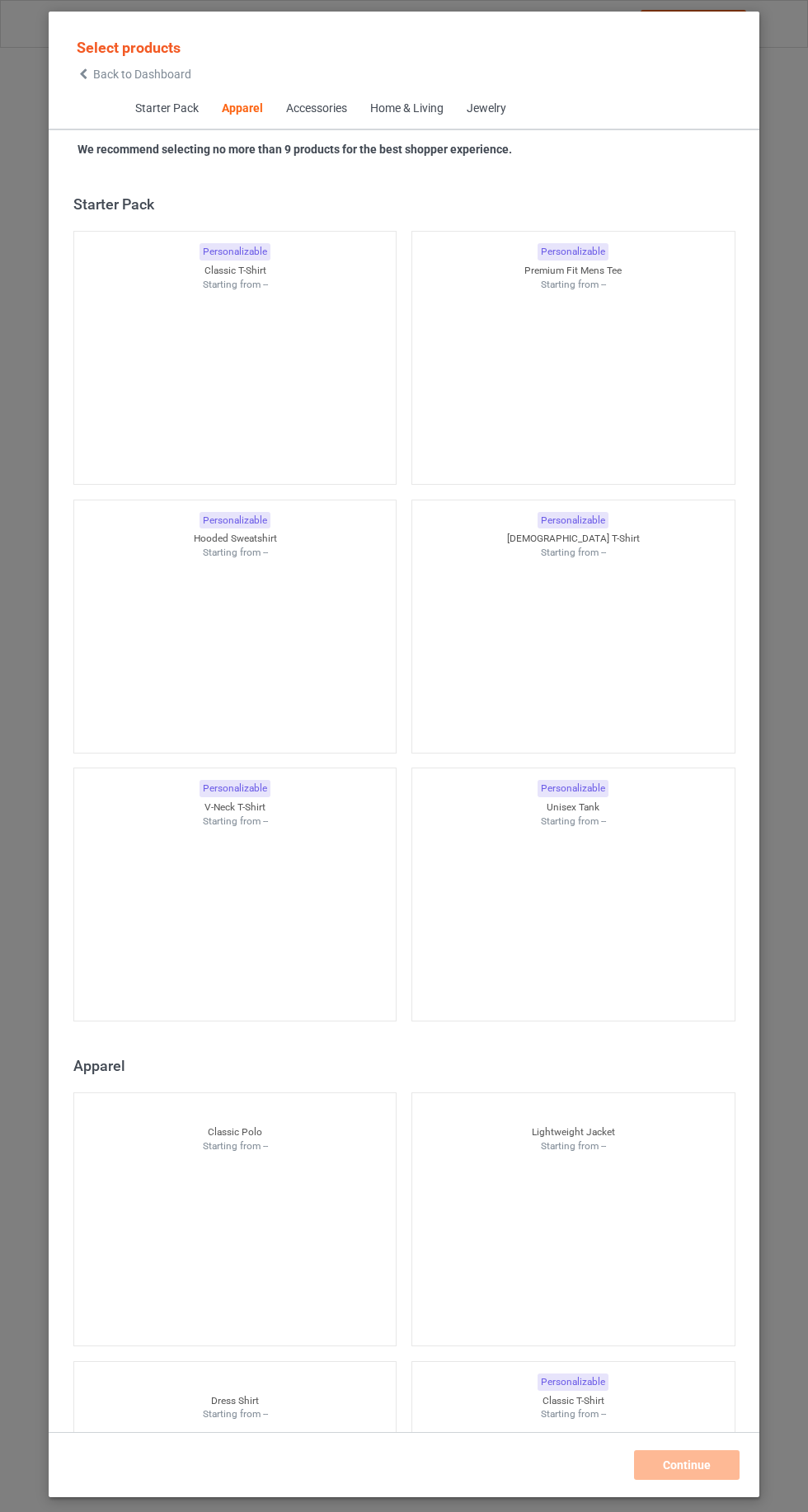
scroll to position [882, 0]
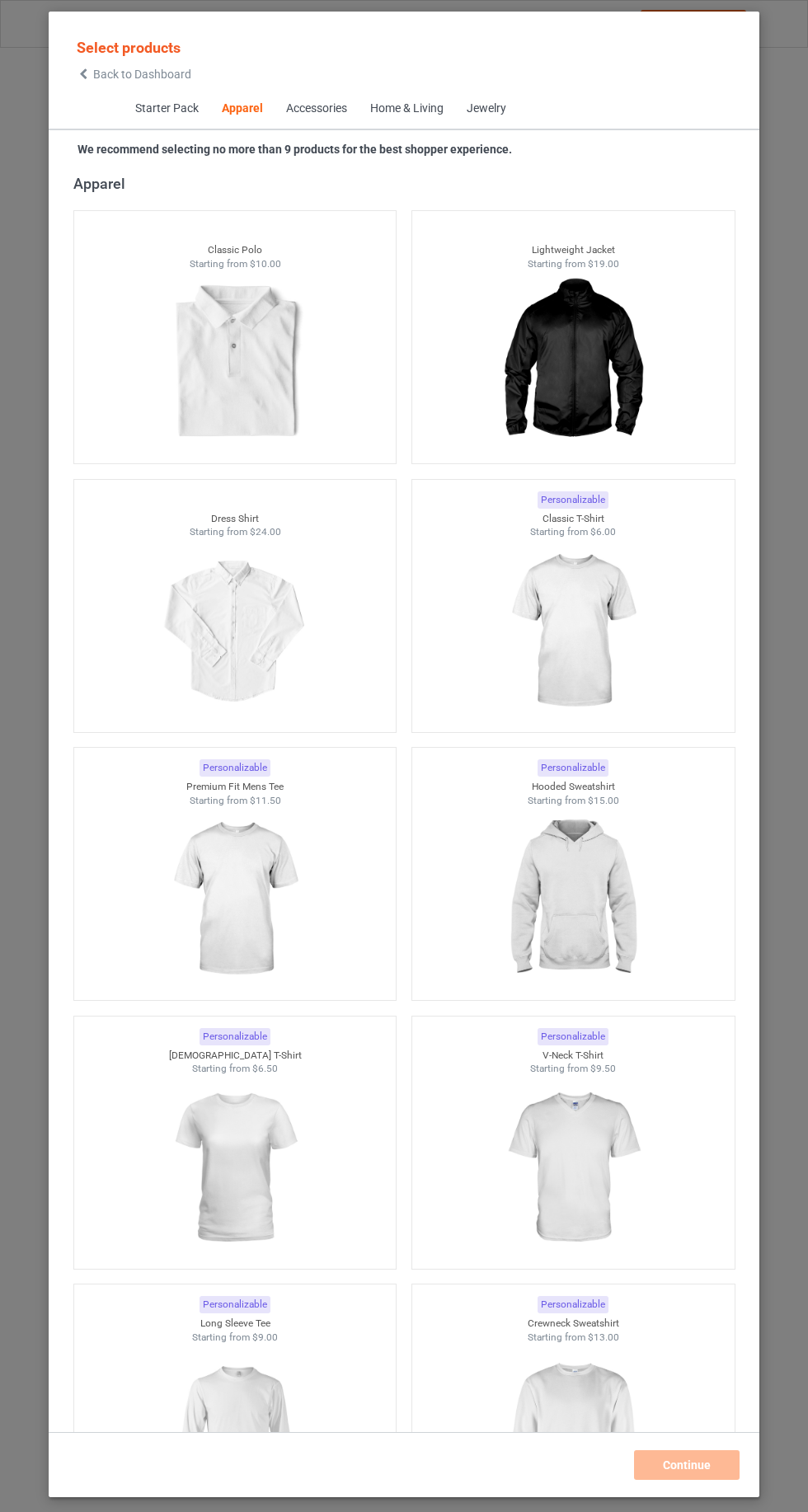
click at [634, 608] on img at bounding box center [572, 631] width 148 height 185
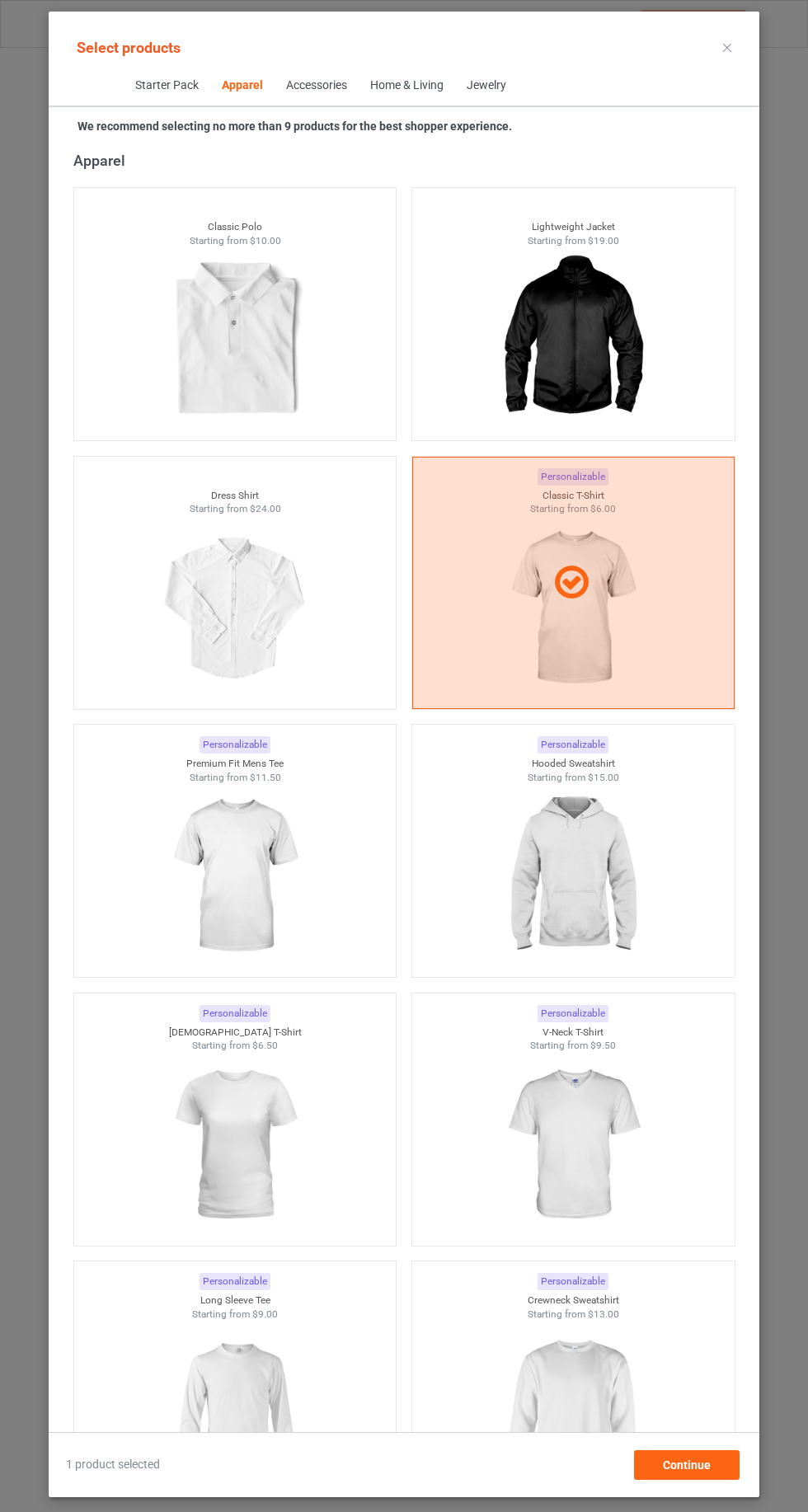
click at [591, 905] on img at bounding box center [572, 876] width 148 height 185
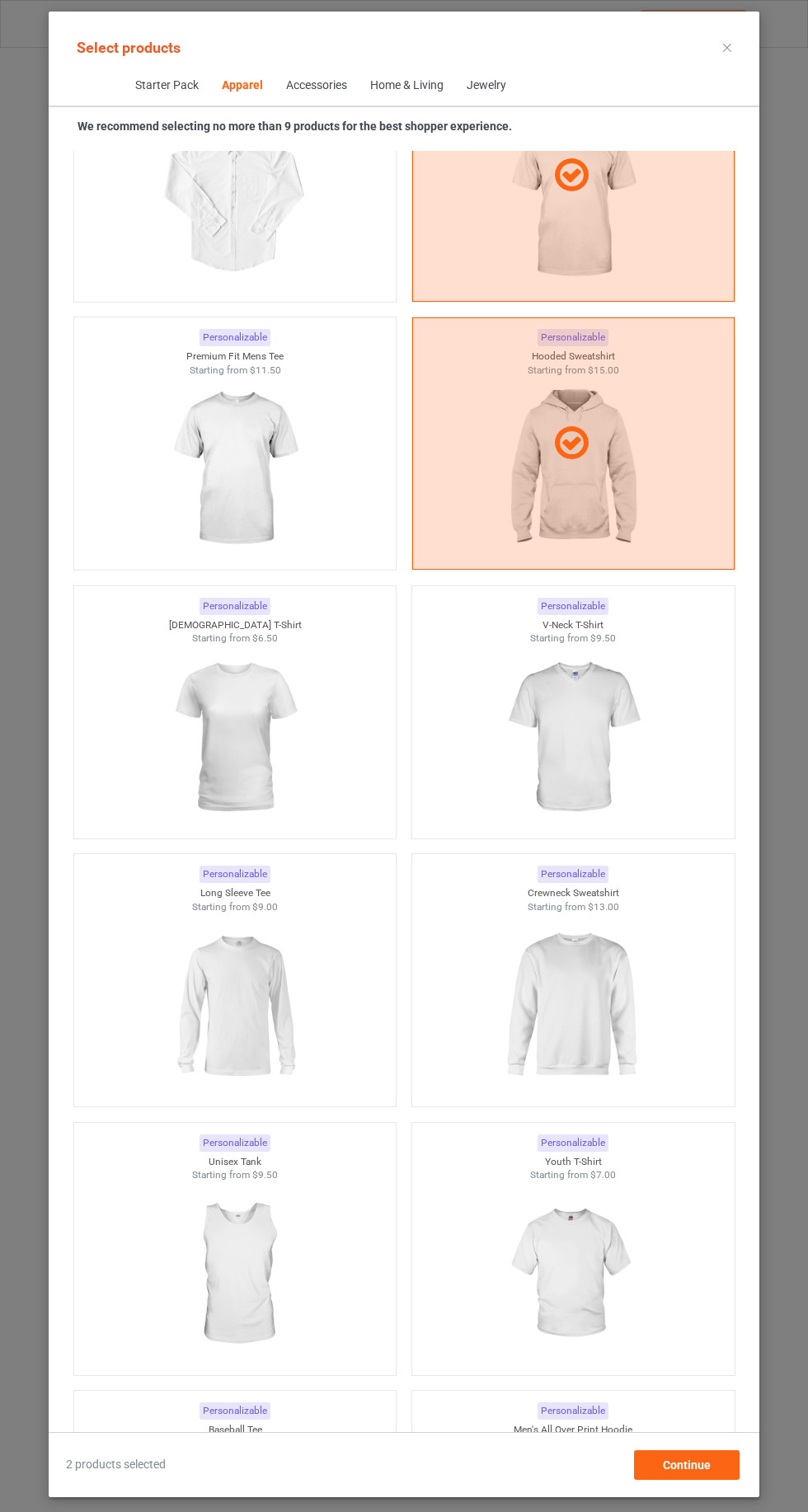
scroll to position [1308, 0]
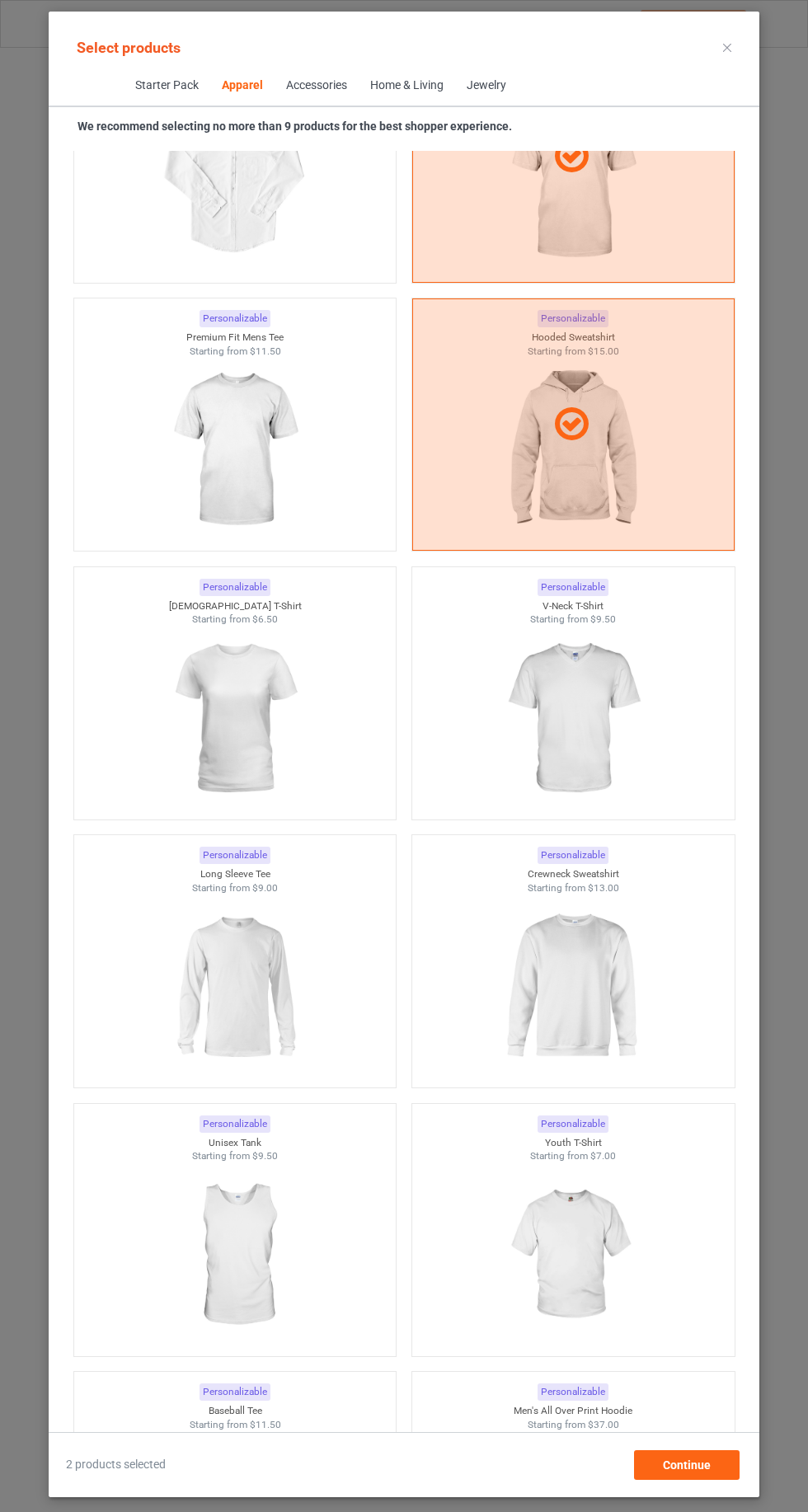
click at [598, 977] on img at bounding box center [572, 986] width 148 height 185
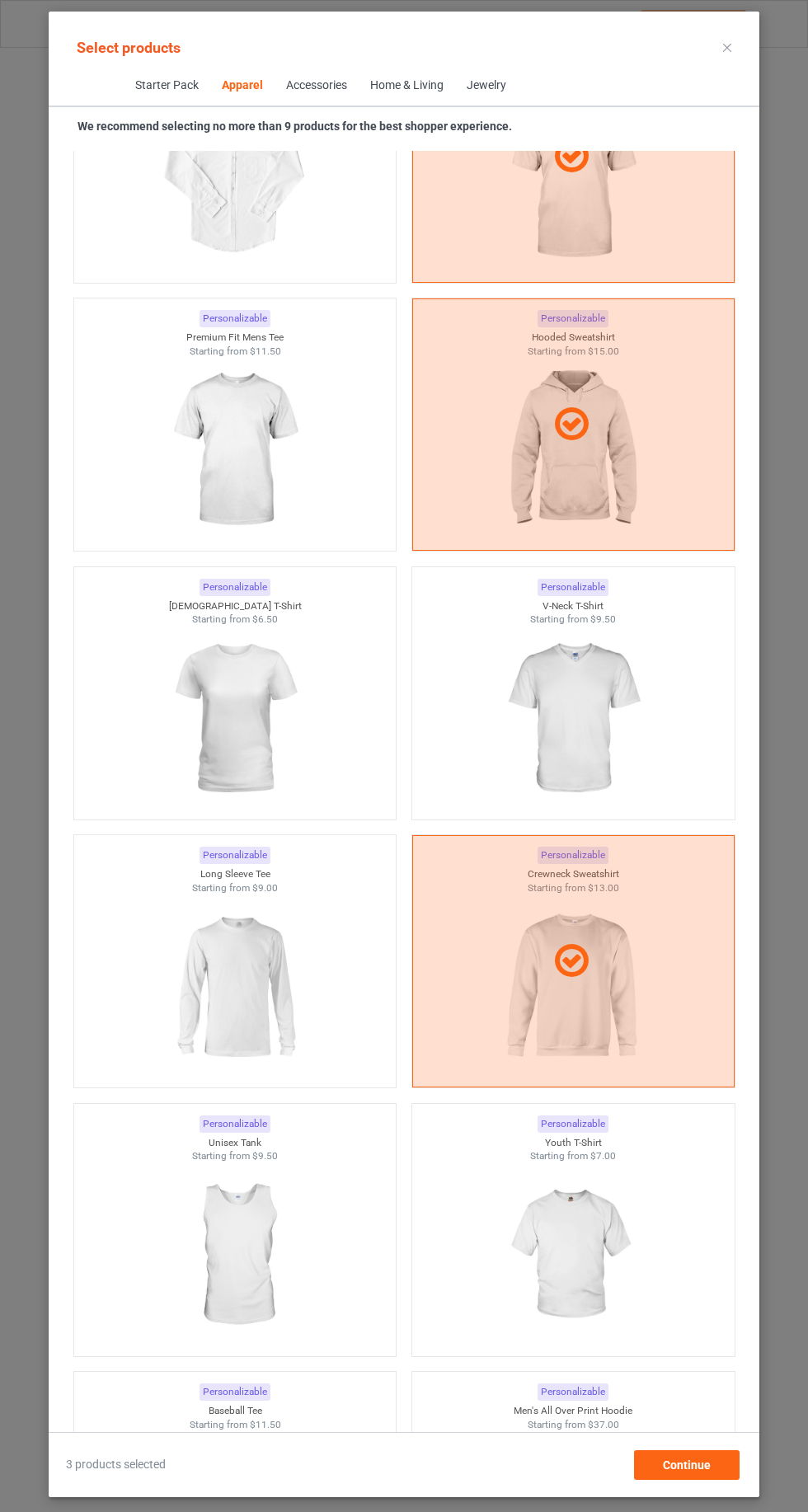
click at [195, 1000] on img at bounding box center [235, 986] width 148 height 185
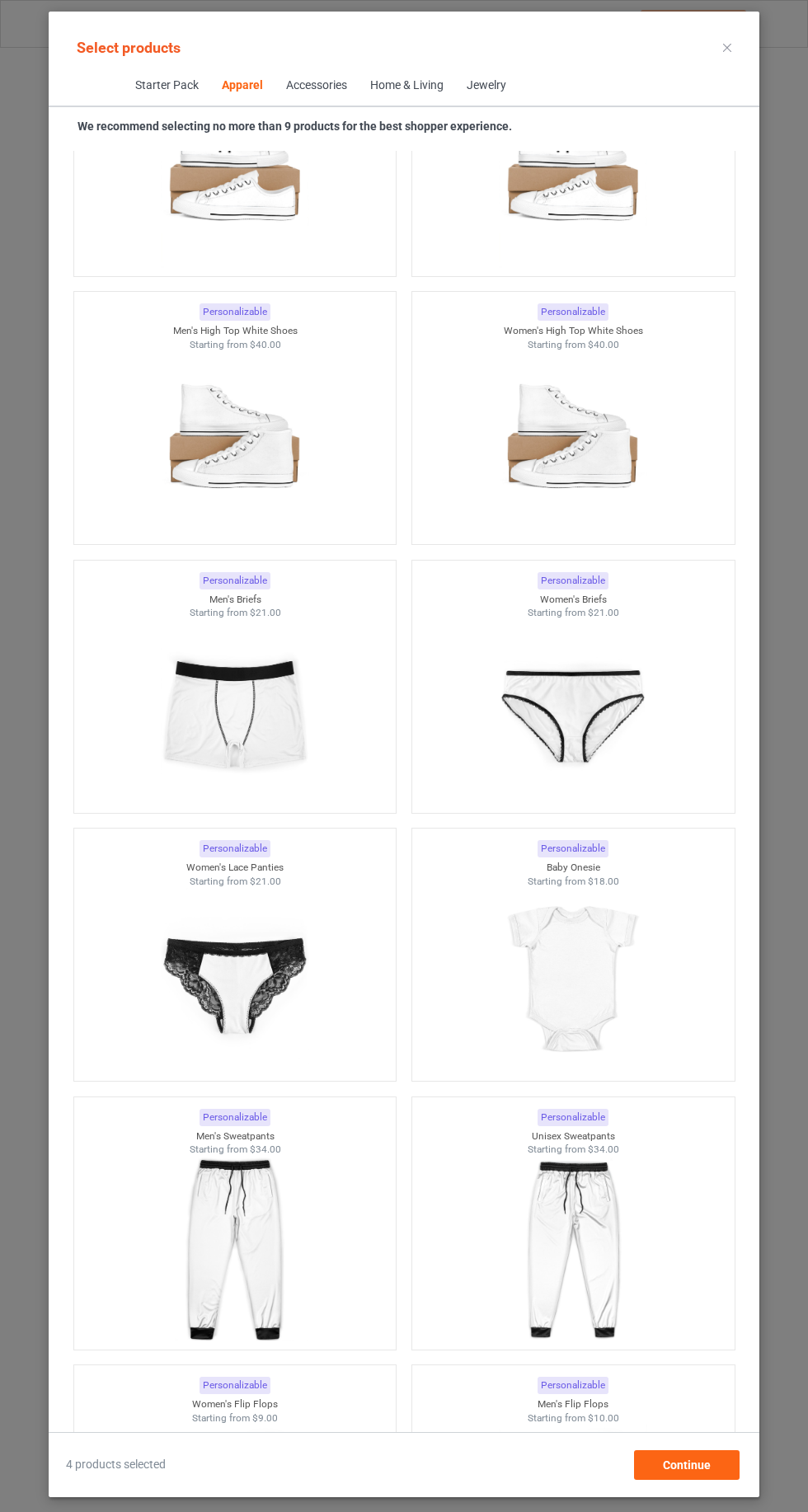
scroll to position [4593, 0]
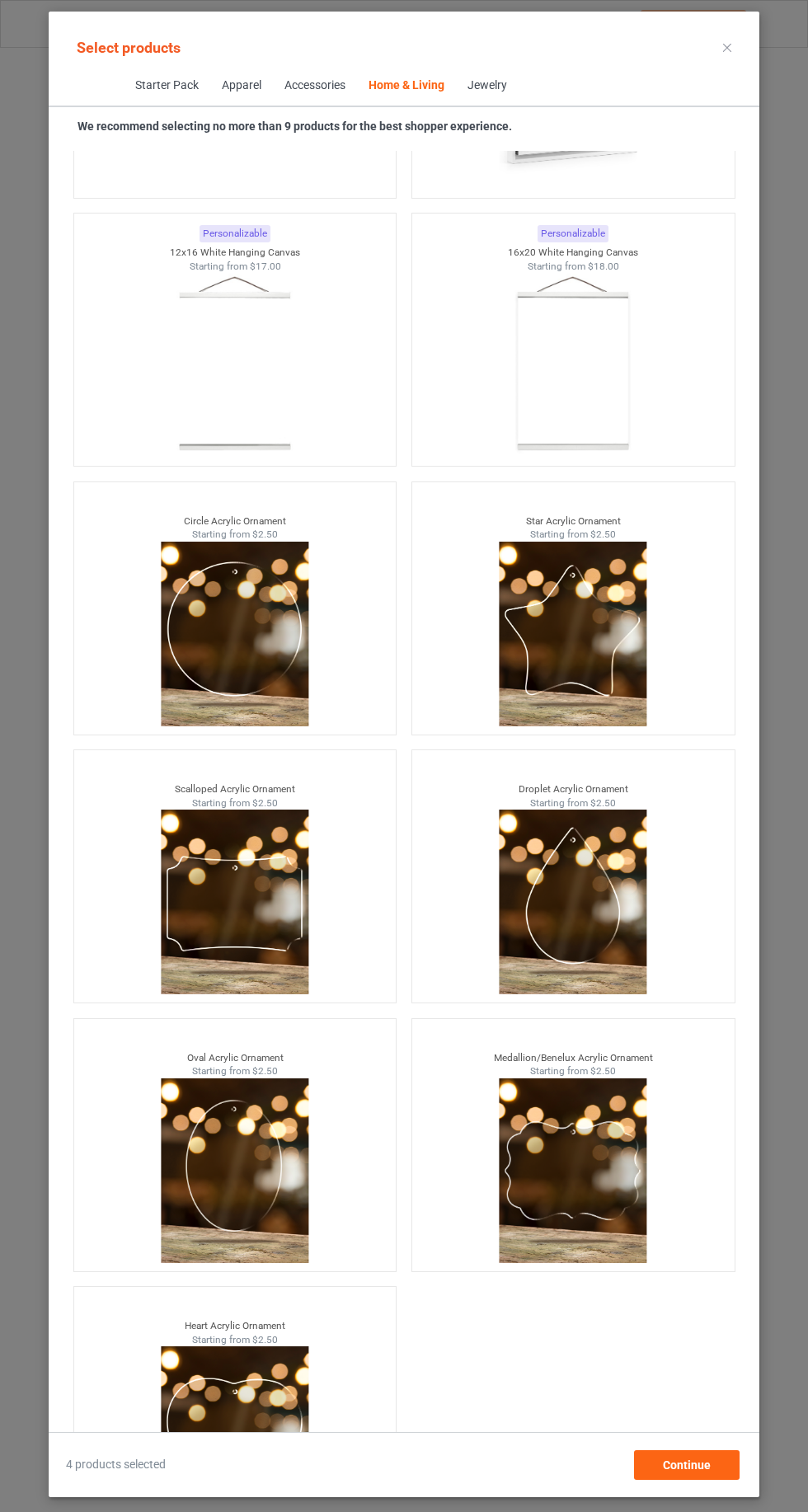
scroll to position [110, 0]
click at [697, 1472] on span "Continue" at bounding box center [687, 1464] width 48 height 13
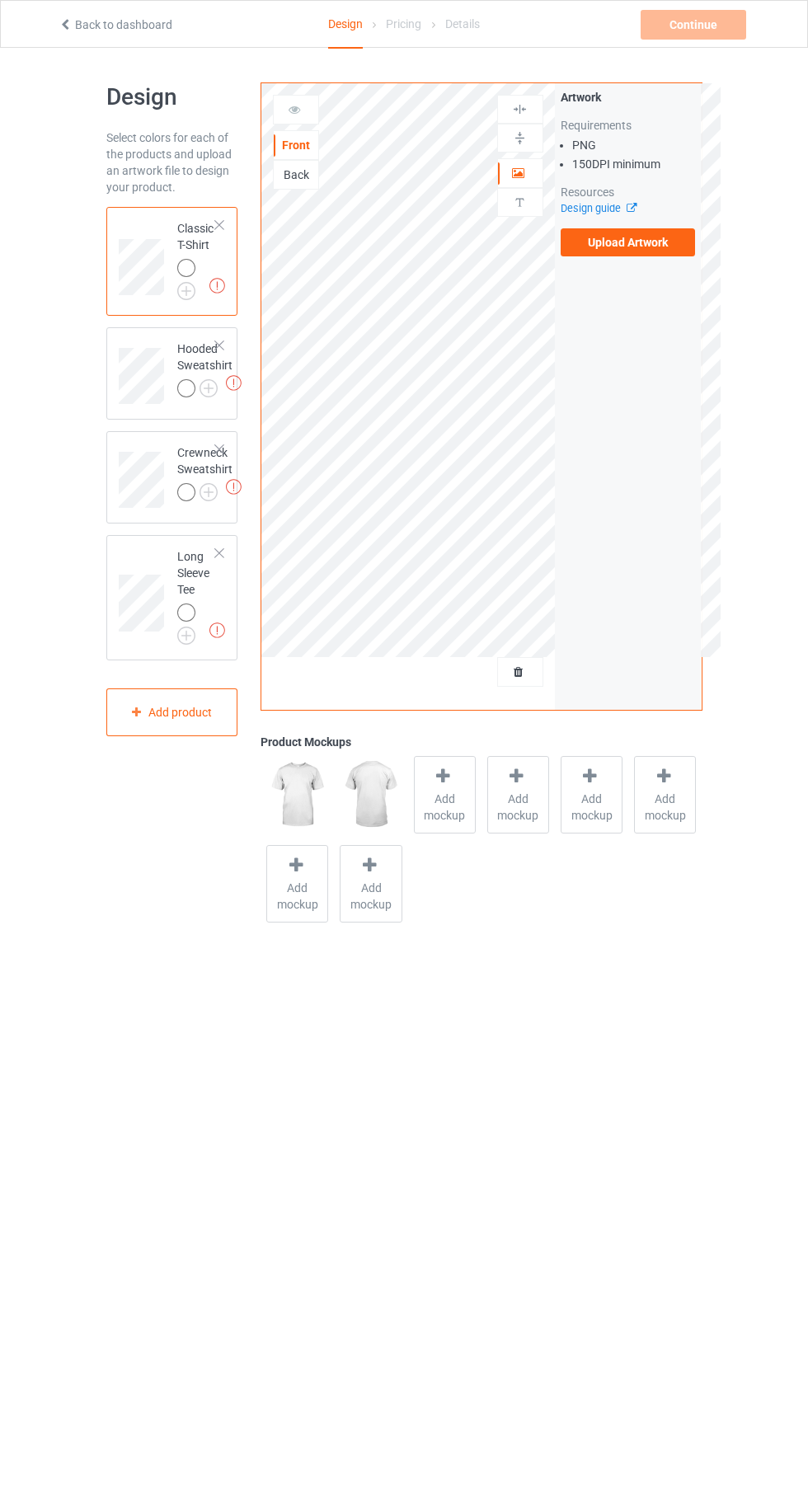
click at [431, 821] on span "Add mockup" at bounding box center [444, 807] width 60 height 33
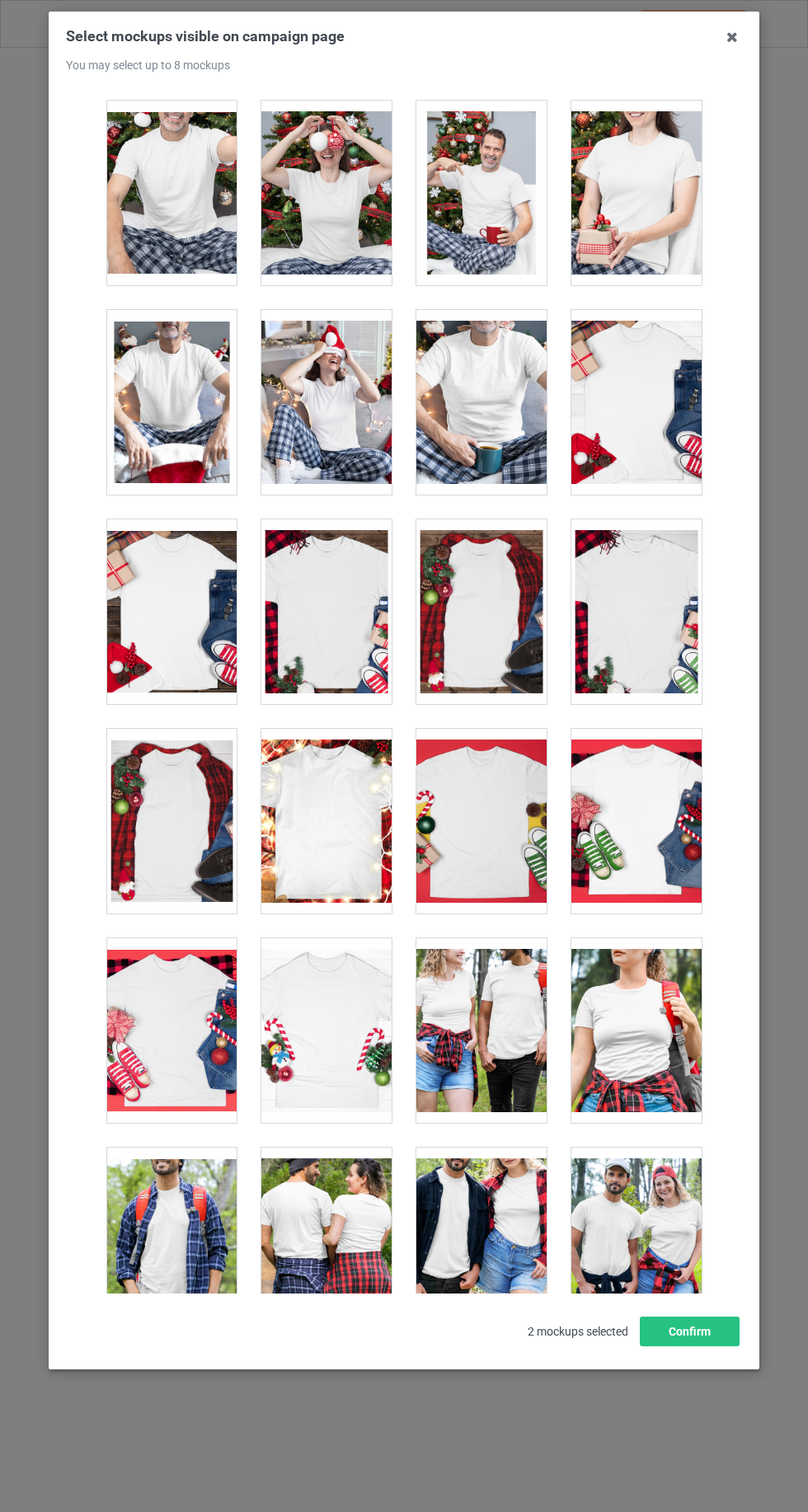
scroll to position [22721, 0]
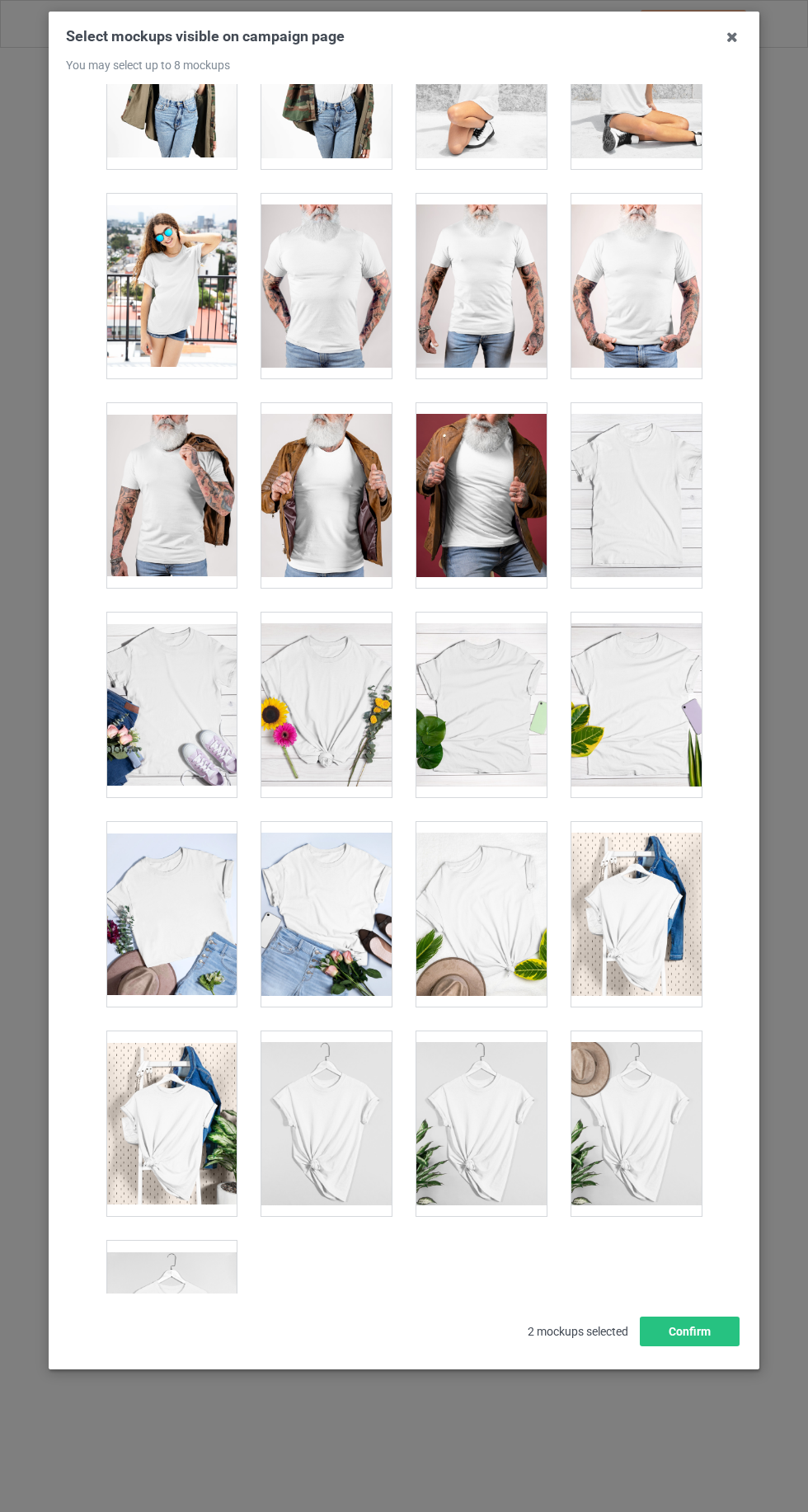
click at [135, 1319] on div at bounding box center [171, 1332] width 130 height 185
click at [644, 1083] on div at bounding box center [635, 1123] width 130 height 185
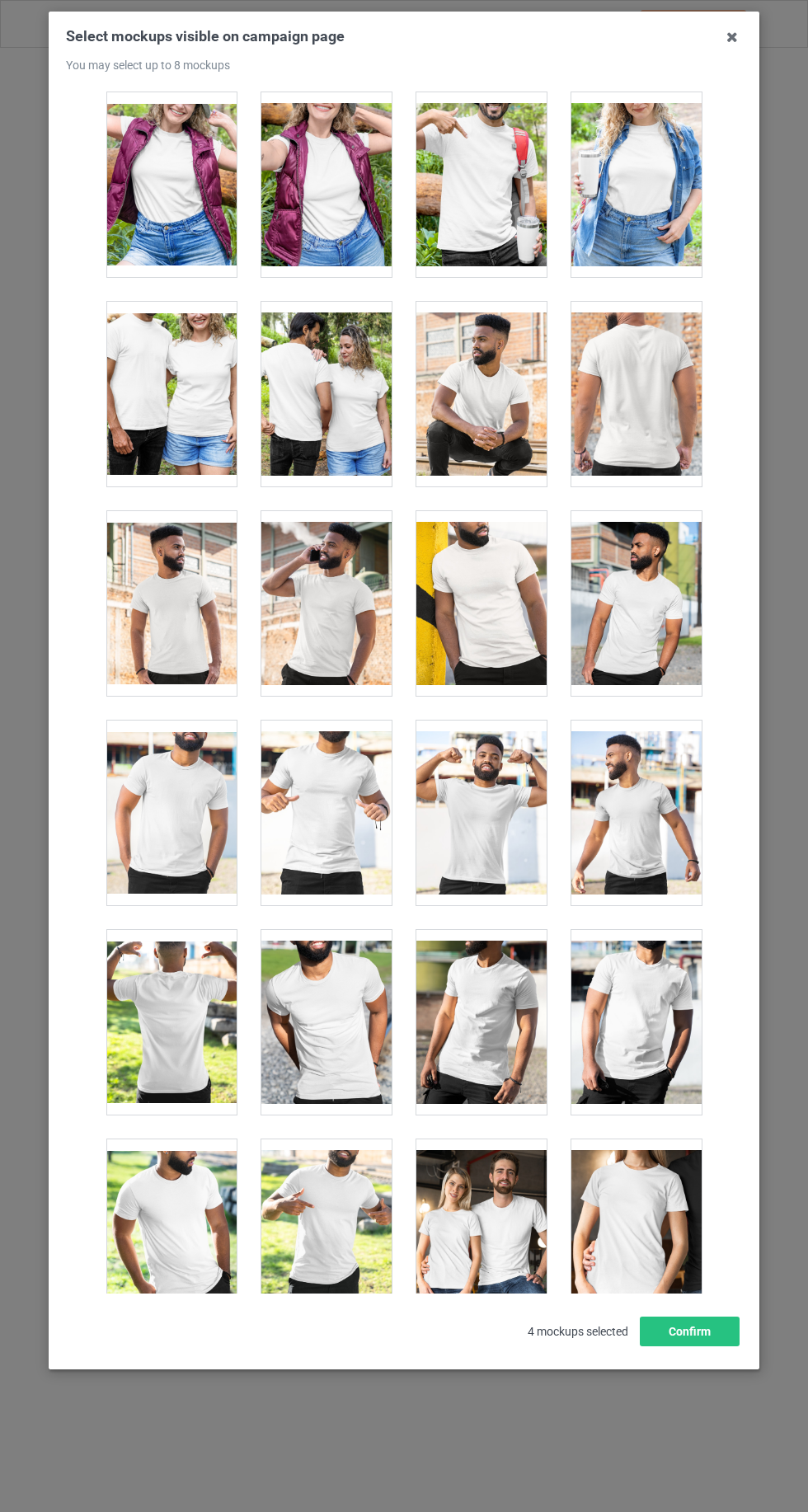
scroll to position [18838, 0]
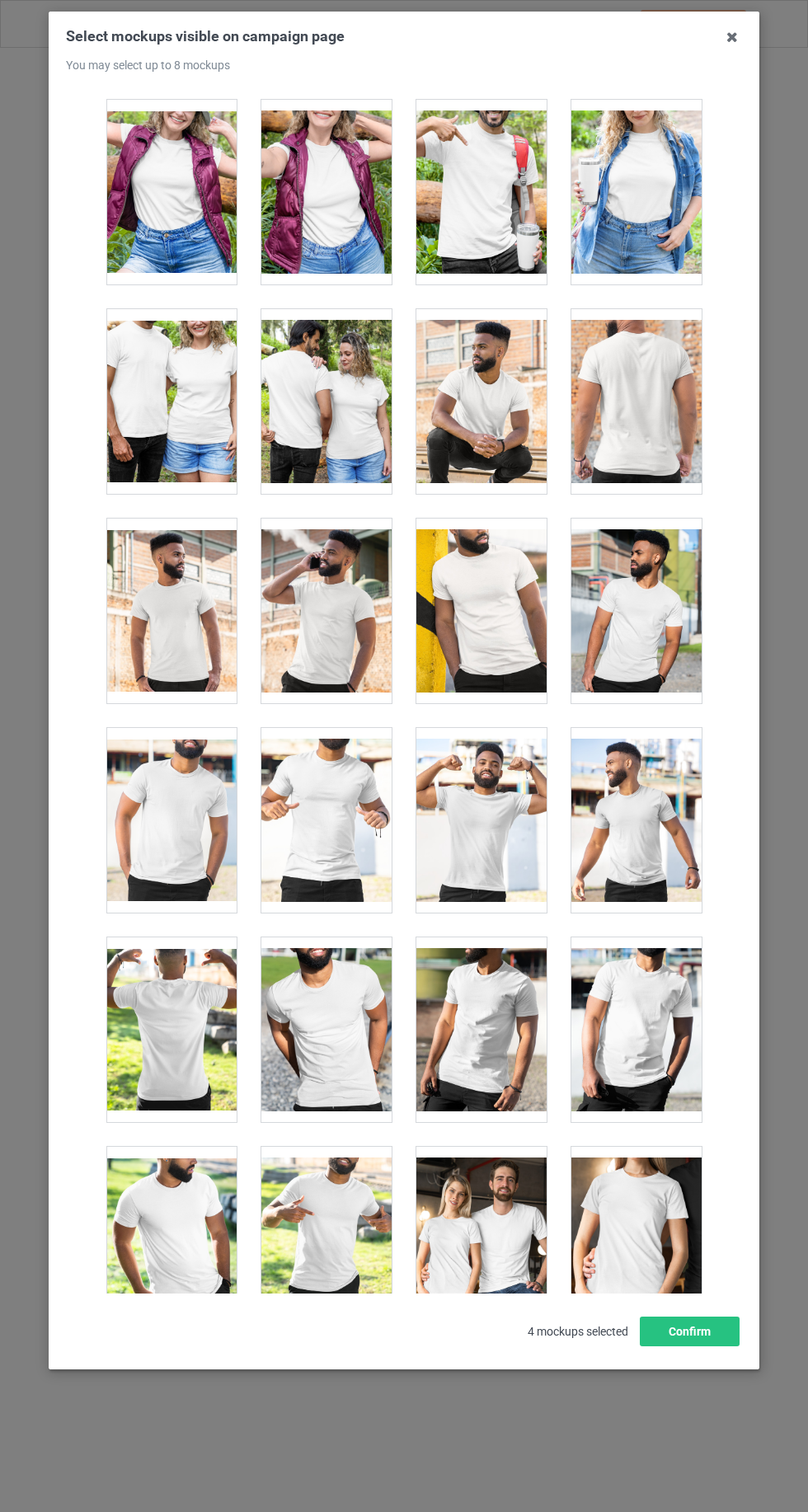
click at [308, 343] on div at bounding box center [326, 401] width 130 height 185
click at [707, 1346] on button "Confirm" at bounding box center [689, 1331] width 100 height 30
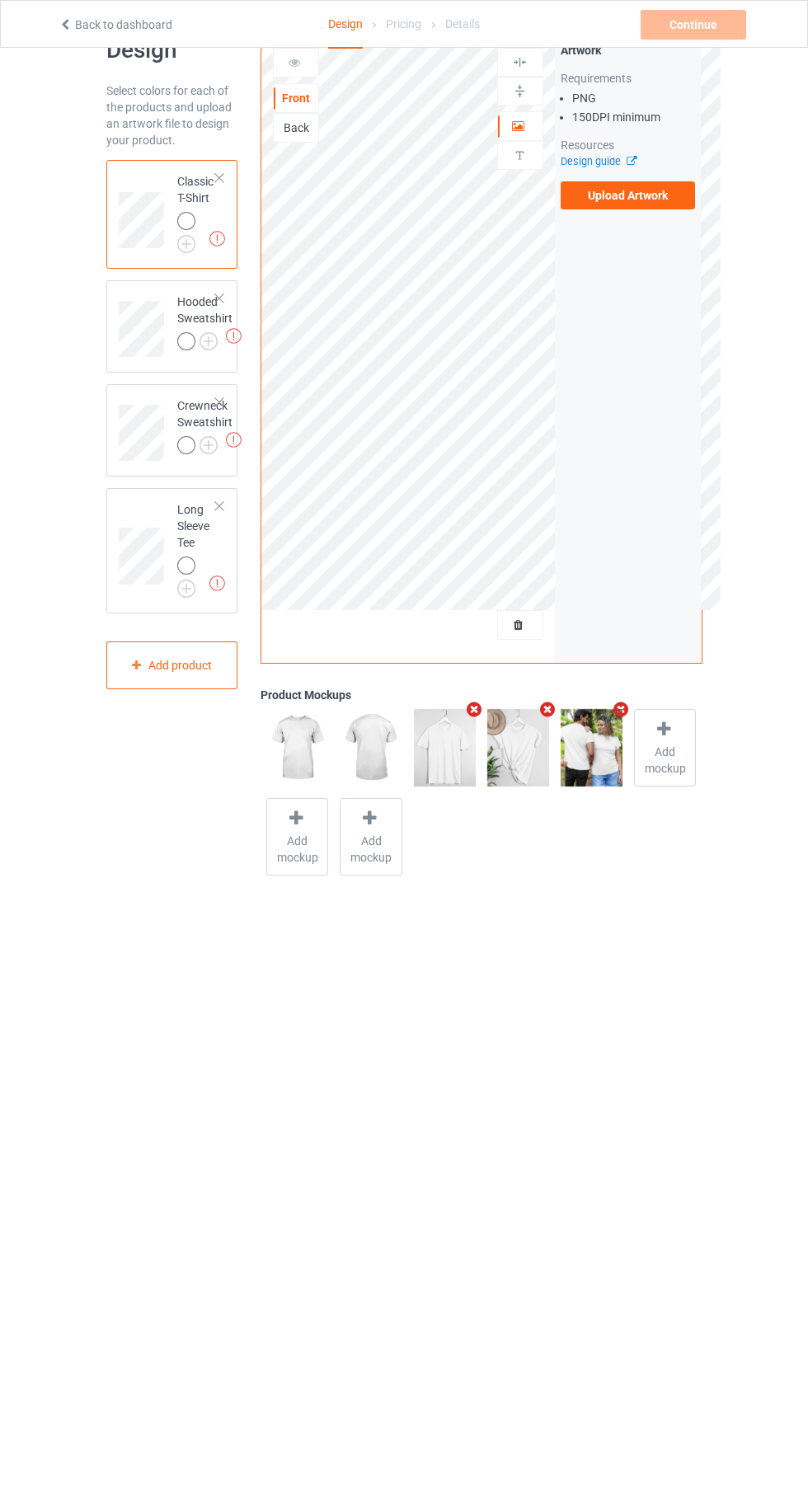
click at [0, 0] on img at bounding box center [0, 0] width 0 height 0
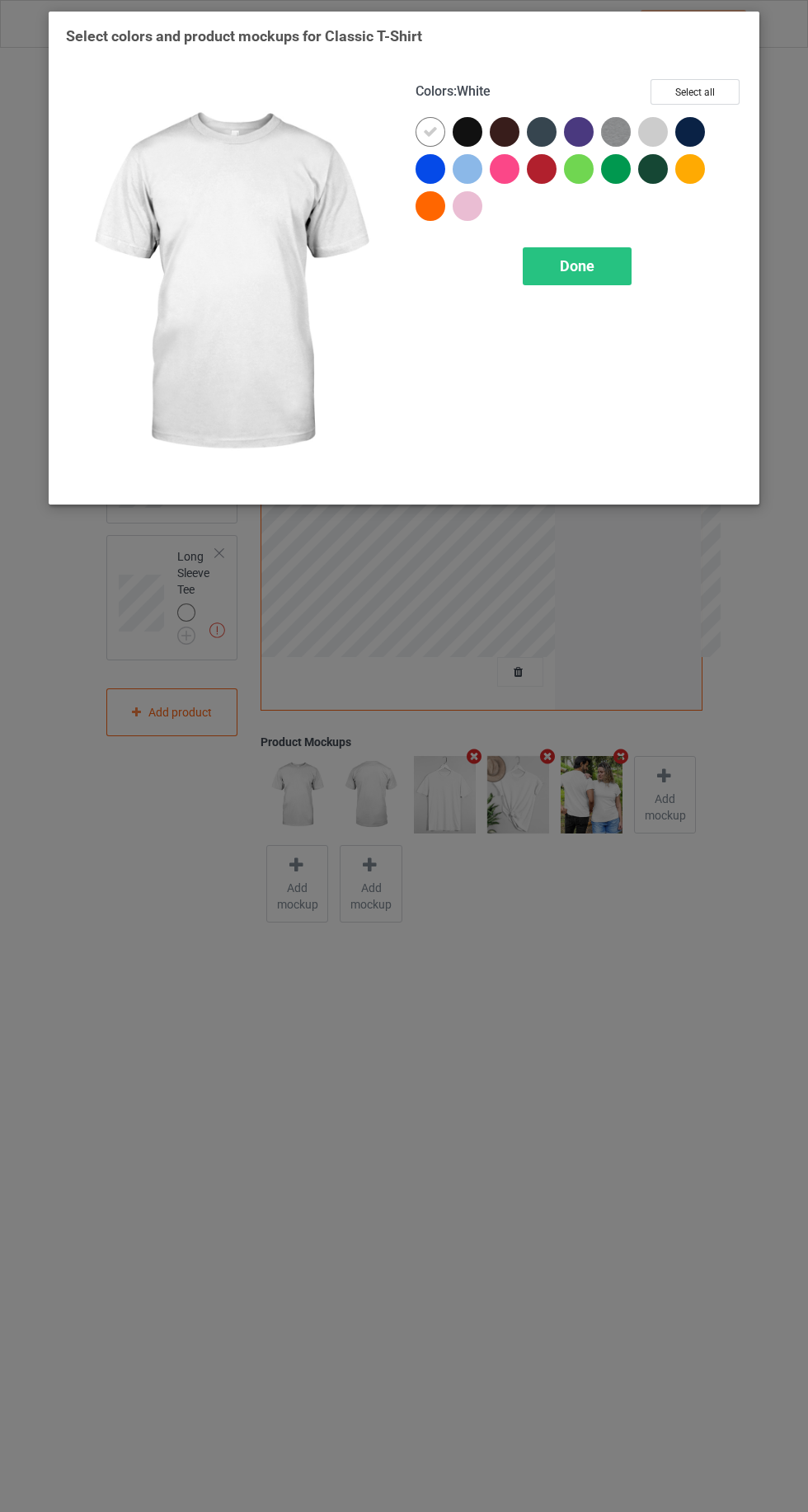
click at [493, 125] on div at bounding box center [505, 132] width 30 height 30
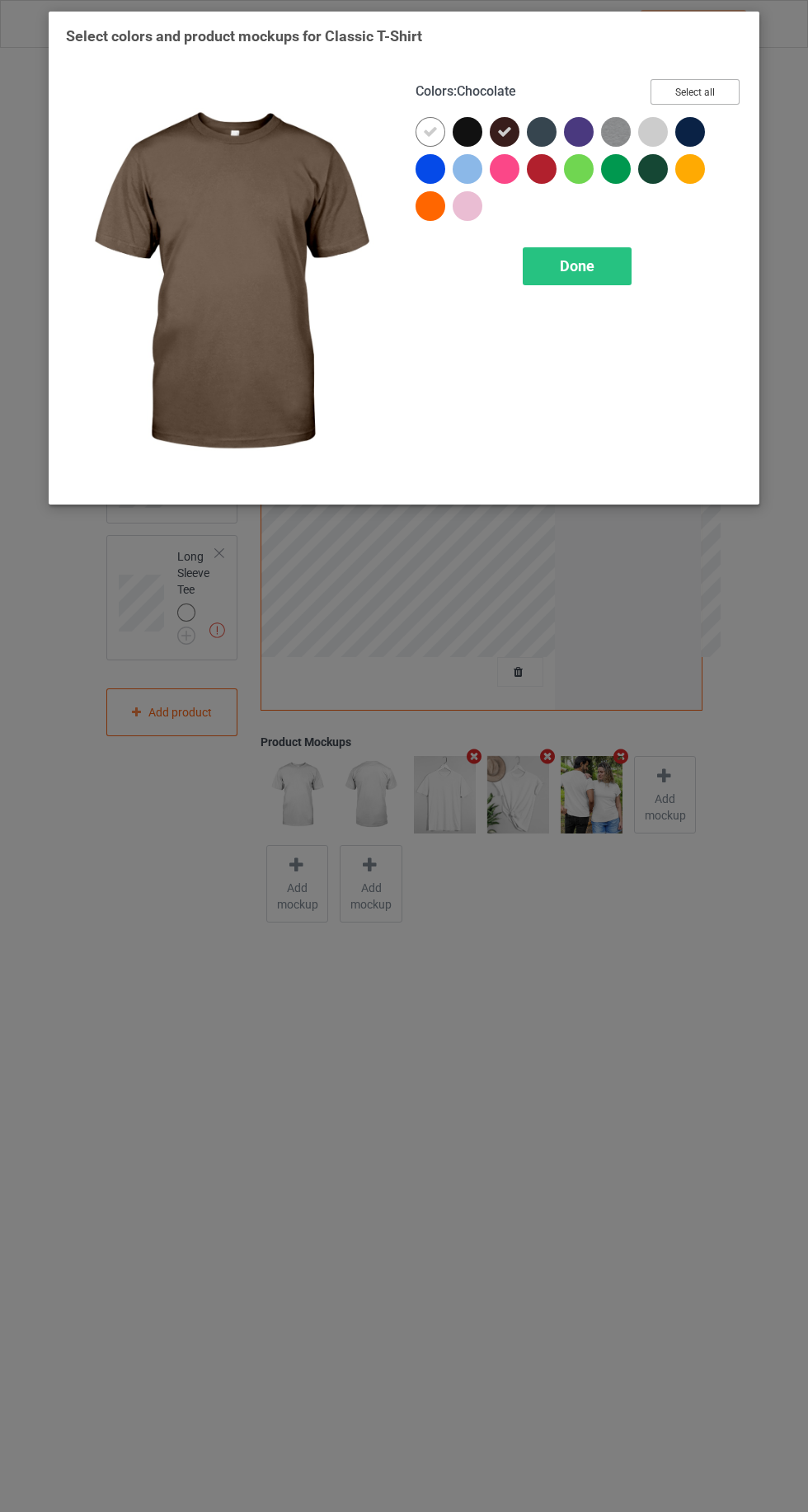
click at [710, 84] on button "Select all" at bounding box center [695, 92] width 89 height 26
click at [419, 131] on div at bounding box center [430, 132] width 30 height 30
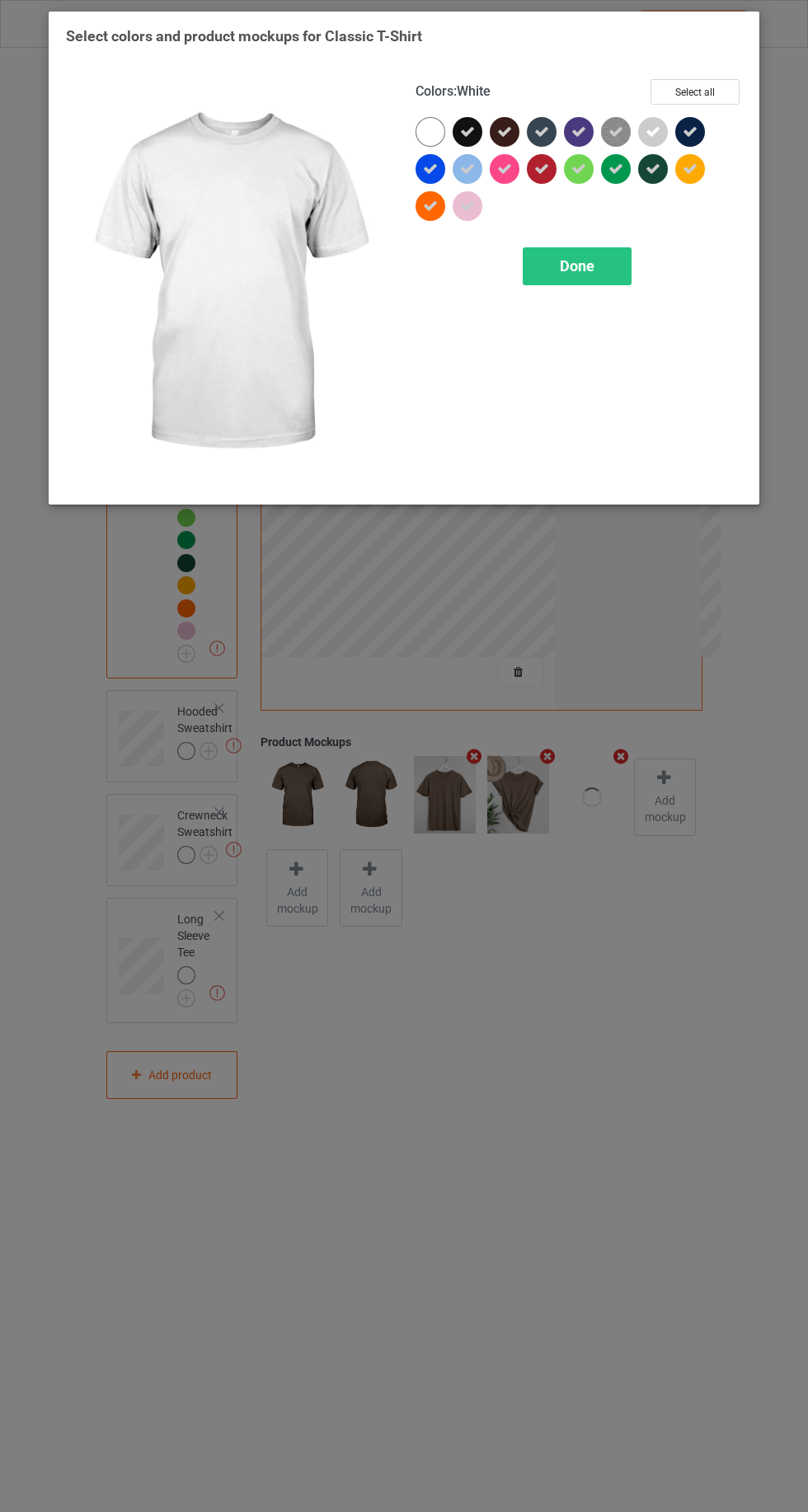
click at [467, 205] on icon at bounding box center [467, 205] width 15 height 15
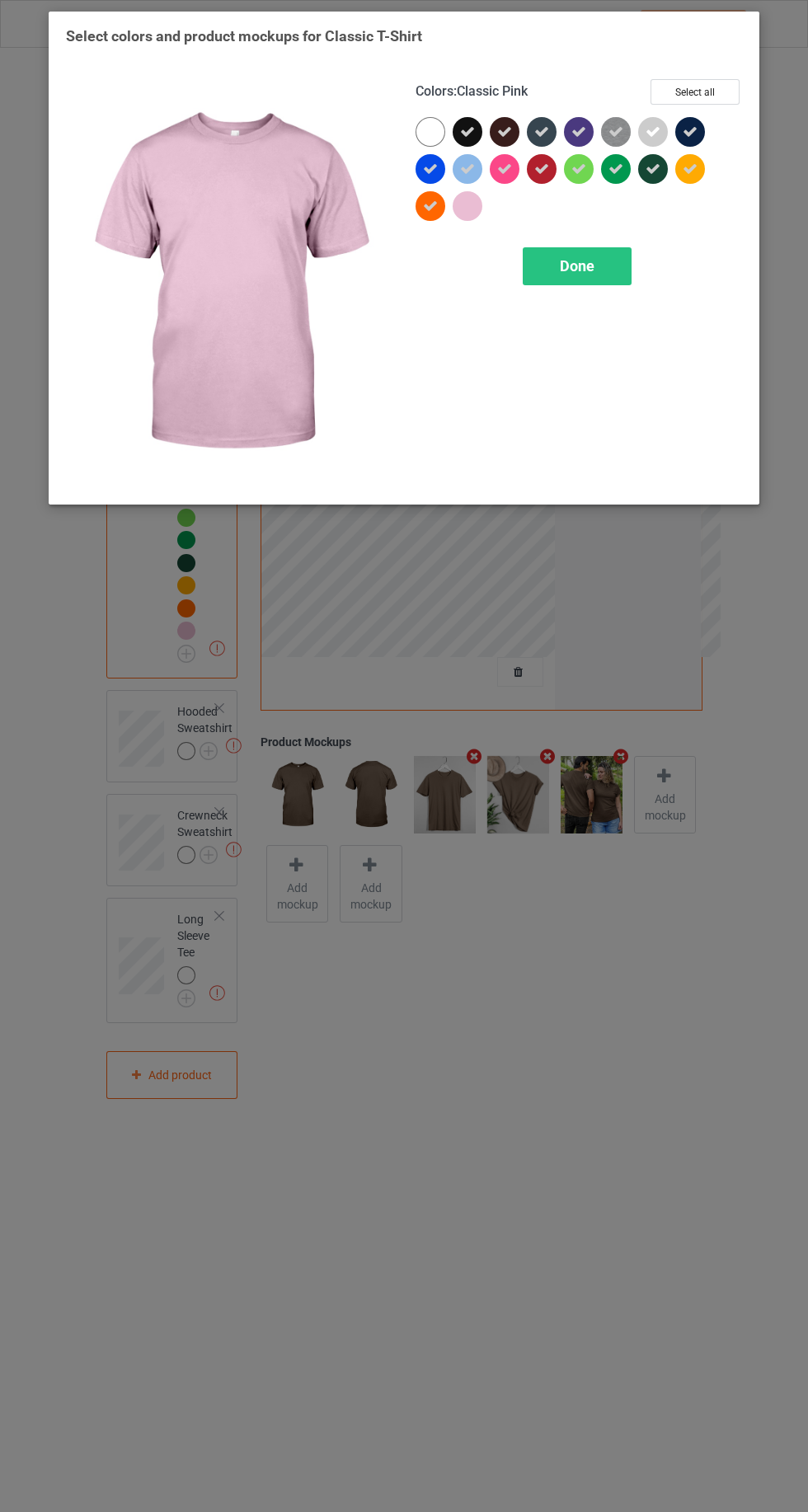
click at [467, 168] on icon at bounding box center [467, 168] width 15 height 15
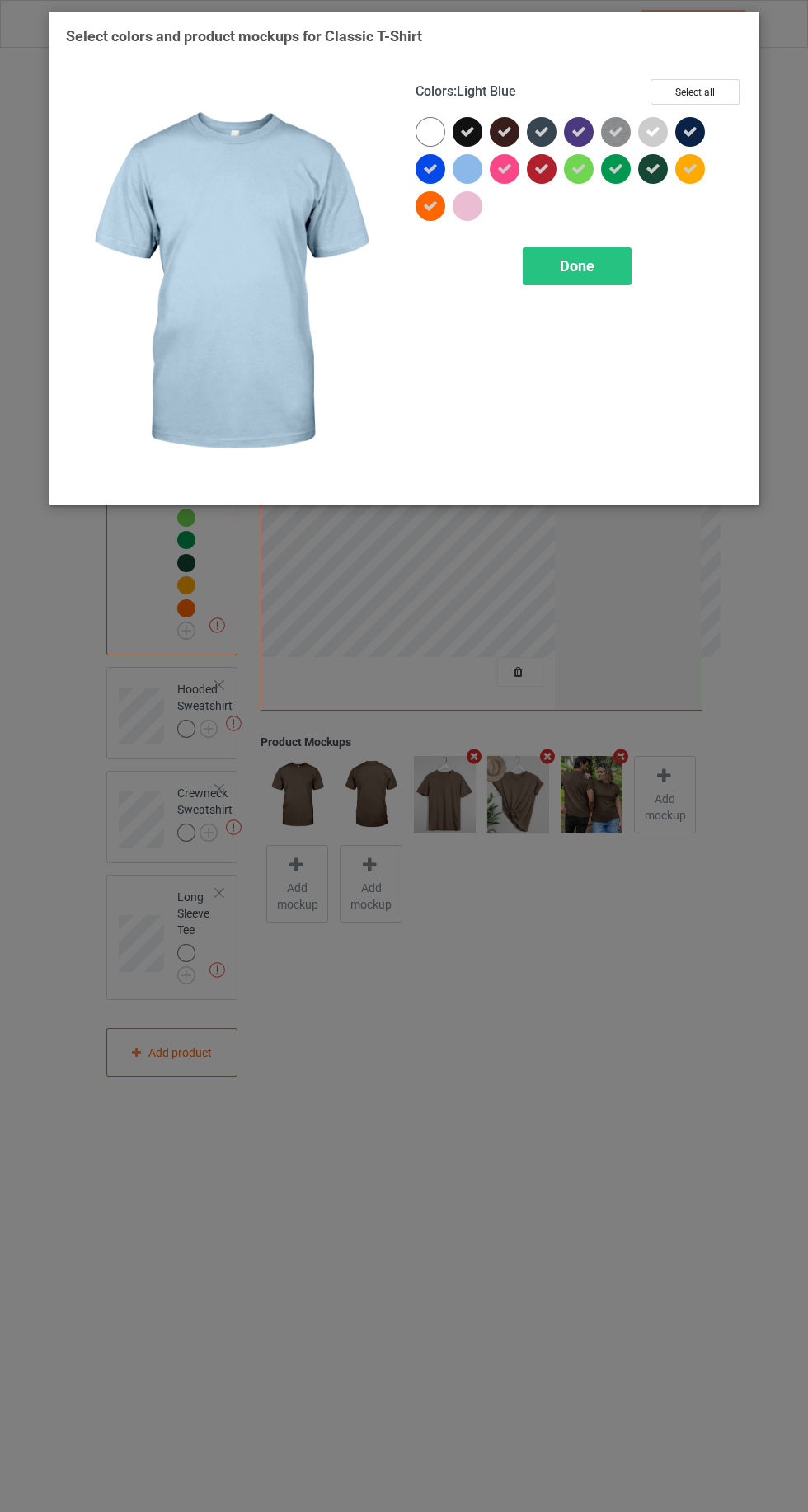
click at [615, 126] on icon at bounding box center [615, 132] width 15 height 15
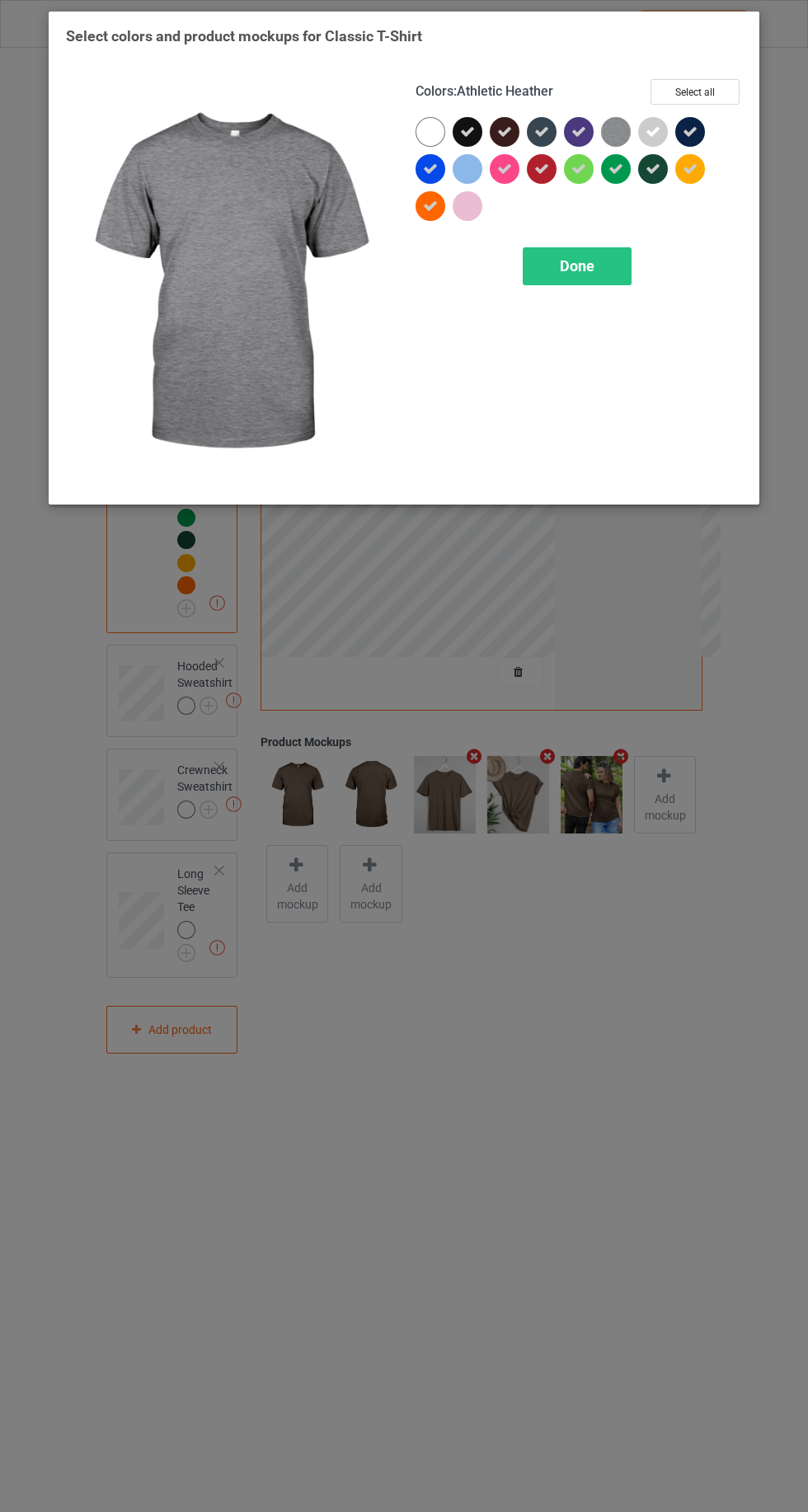
click at [652, 130] on icon at bounding box center [652, 132] width 15 height 15
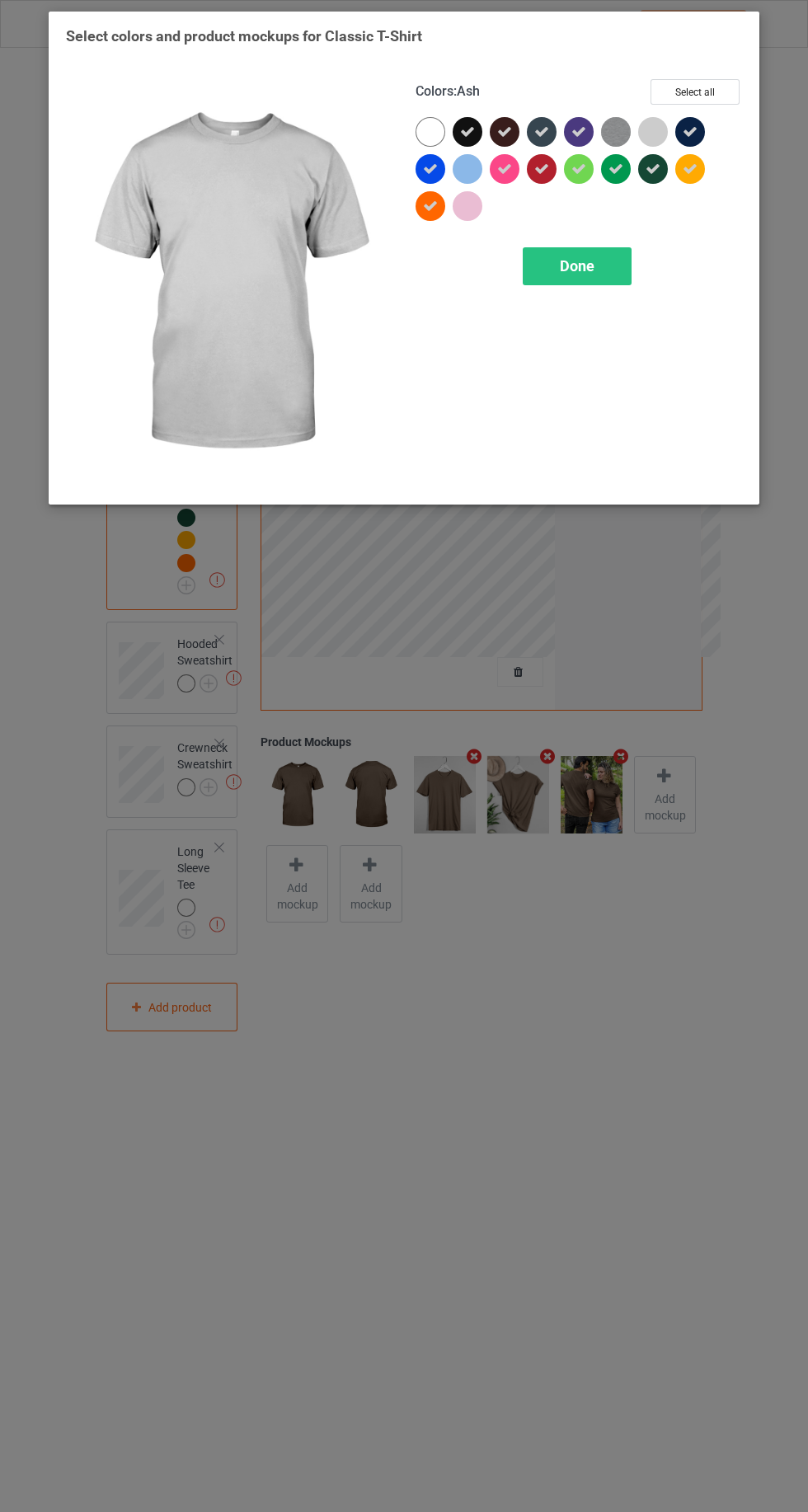
click at [542, 266] on div "Done" at bounding box center [577, 266] width 109 height 38
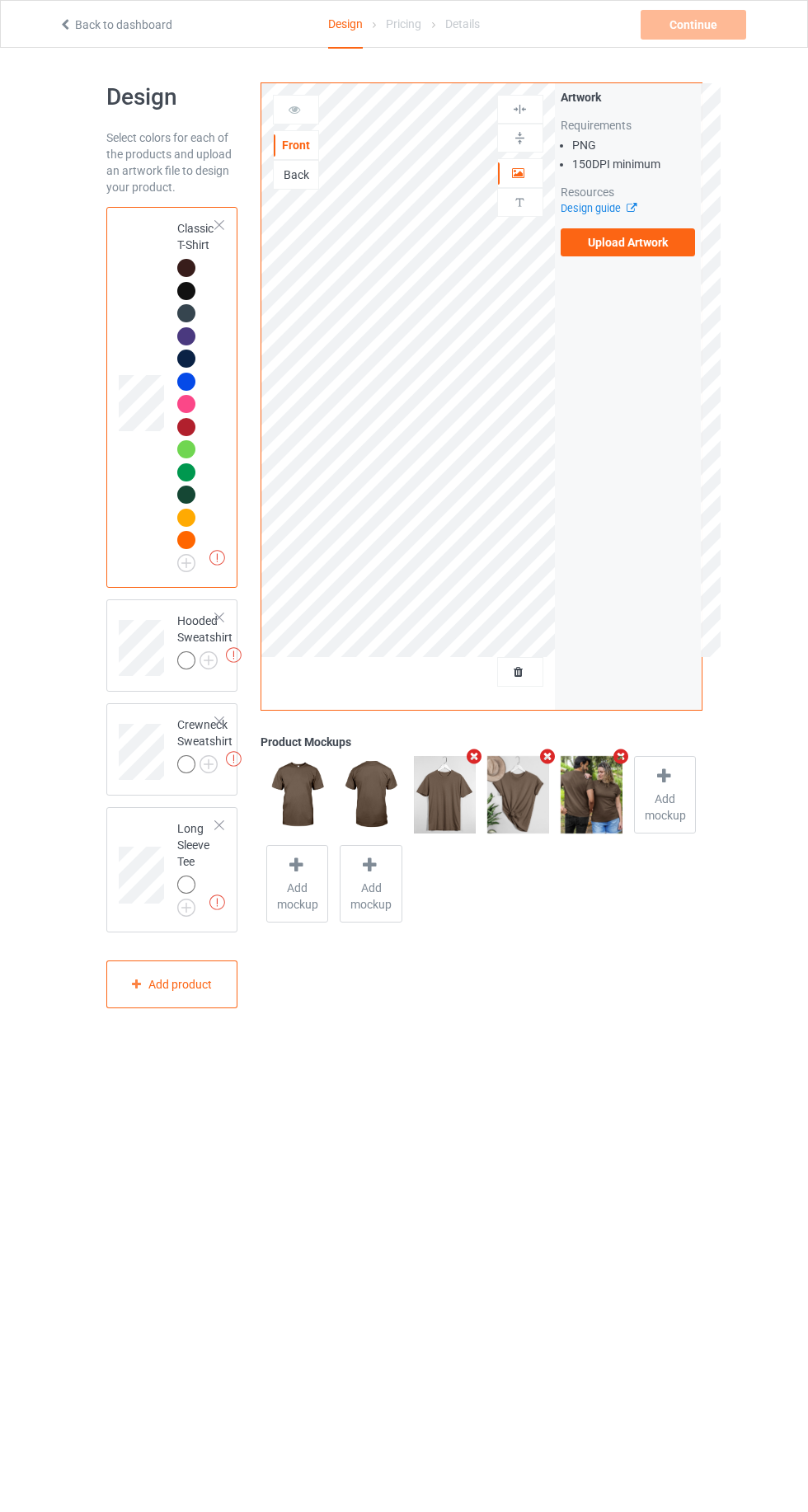
click at [186, 659] on div at bounding box center [186, 659] width 18 height 18
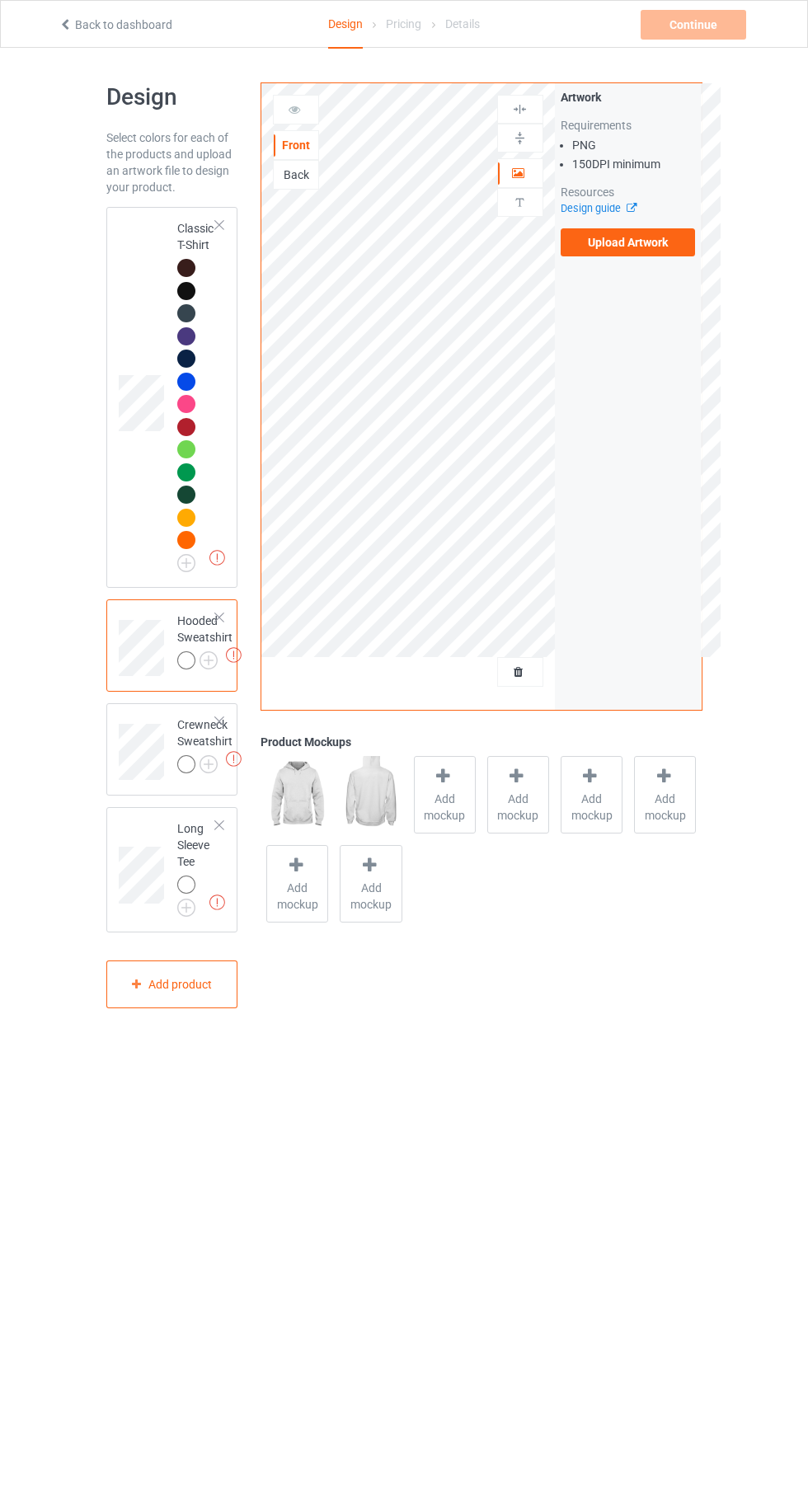
click at [0, 0] on img at bounding box center [0, 0] width 0 height 0
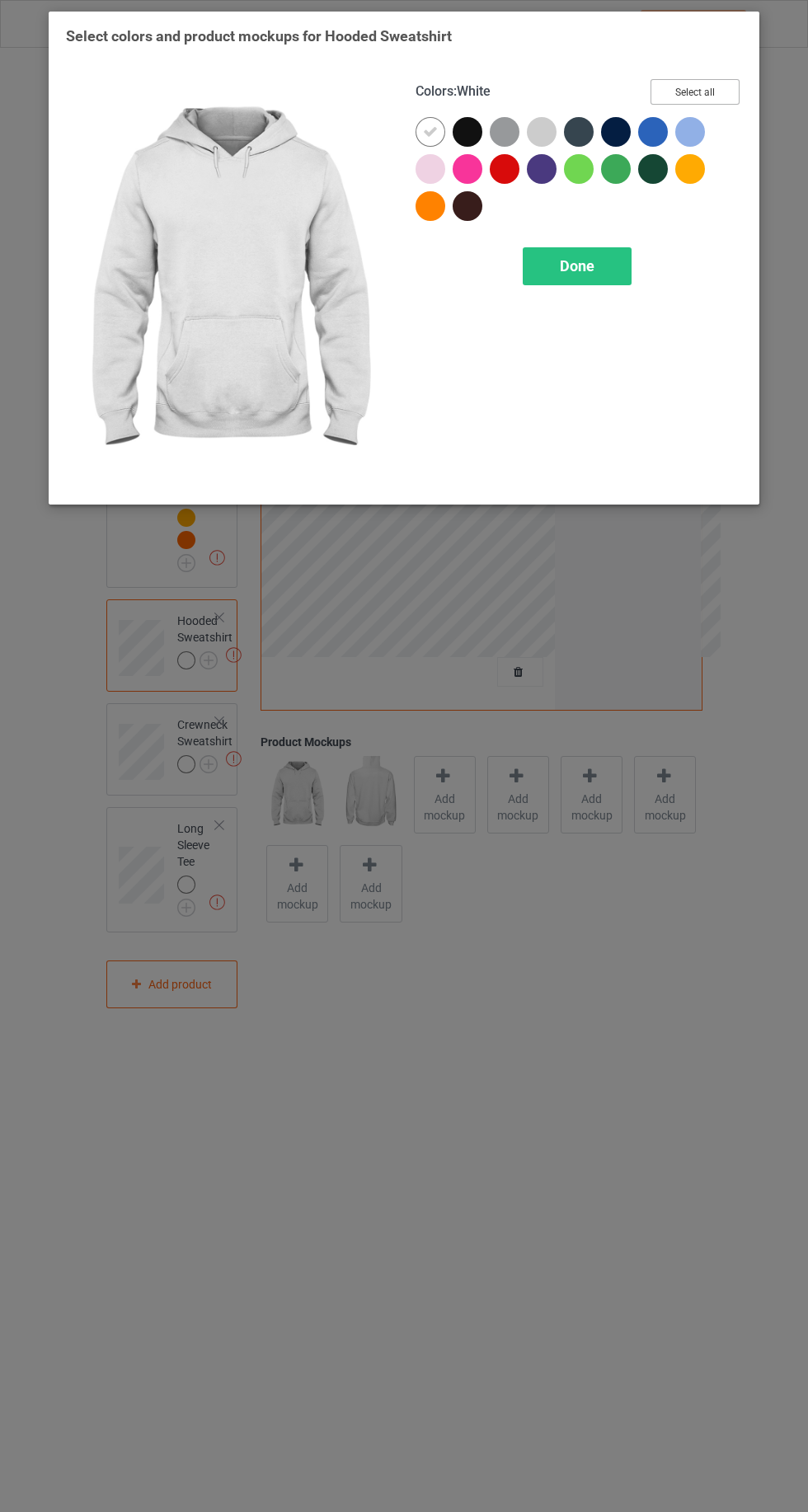
click at [696, 83] on button "Select all" at bounding box center [695, 92] width 89 height 26
click at [418, 129] on div at bounding box center [430, 132] width 30 height 30
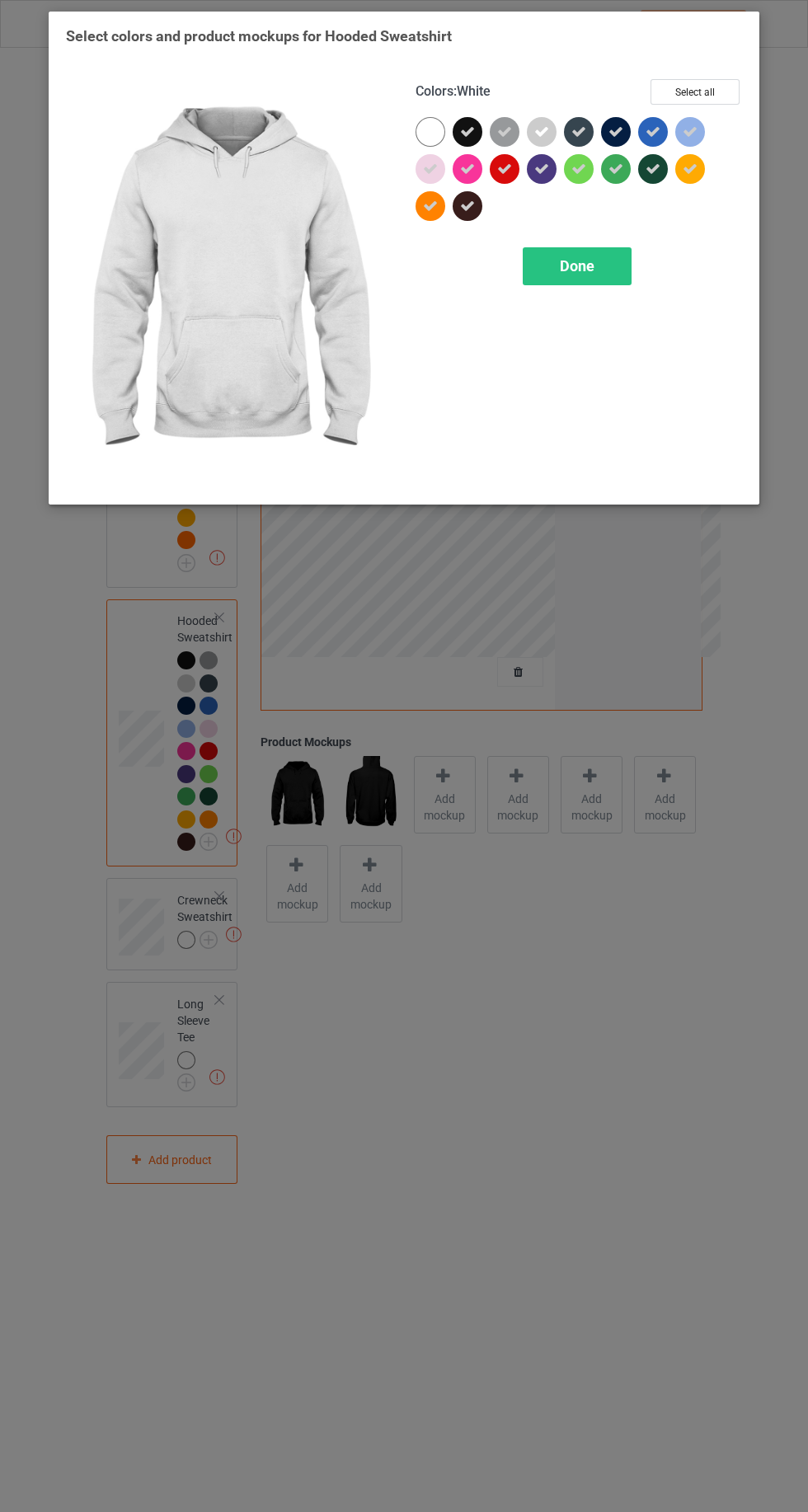
click at [511, 125] on icon at bounding box center [504, 132] width 15 height 15
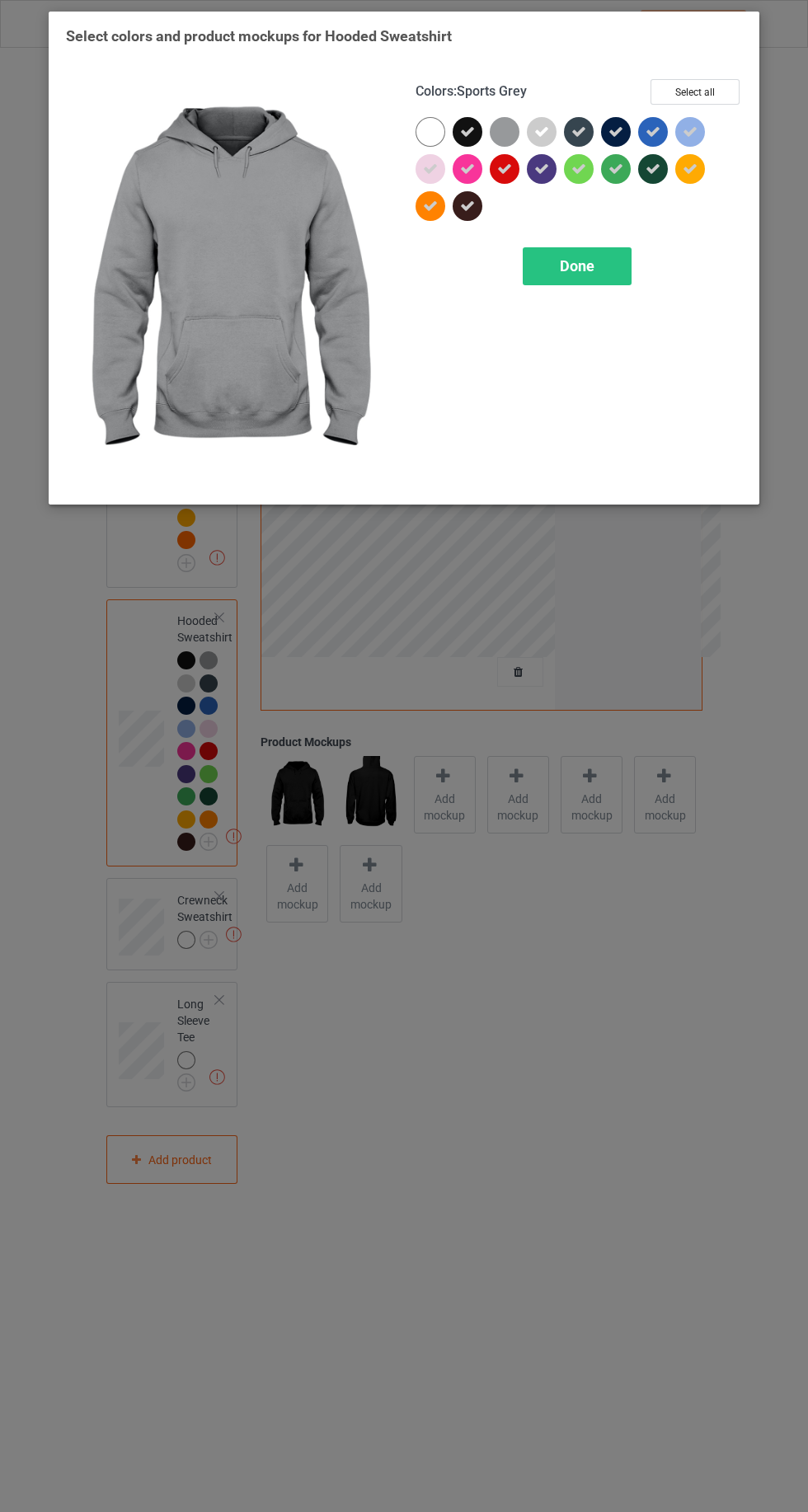
click at [542, 131] on icon at bounding box center [541, 132] width 15 height 15
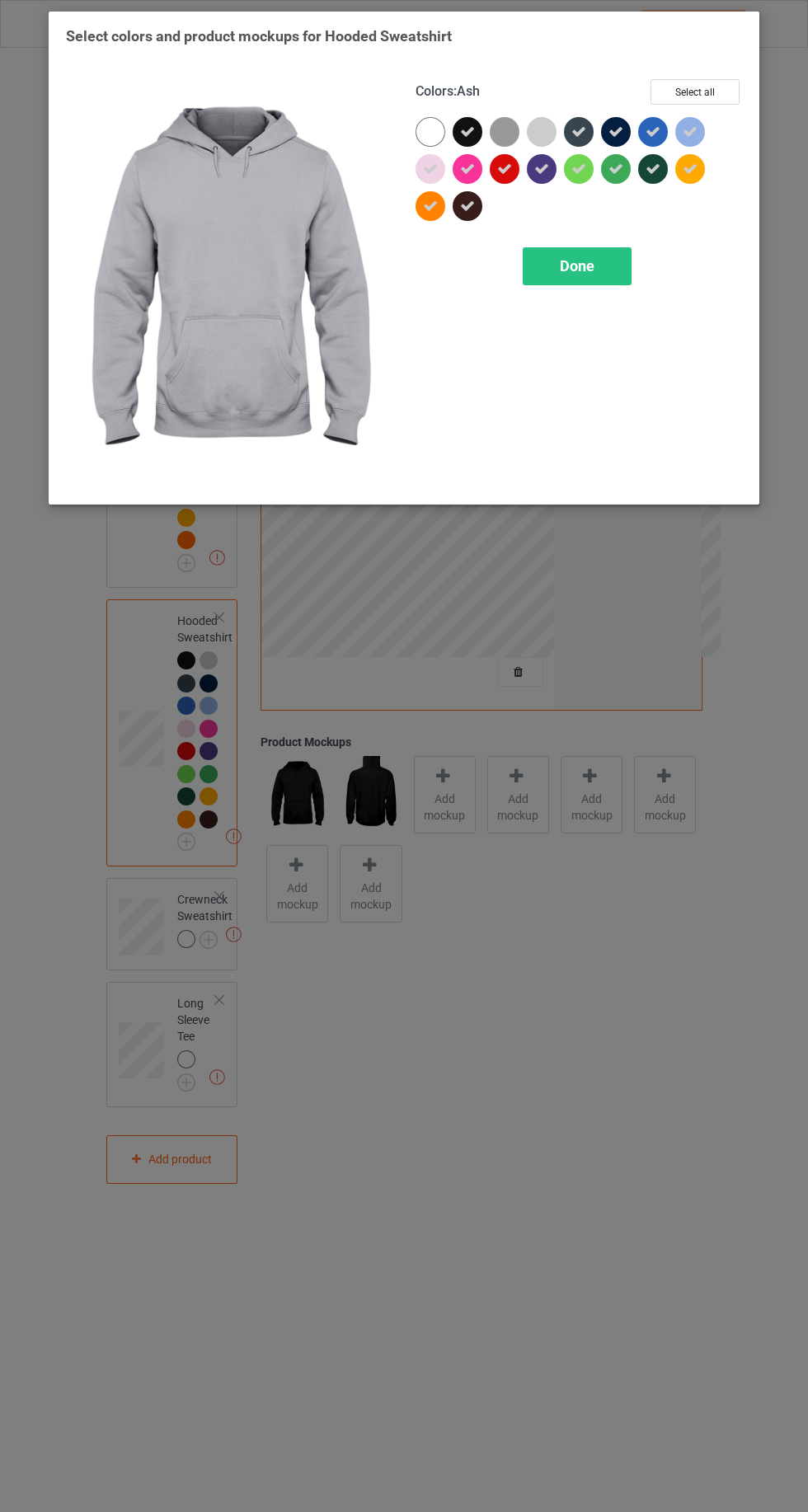
click at [419, 170] on div at bounding box center [430, 168] width 30 height 30
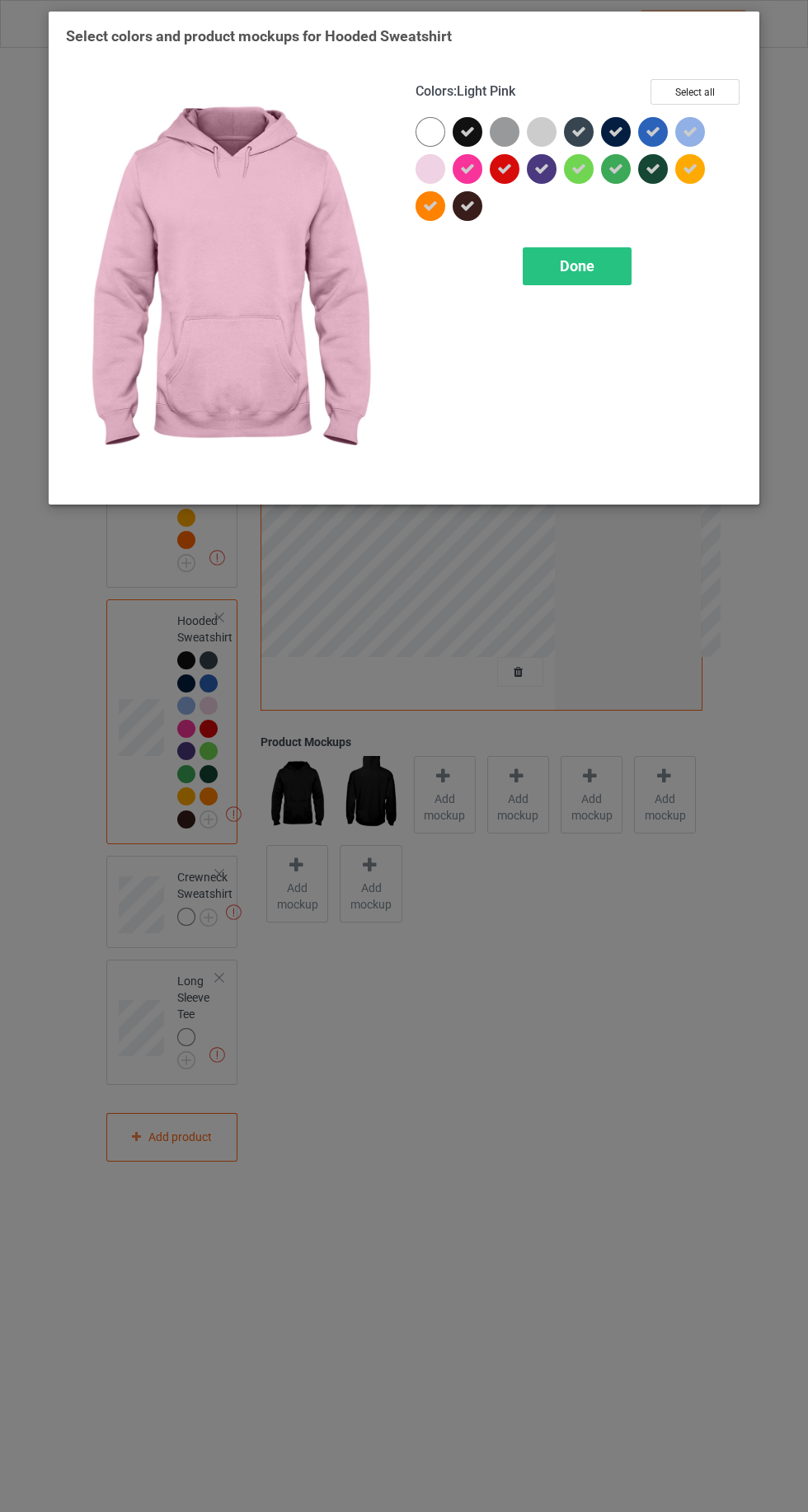
click at [470, 168] on icon at bounding box center [467, 168] width 15 height 15
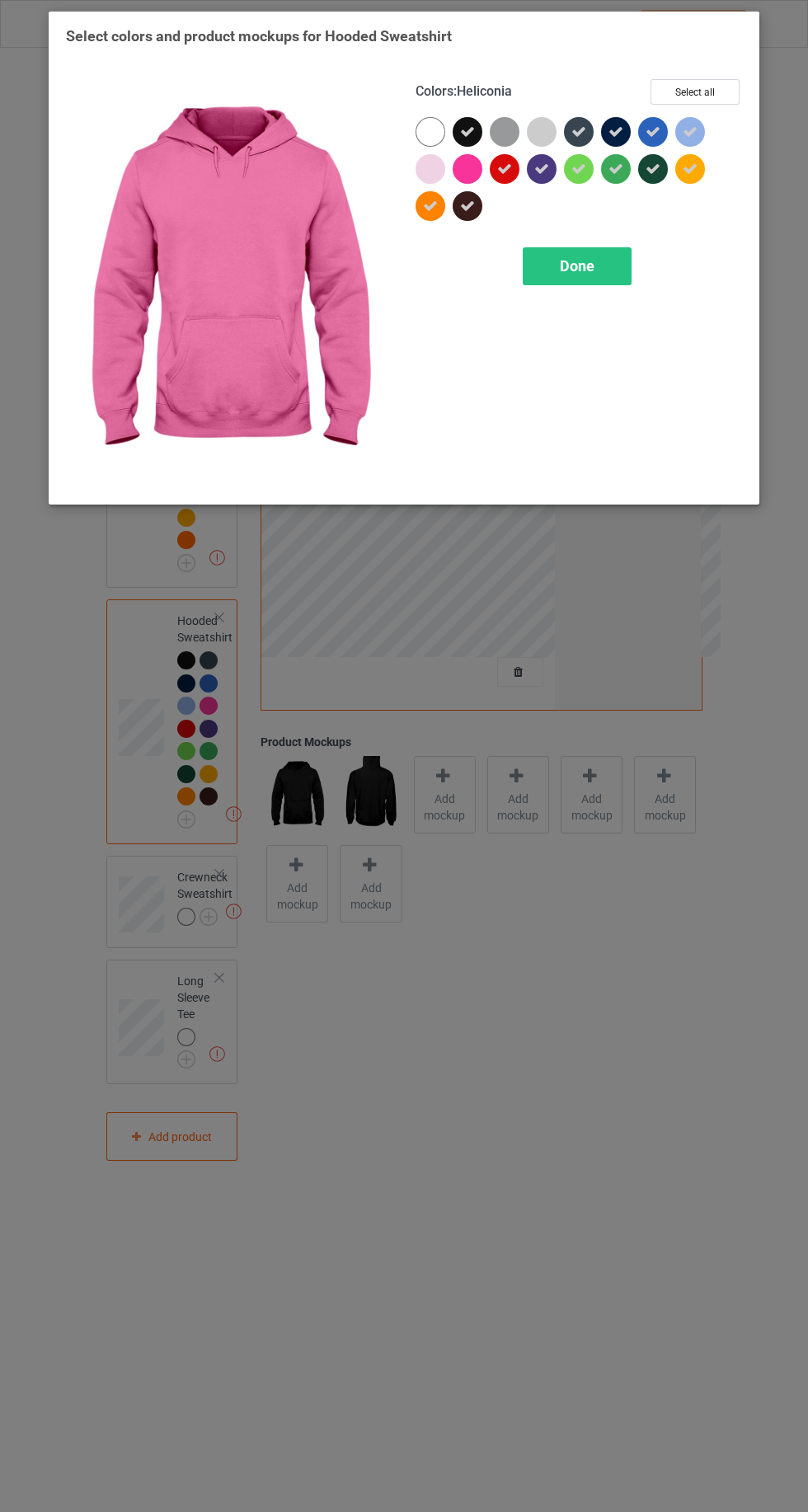
click at [537, 266] on div "Done" at bounding box center [577, 266] width 109 height 38
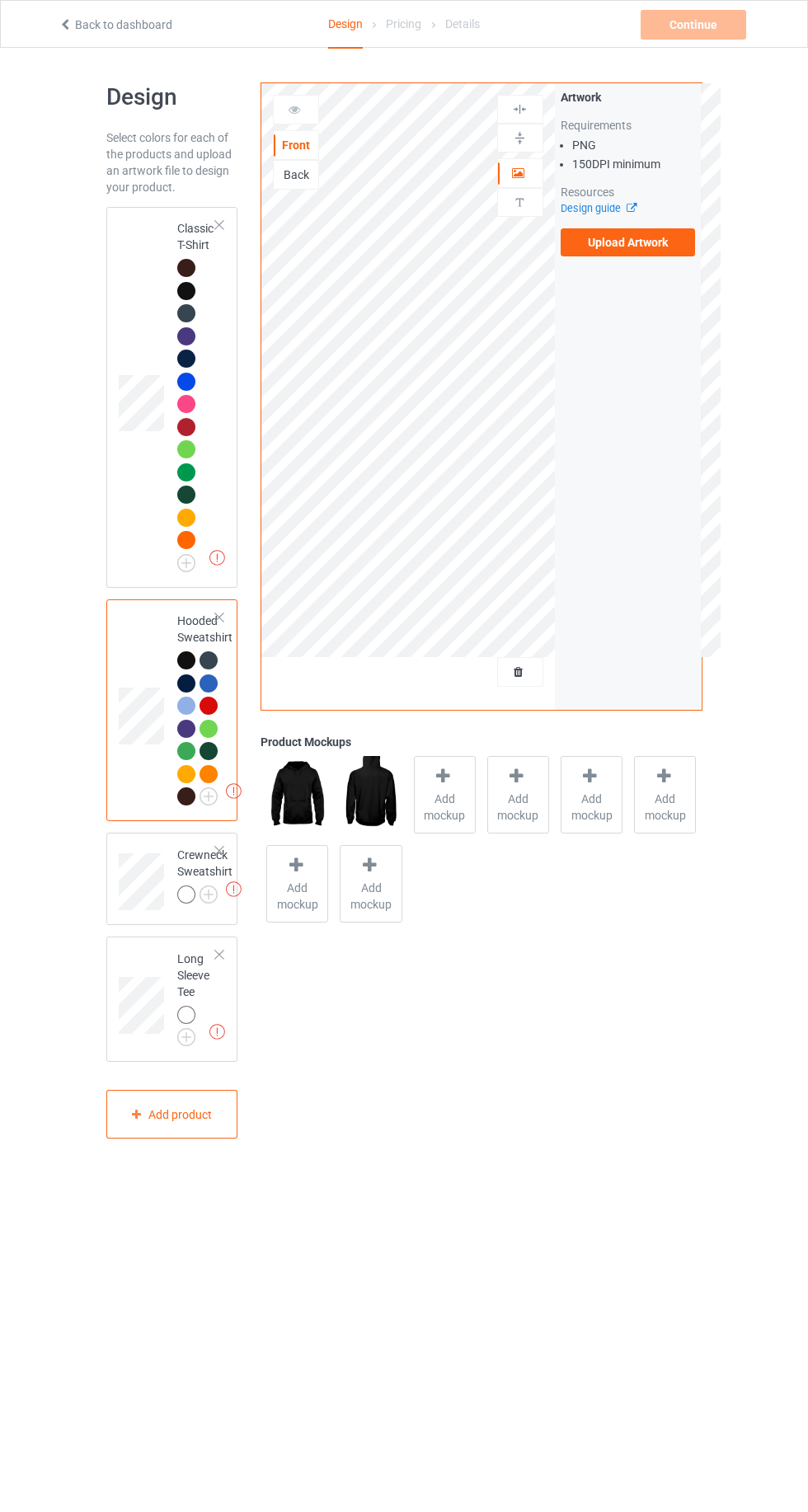
click at [184, 897] on div at bounding box center [186, 894] width 18 height 18
click at [181, 901] on div at bounding box center [186, 894] width 18 height 18
click at [0, 0] on img at bounding box center [0, 0] width 0 height 0
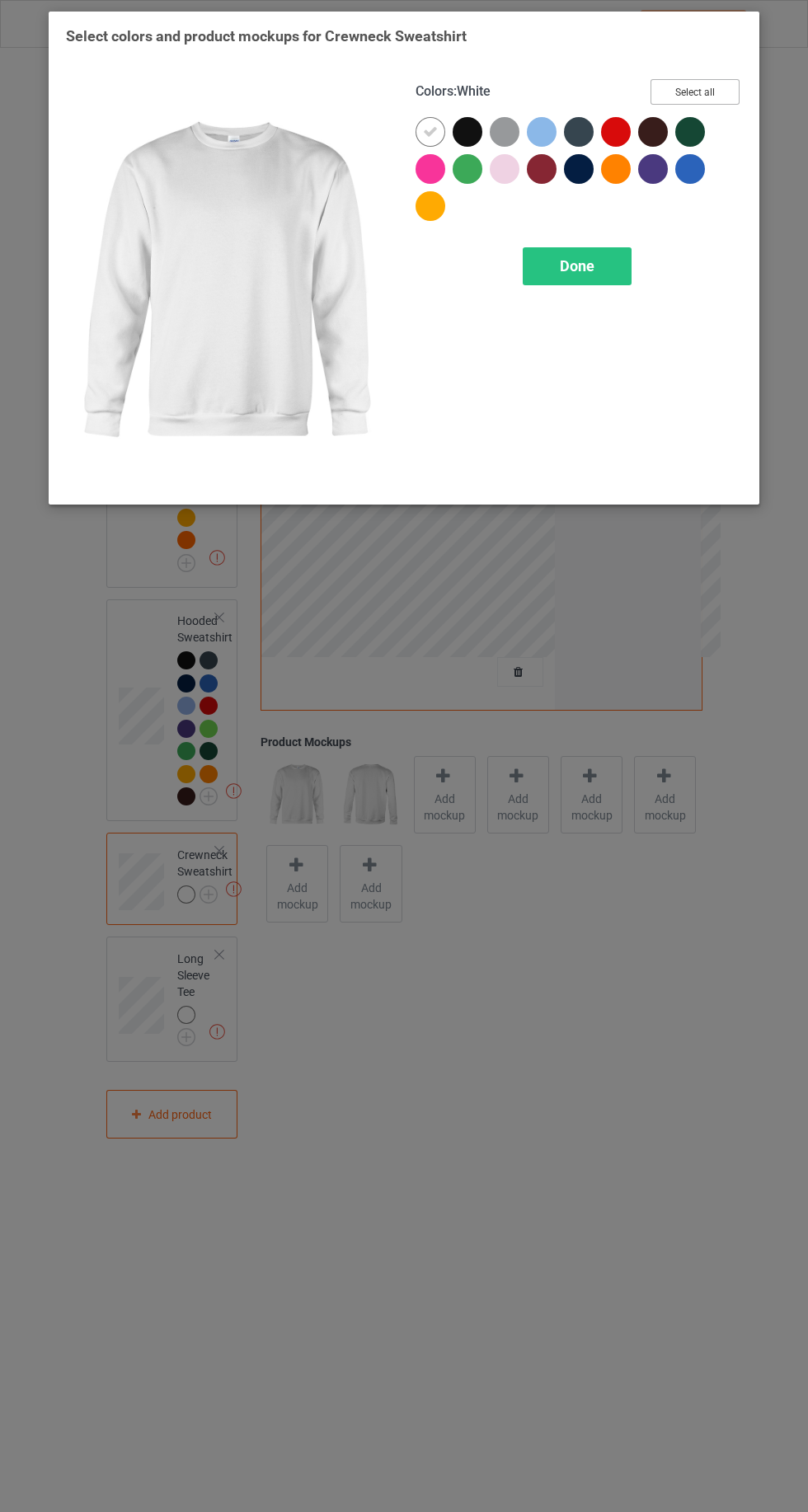
click at [716, 83] on button "Select all" at bounding box center [695, 92] width 89 height 26
click at [419, 131] on div at bounding box center [430, 132] width 30 height 30
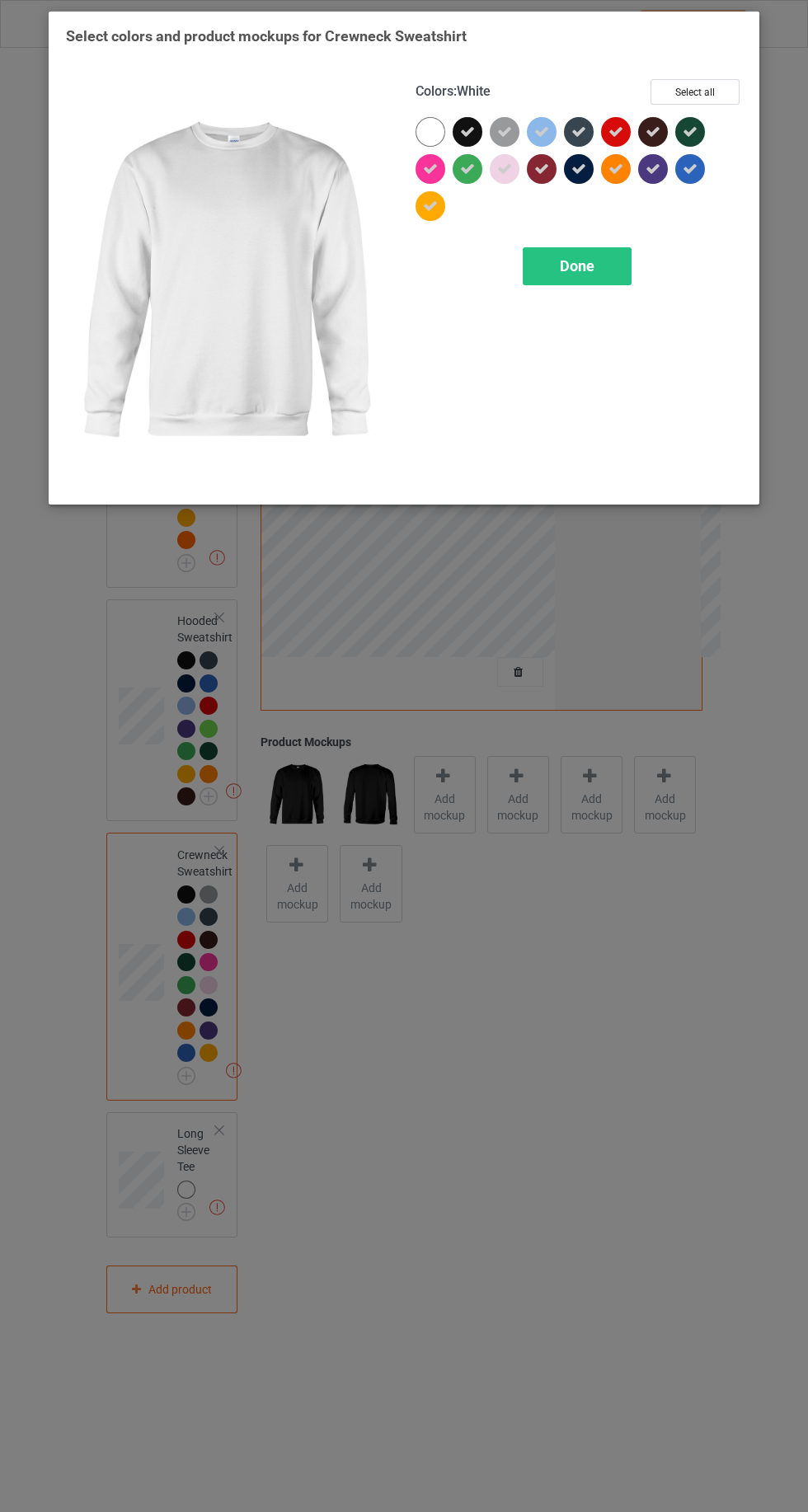
click at [505, 131] on icon at bounding box center [504, 132] width 15 height 15
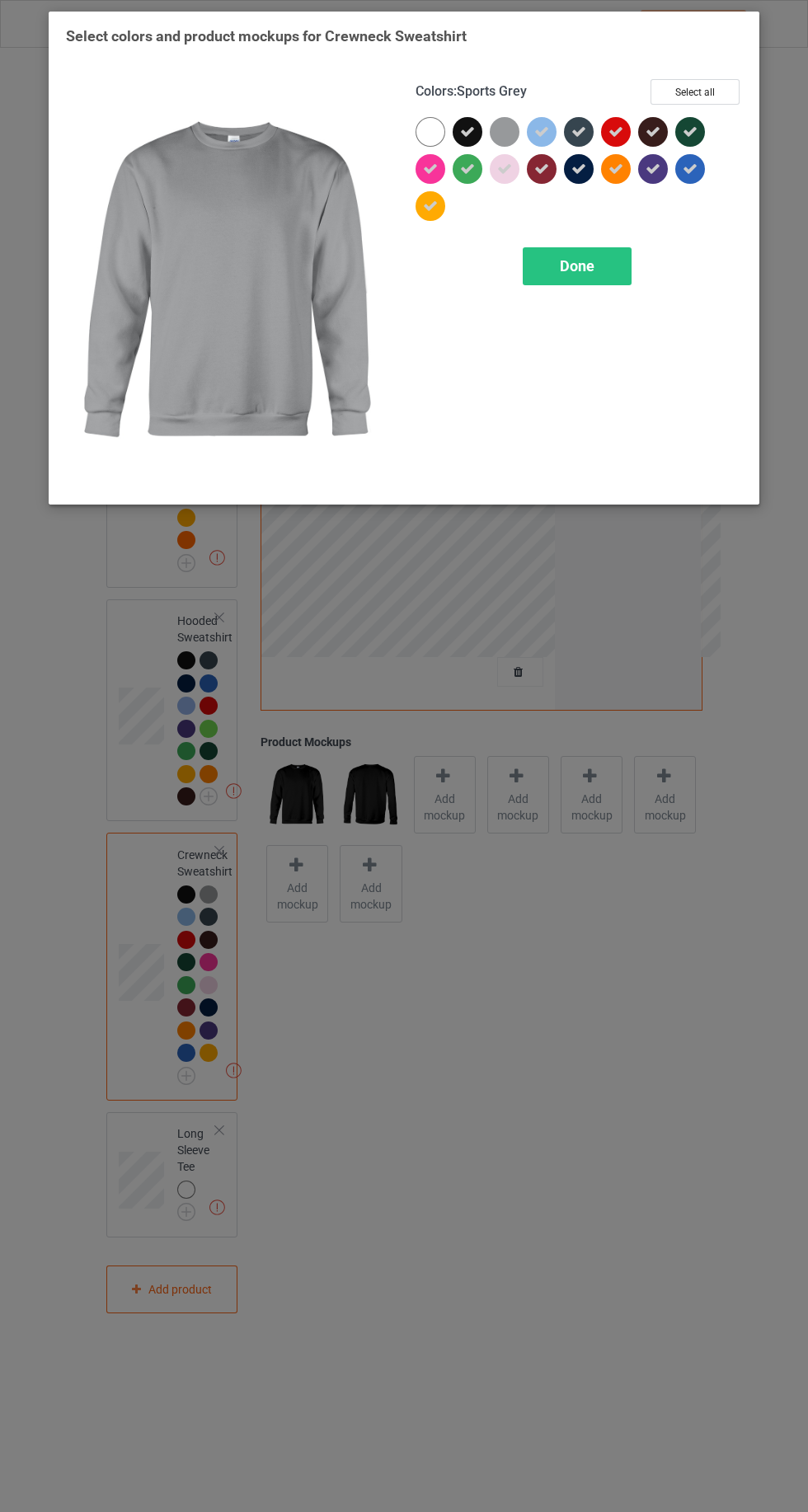
click at [424, 168] on icon at bounding box center [430, 168] width 15 height 15
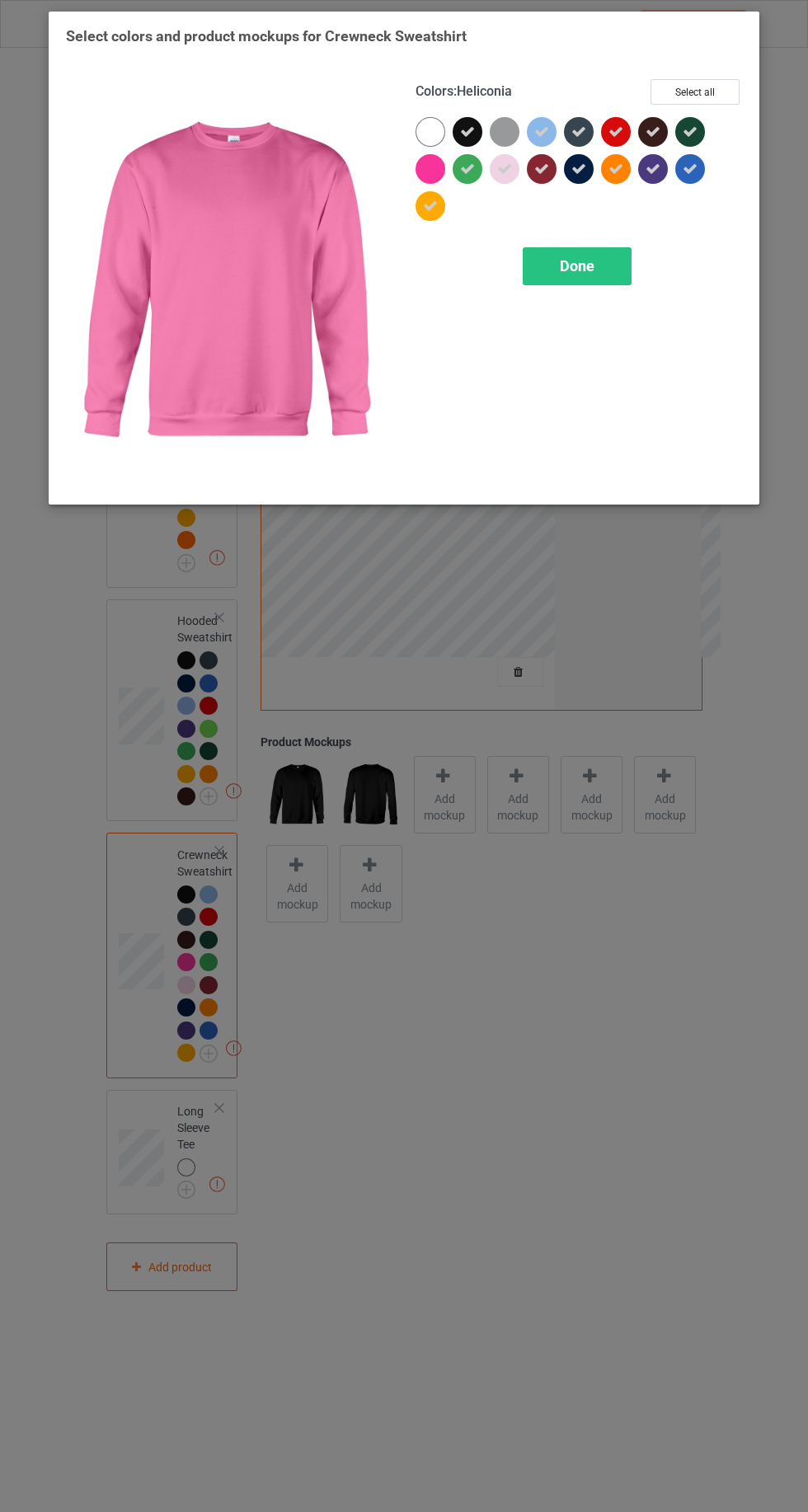
click at [539, 248] on div "Done" at bounding box center [577, 266] width 109 height 38
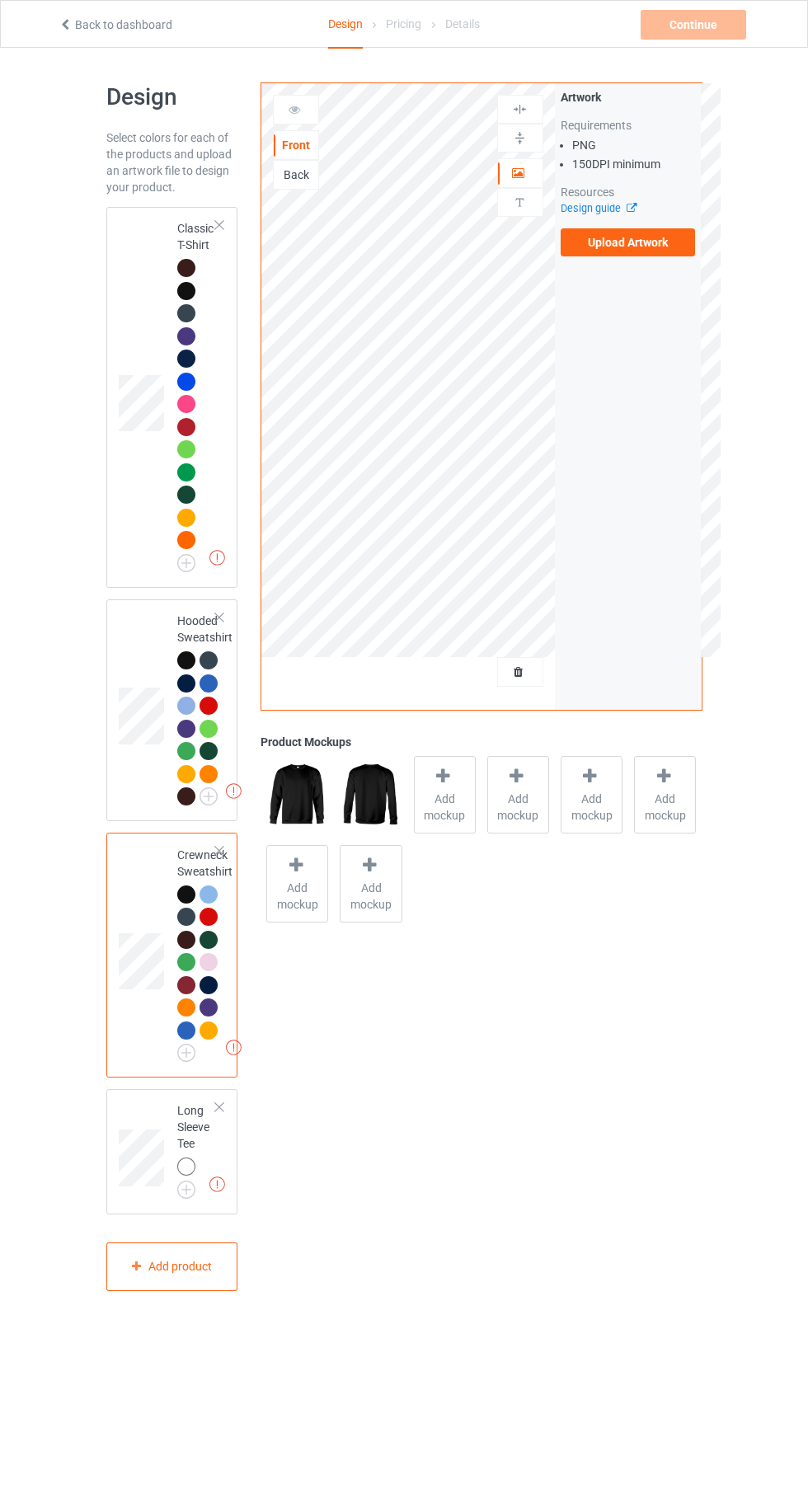
click at [0, 0] on img at bounding box center [0, 0] width 0 height 0
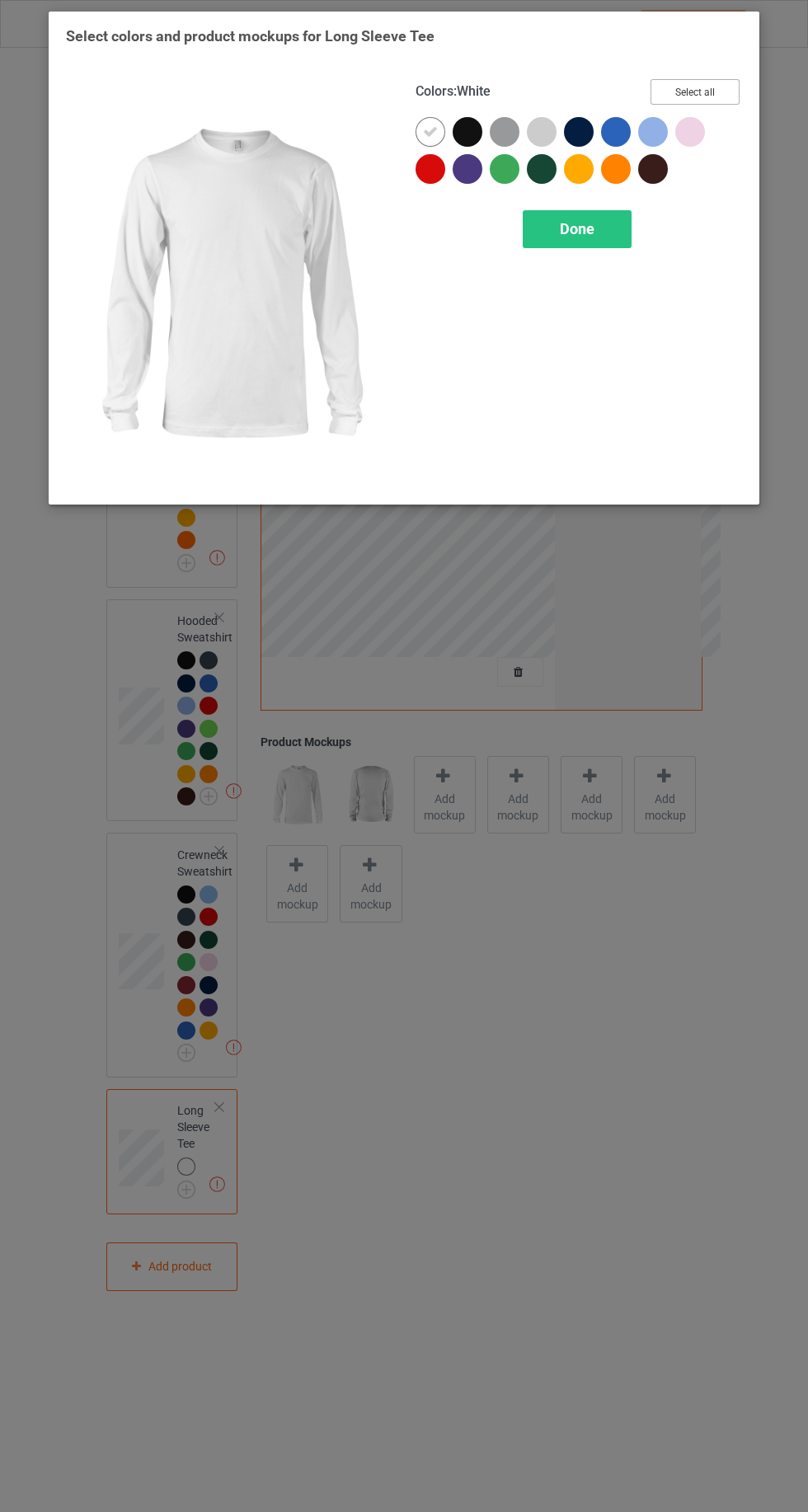
click at [724, 85] on button "Select all" at bounding box center [695, 92] width 89 height 26
click at [419, 130] on div at bounding box center [430, 132] width 30 height 30
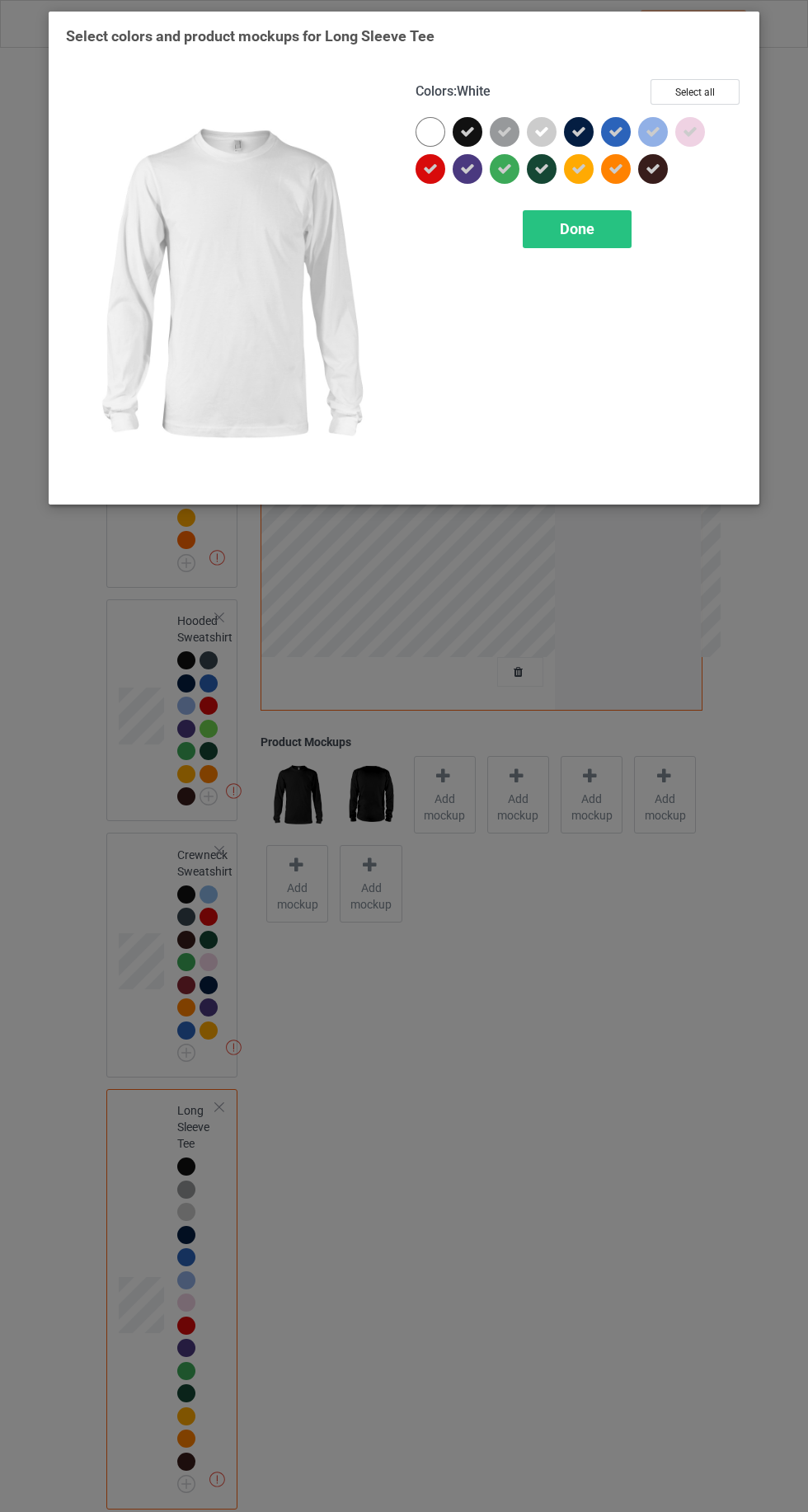
click at [505, 132] on icon at bounding box center [504, 132] width 15 height 15
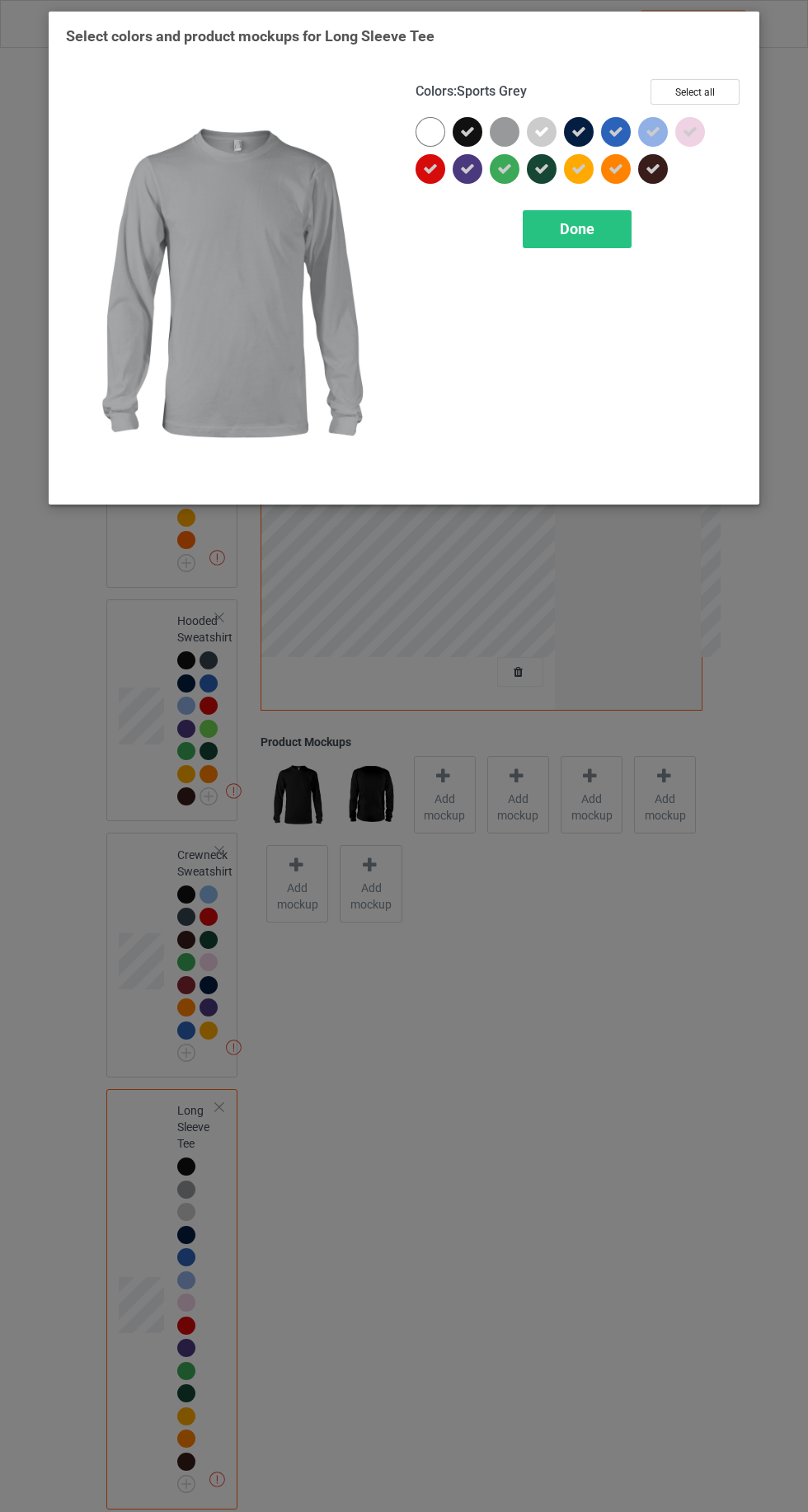
click at [539, 131] on icon at bounding box center [541, 132] width 15 height 15
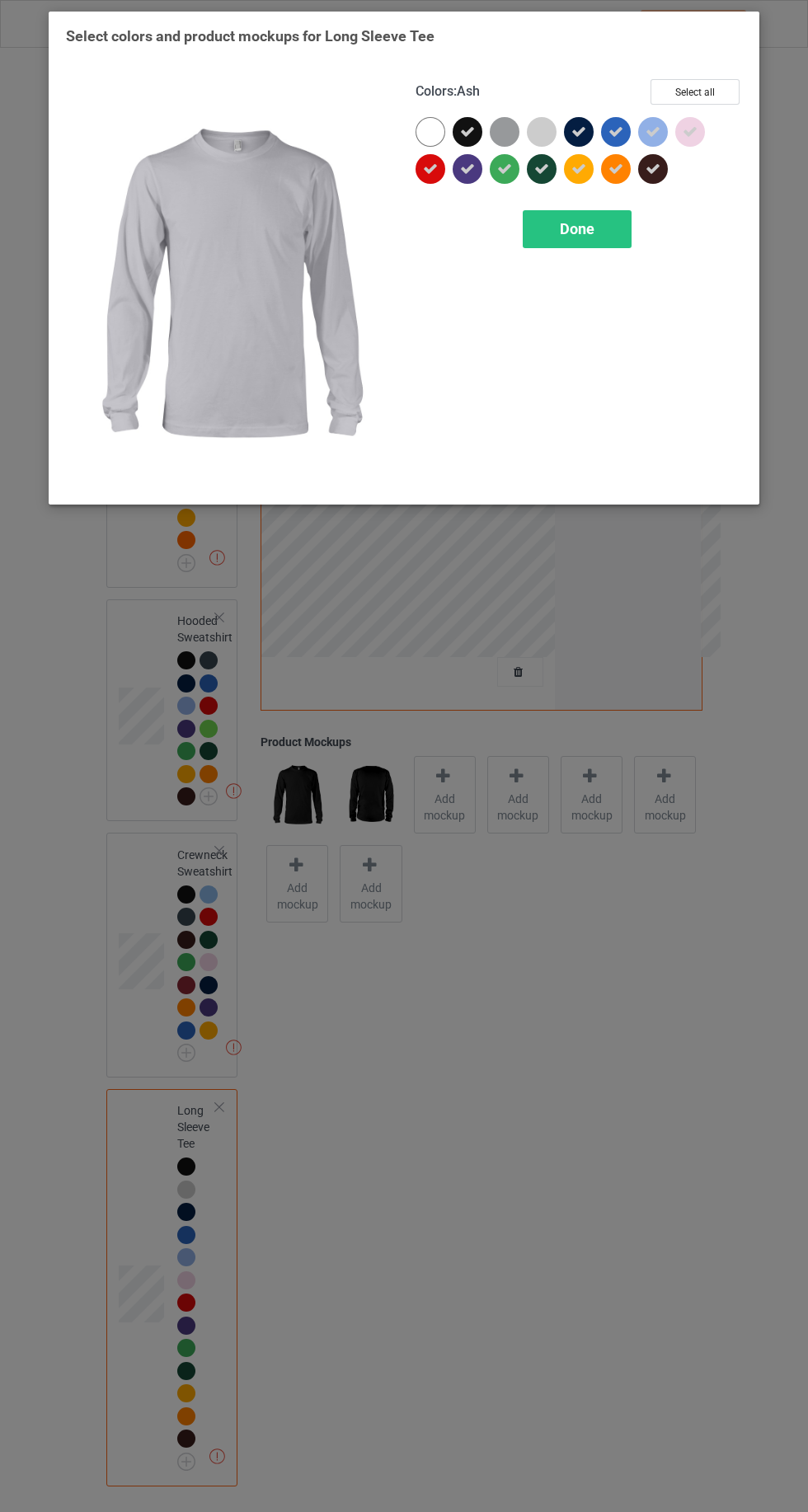
click at [556, 225] on div "Done" at bounding box center [577, 230] width 109 height 38
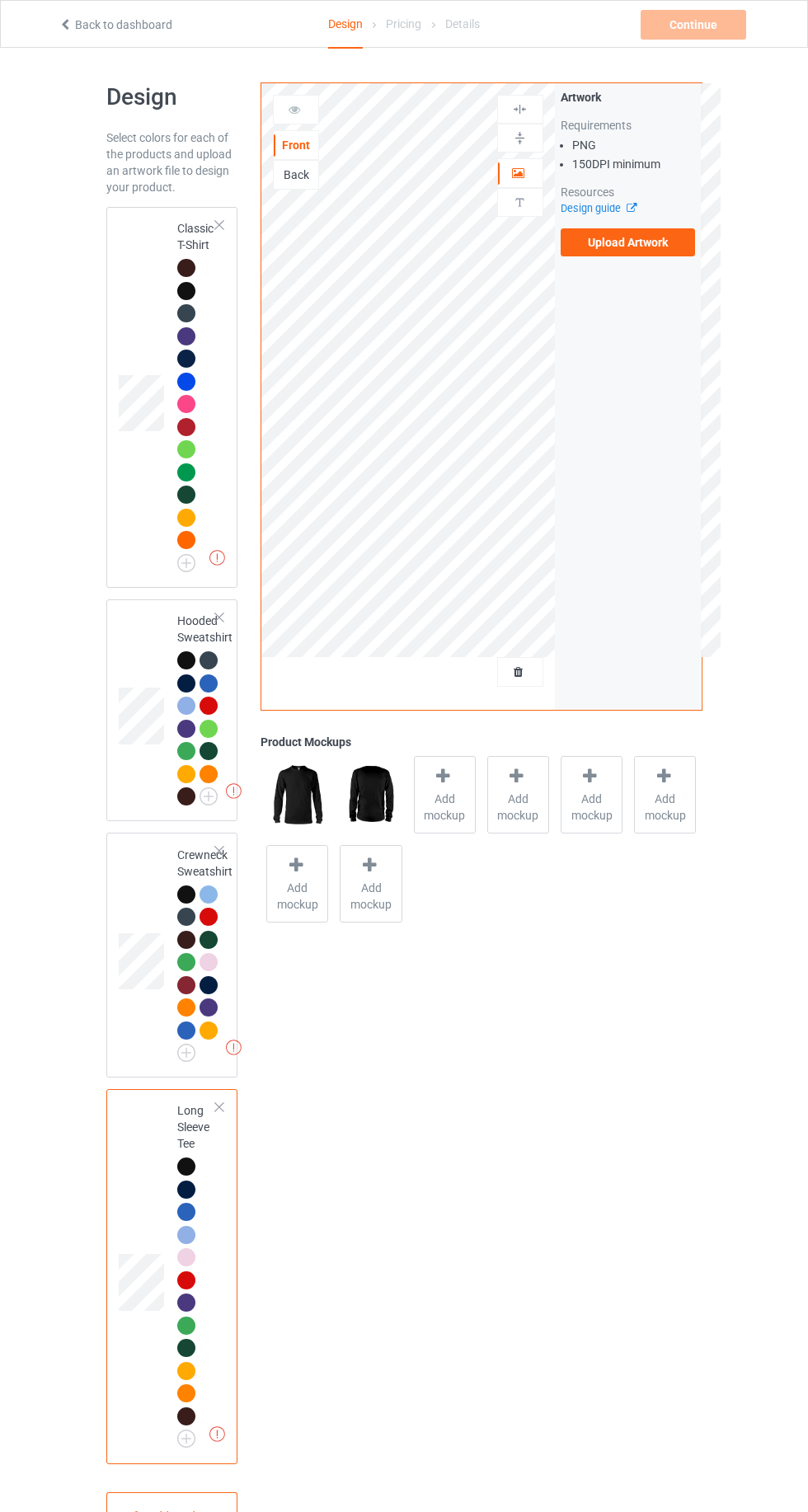
click at [110, 643] on div "Missing artworks Hooded Sweatshirt" at bounding box center [172, 710] width 132 height 223
click at [618, 238] on label "Upload Artwork" at bounding box center [627, 242] width 135 height 28
click at [0, 0] on input "Upload Artwork" at bounding box center [0, 0] width 0 height 0
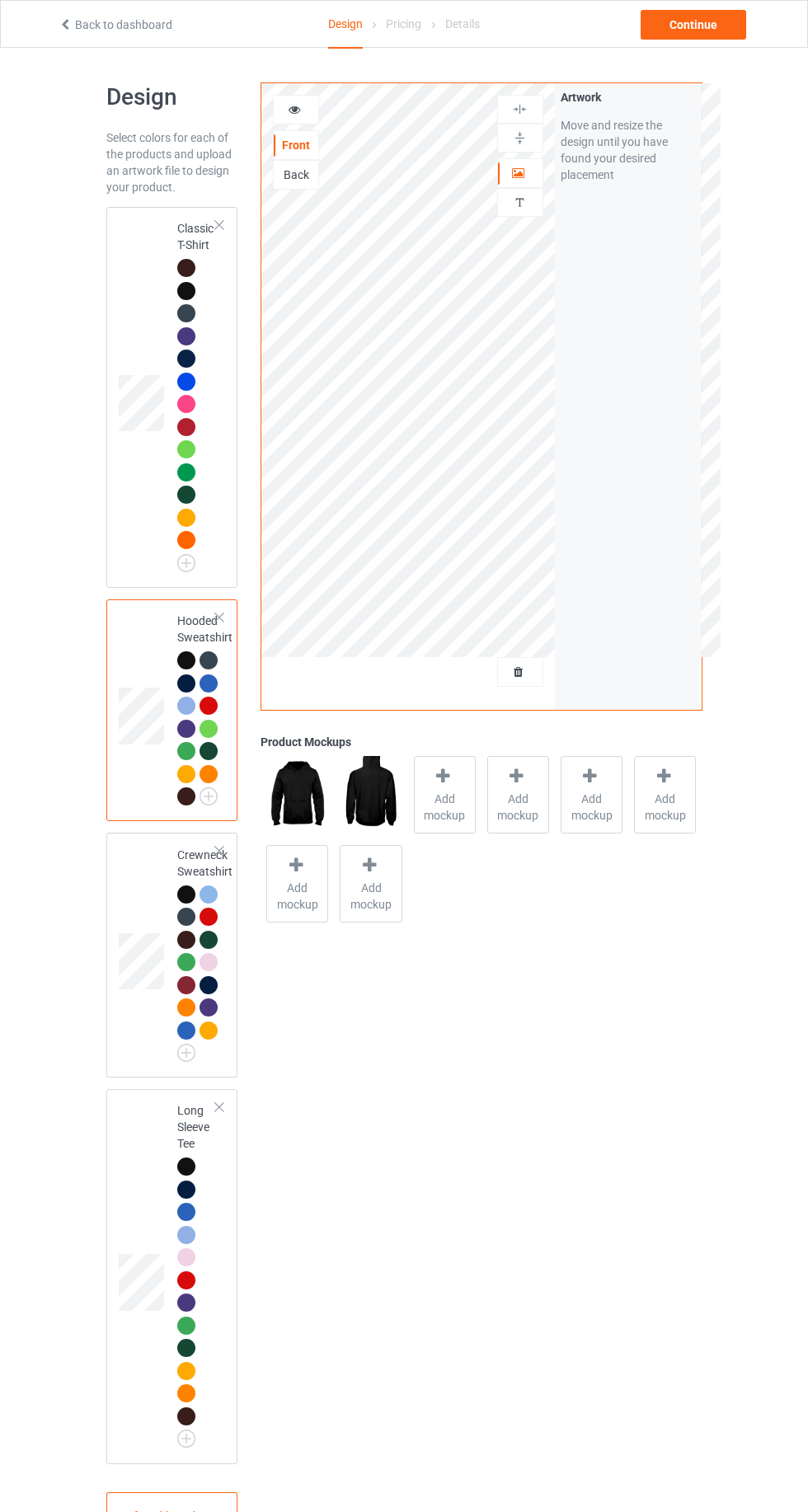
click at [172, 600] on div "Hooded Sweatshirt" at bounding box center [172, 710] width 132 height 223
click at [0, 0] on img at bounding box center [0, 0] width 0 height 0
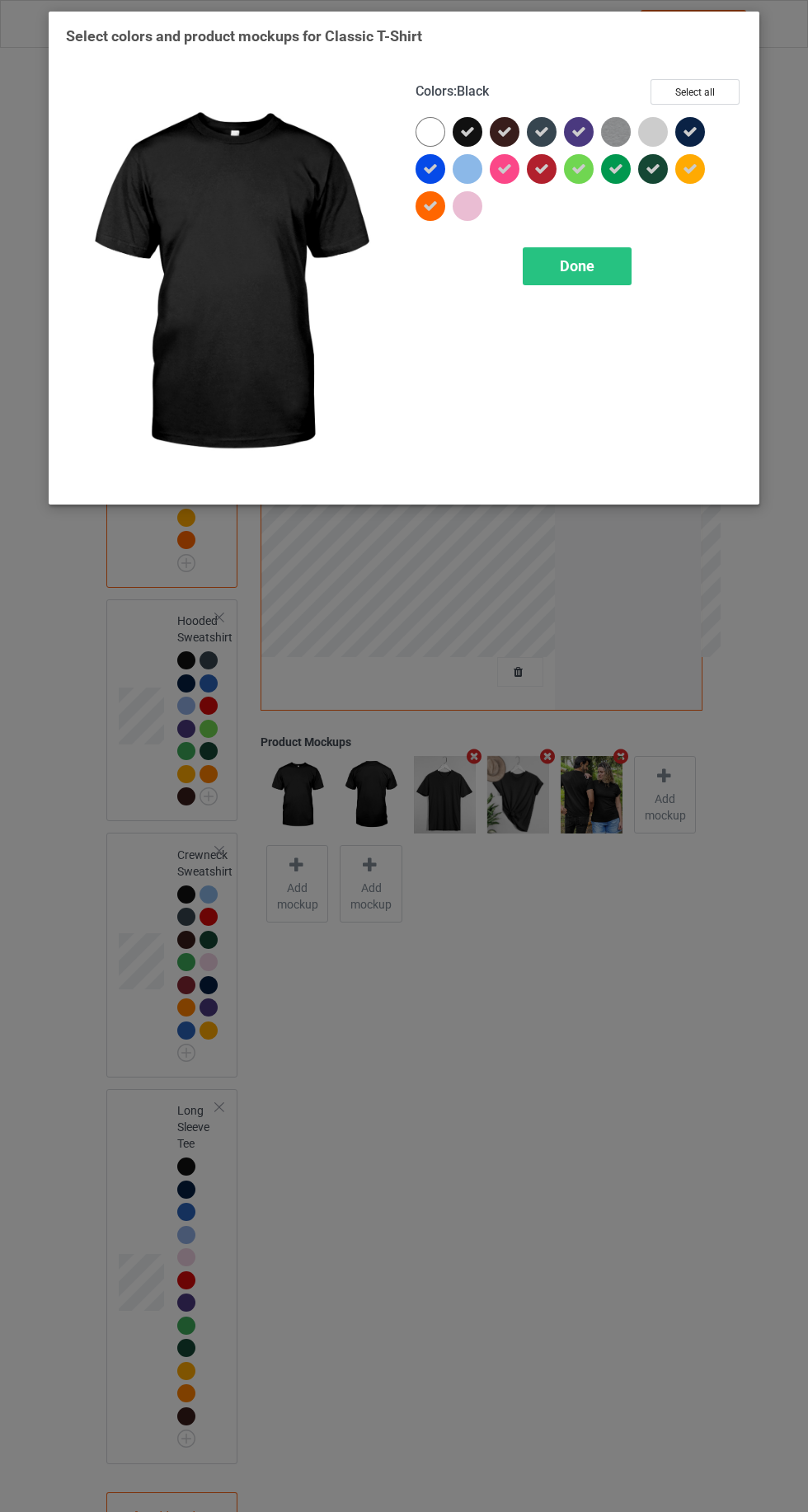
click at [465, 128] on icon at bounding box center [467, 132] width 15 height 15
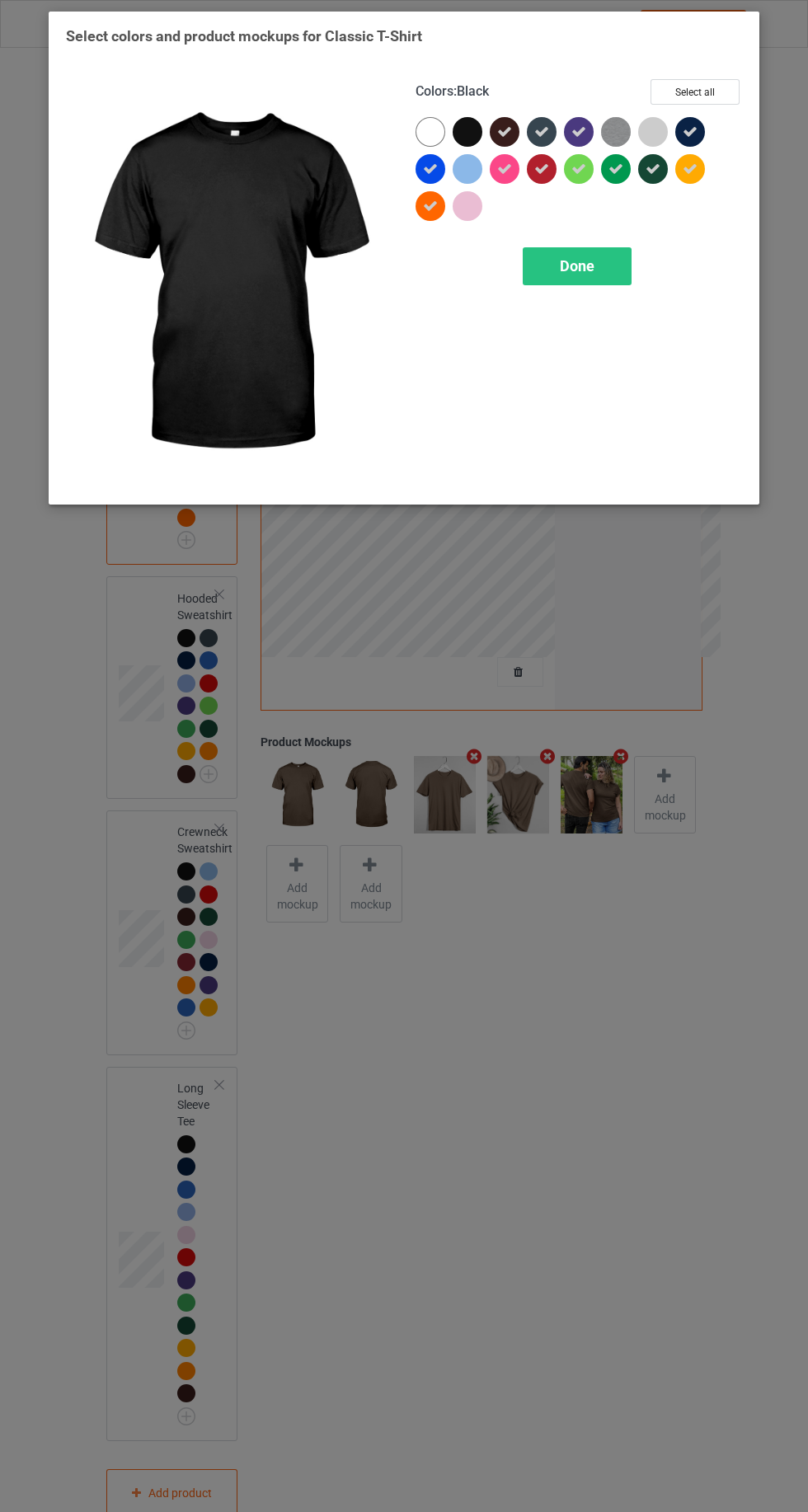
click at [690, 131] on icon at bounding box center [689, 132] width 15 height 15
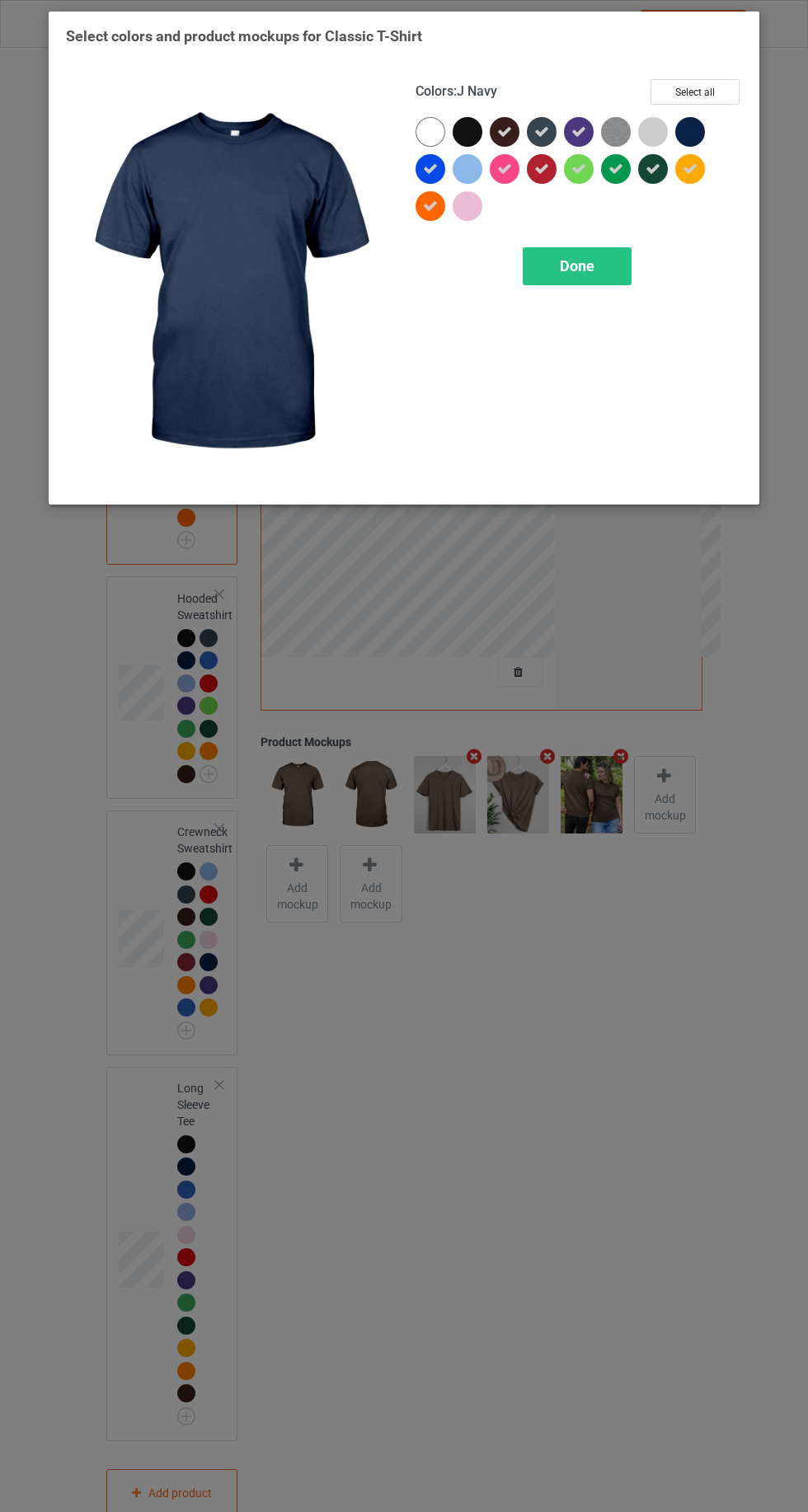
click at [537, 259] on div "Done" at bounding box center [577, 266] width 109 height 38
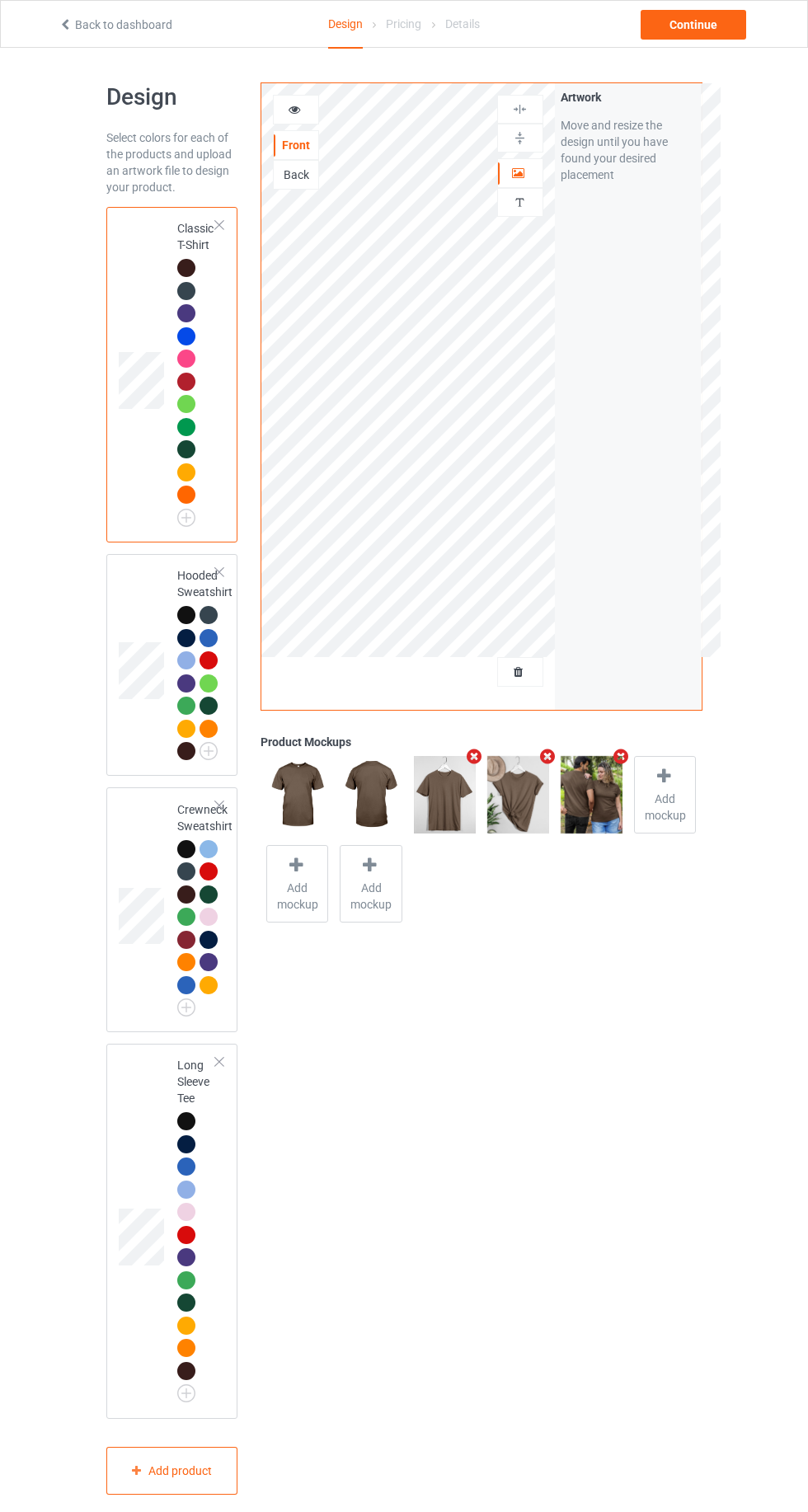
click at [113, 583] on div "Hooded Sweatshirt" at bounding box center [172, 664] width 132 height 223
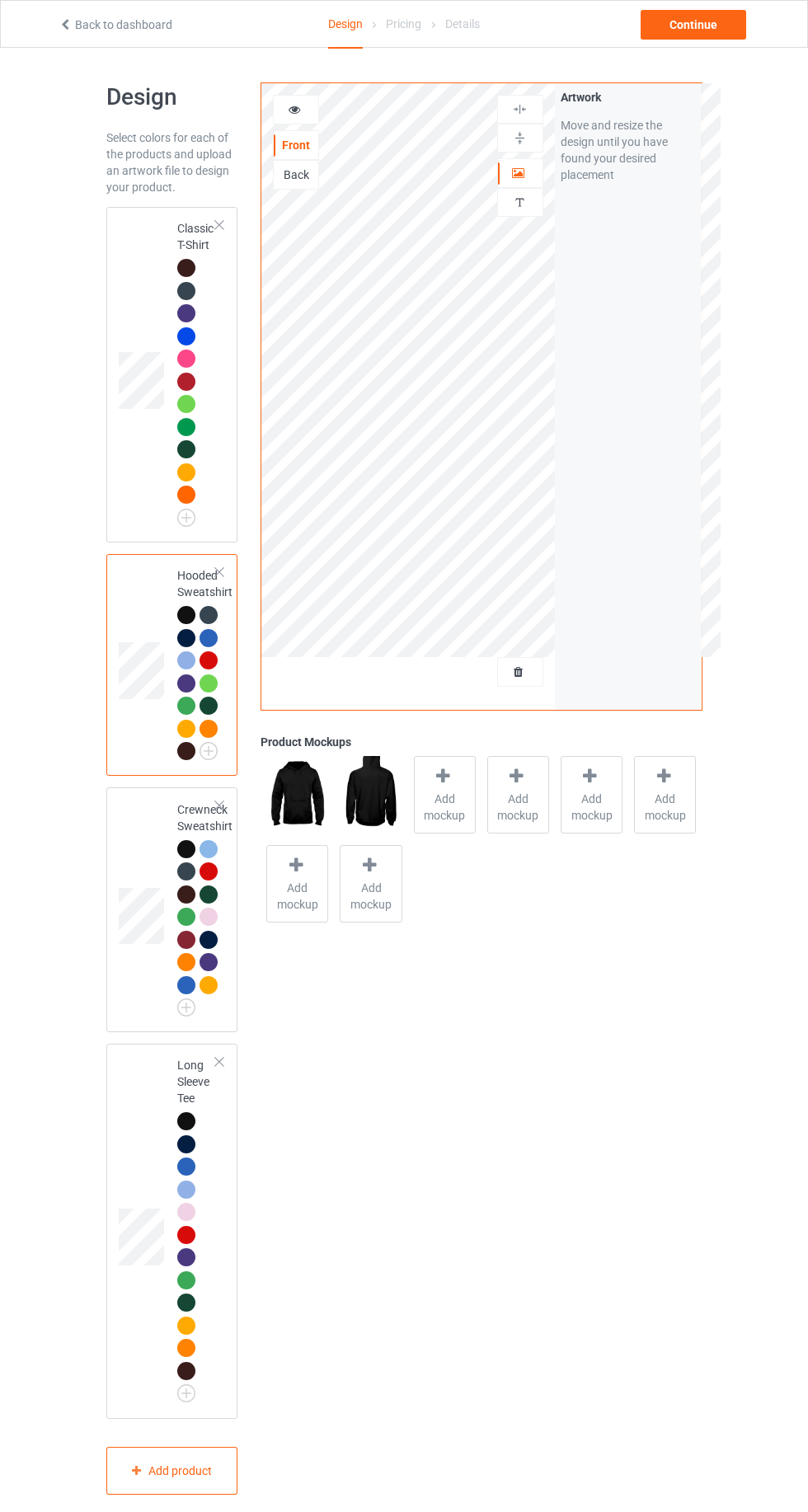
click at [121, 603] on td at bounding box center [144, 665] width 50 height 210
click at [129, 595] on td at bounding box center [144, 665] width 50 height 210
click at [193, 749] on div at bounding box center [186, 750] width 18 height 18
click at [191, 742] on div at bounding box center [188, 753] width 23 height 23
click at [217, 719] on div at bounding box center [211, 731] width 23 height 23
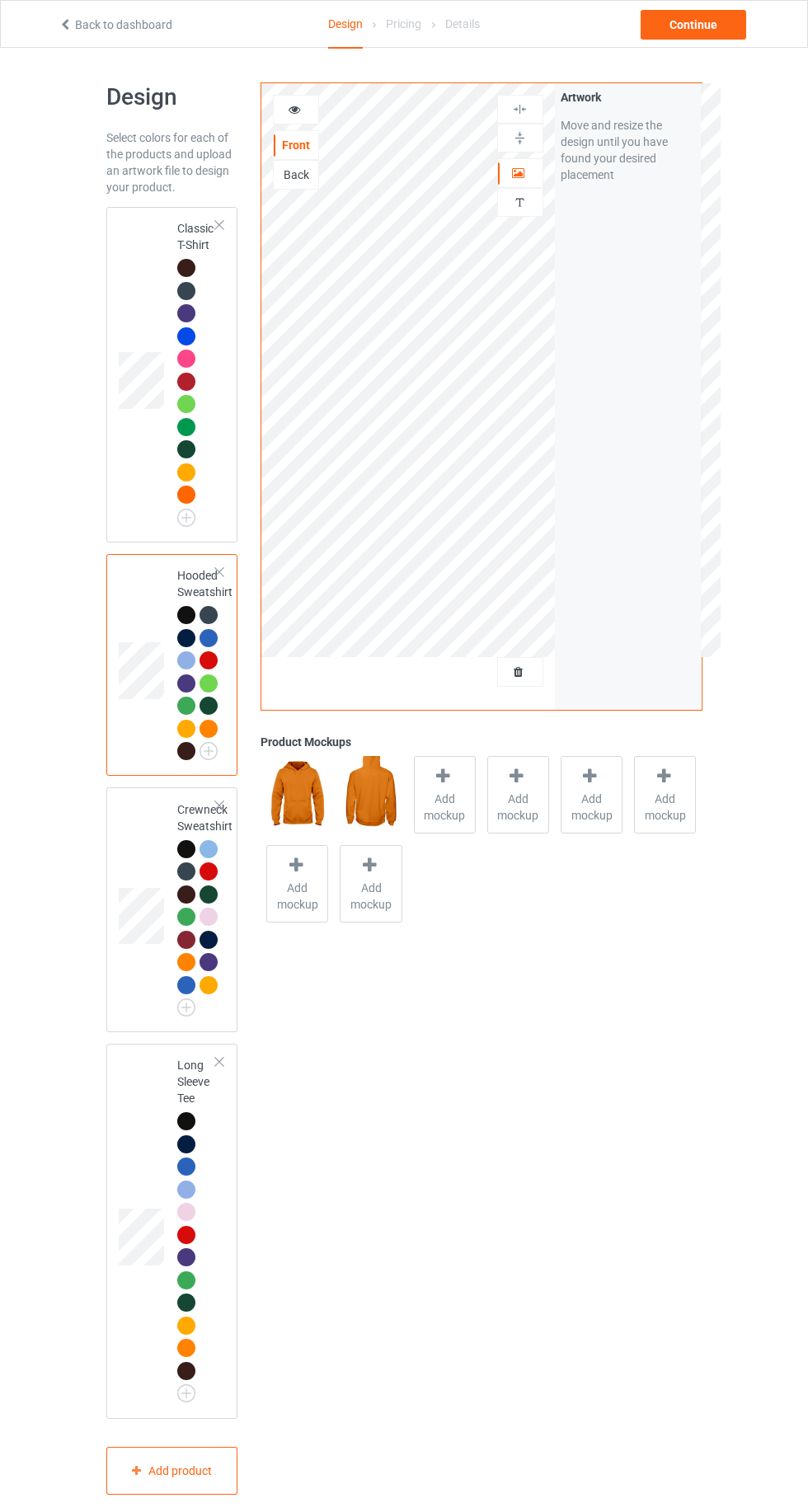
click at [186, 748] on div at bounding box center [186, 750] width 18 height 18
click at [189, 752] on div at bounding box center [186, 750] width 18 height 18
click at [200, 731] on div at bounding box center [208, 728] width 18 height 18
click at [0, 0] on img at bounding box center [0, 0] width 0 height 0
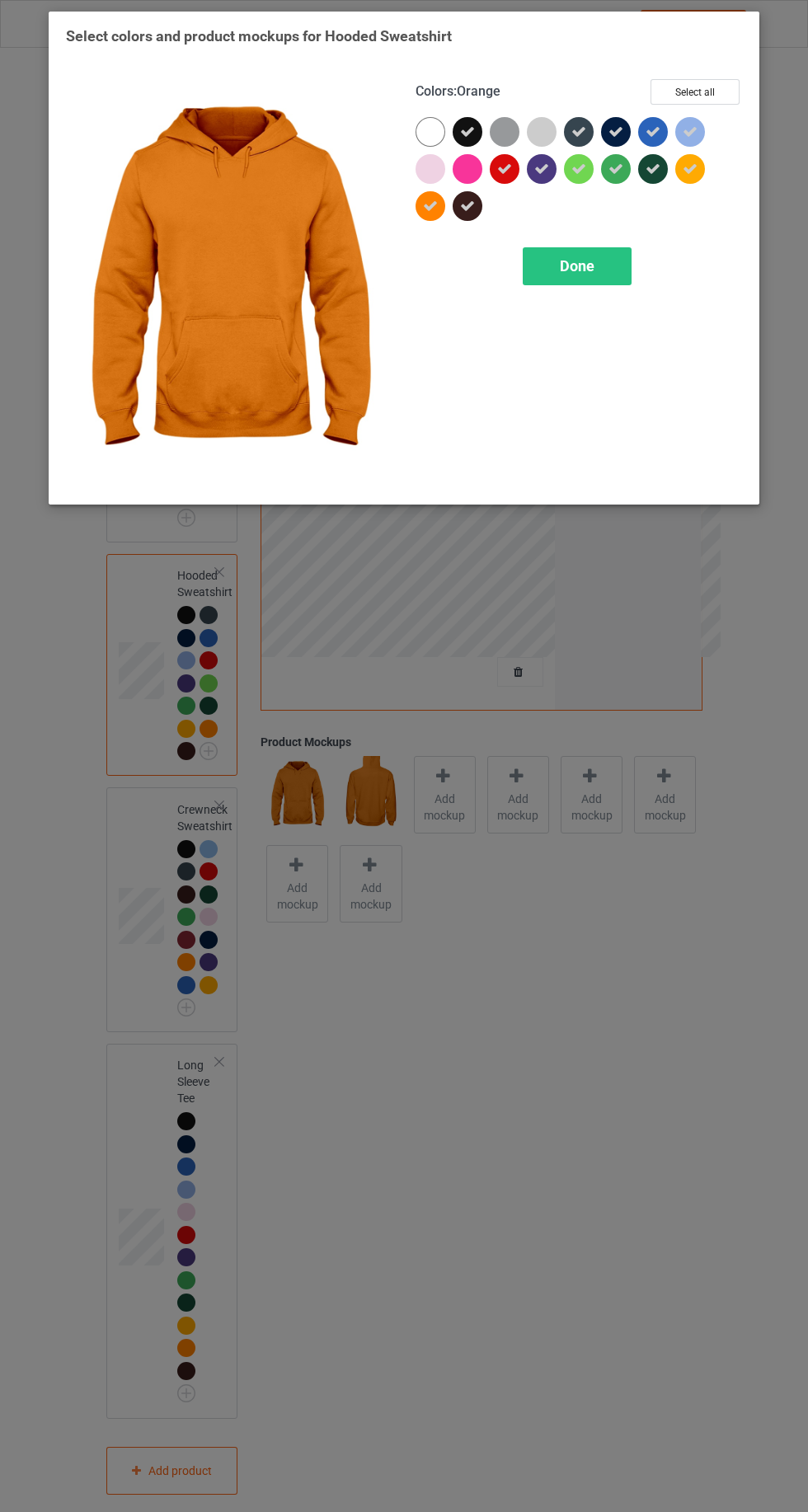
click at [467, 130] on icon at bounding box center [467, 132] width 15 height 15
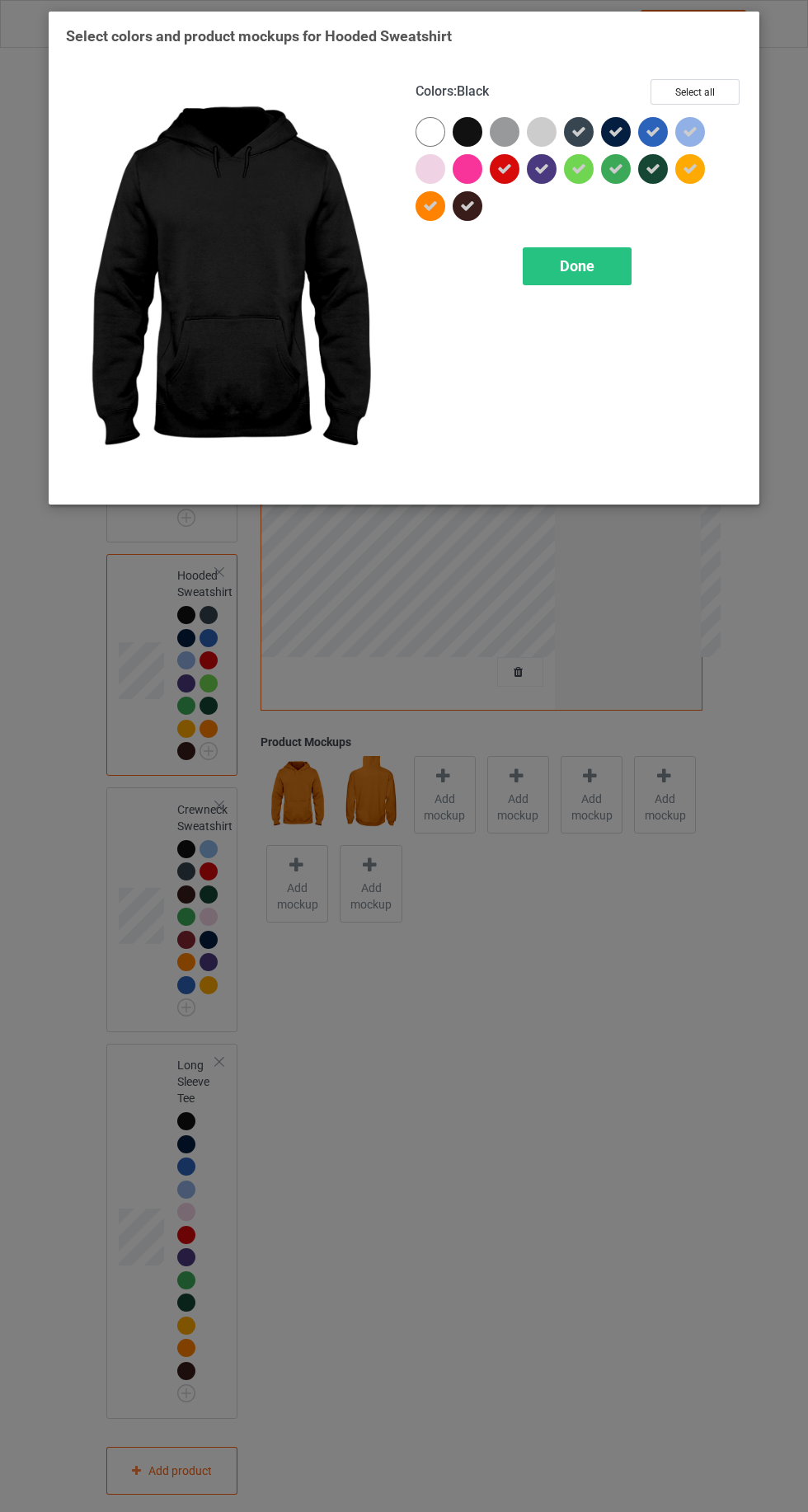
click at [609, 125] on icon at bounding box center [615, 132] width 15 height 15
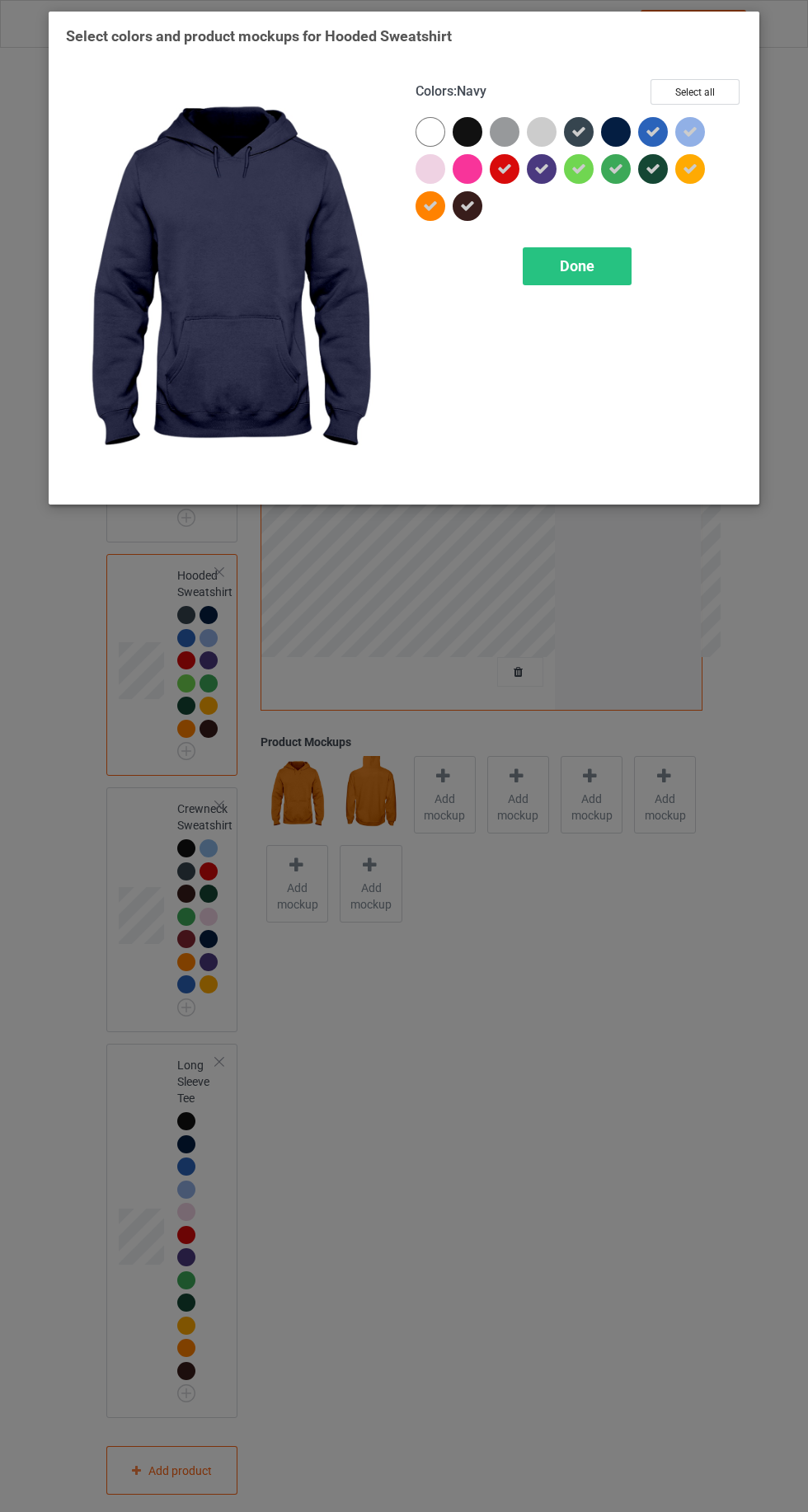
click at [546, 132] on div at bounding box center [542, 132] width 30 height 30
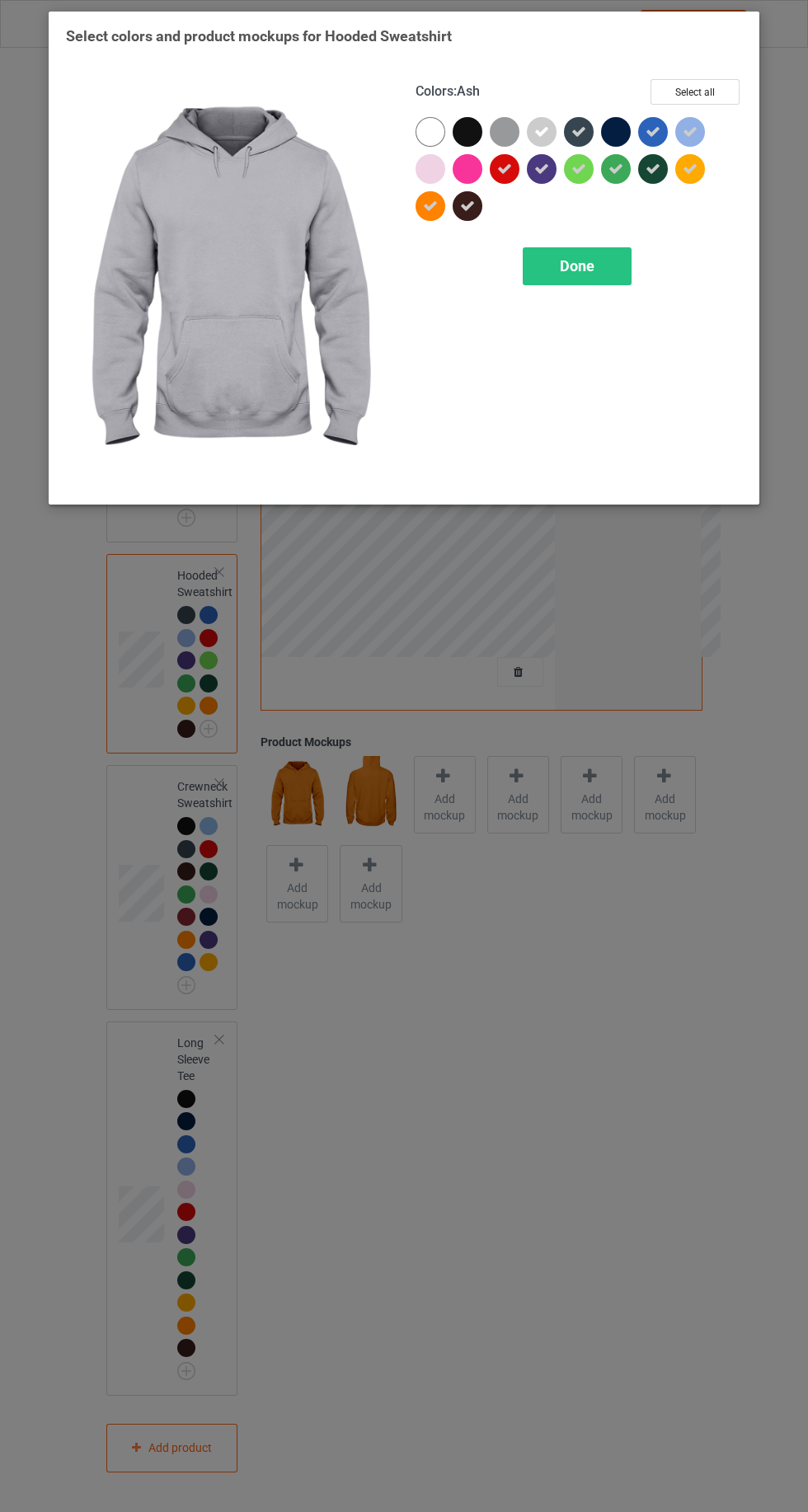
click at [578, 125] on icon at bounding box center [578, 132] width 15 height 15
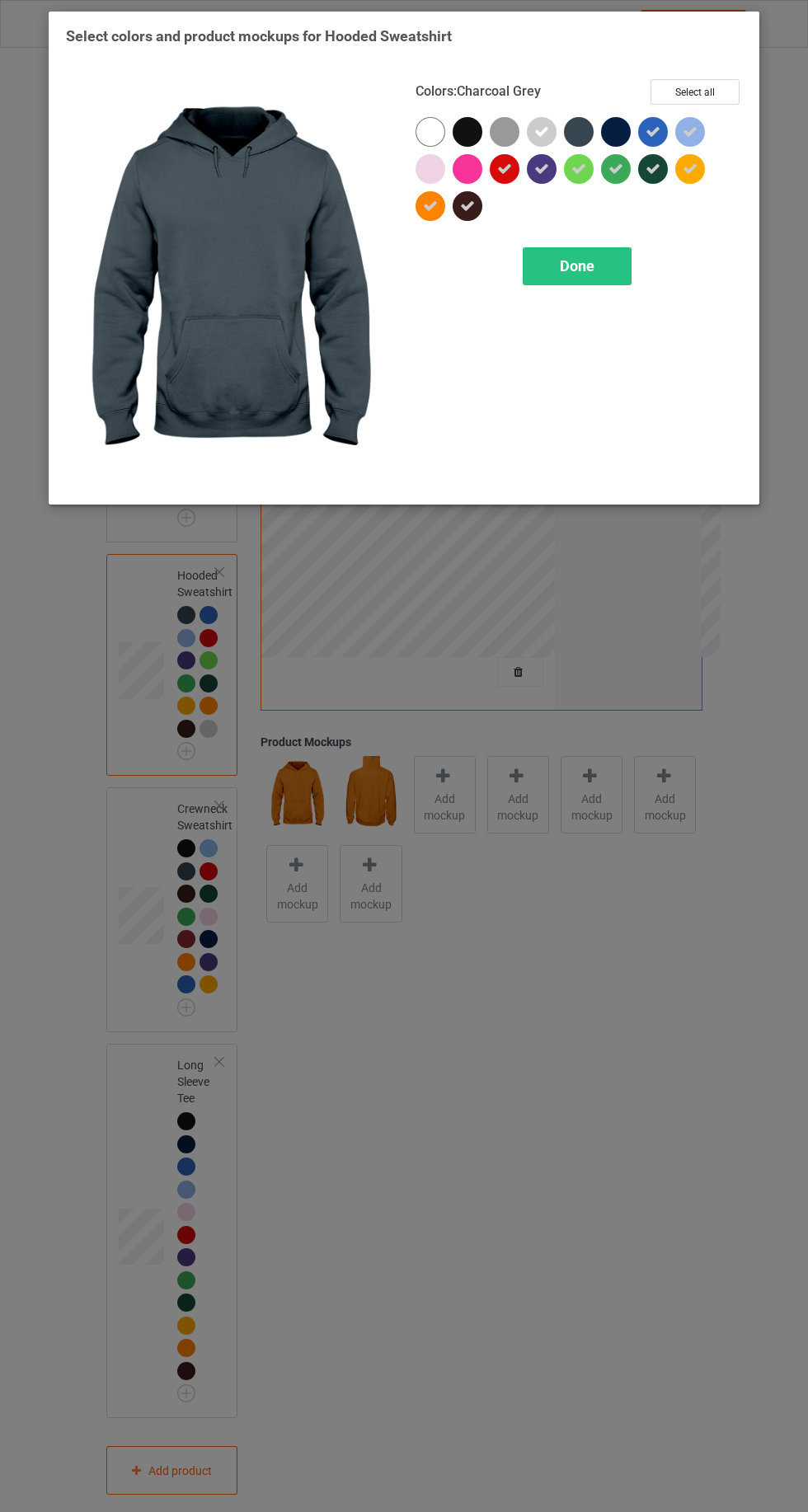
click at [492, 119] on div at bounding box center [508, 135] width 37 height 37
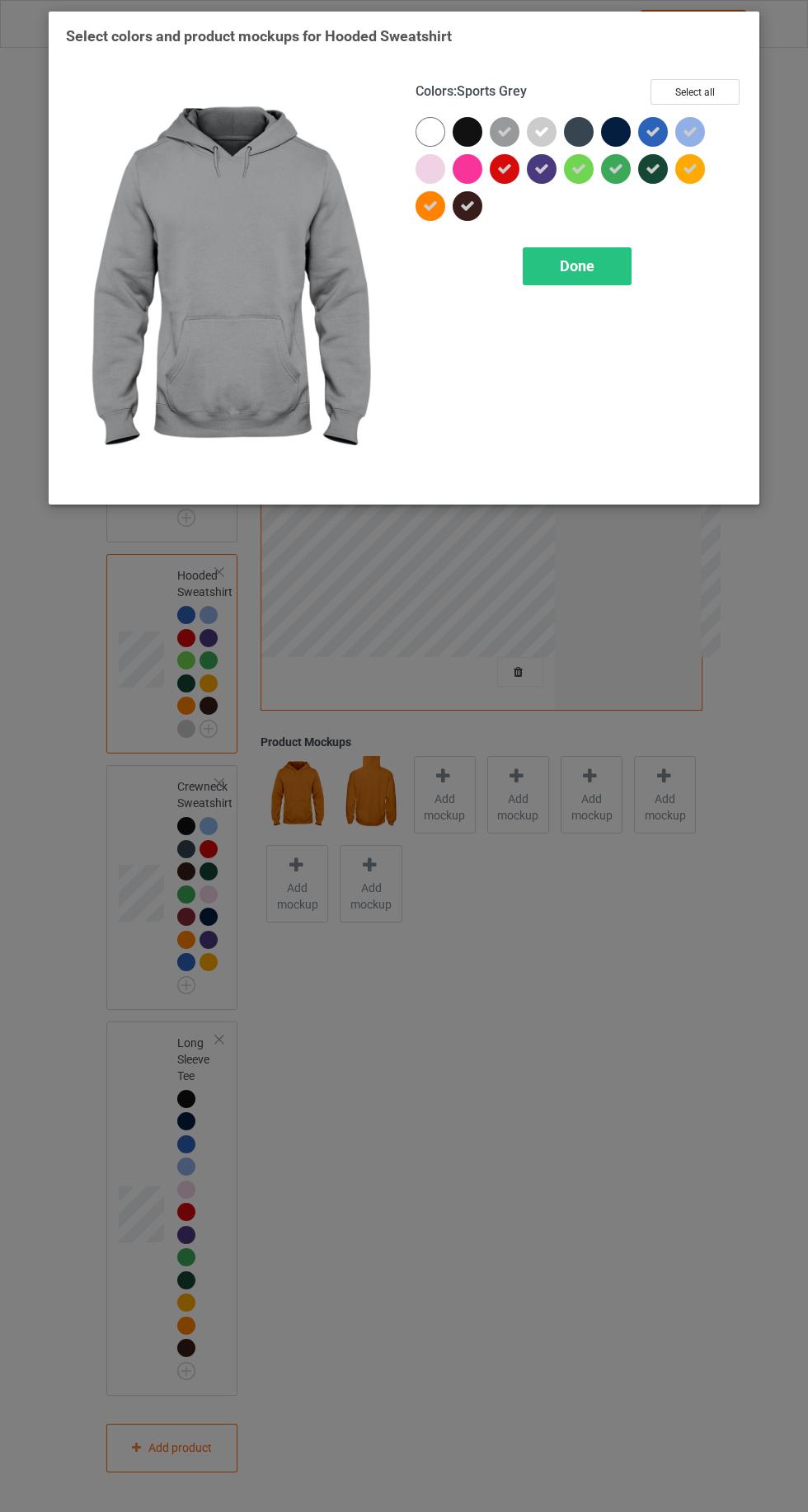
click at [423, 130] on div at bounding box center [430, 132] width 30 height 30
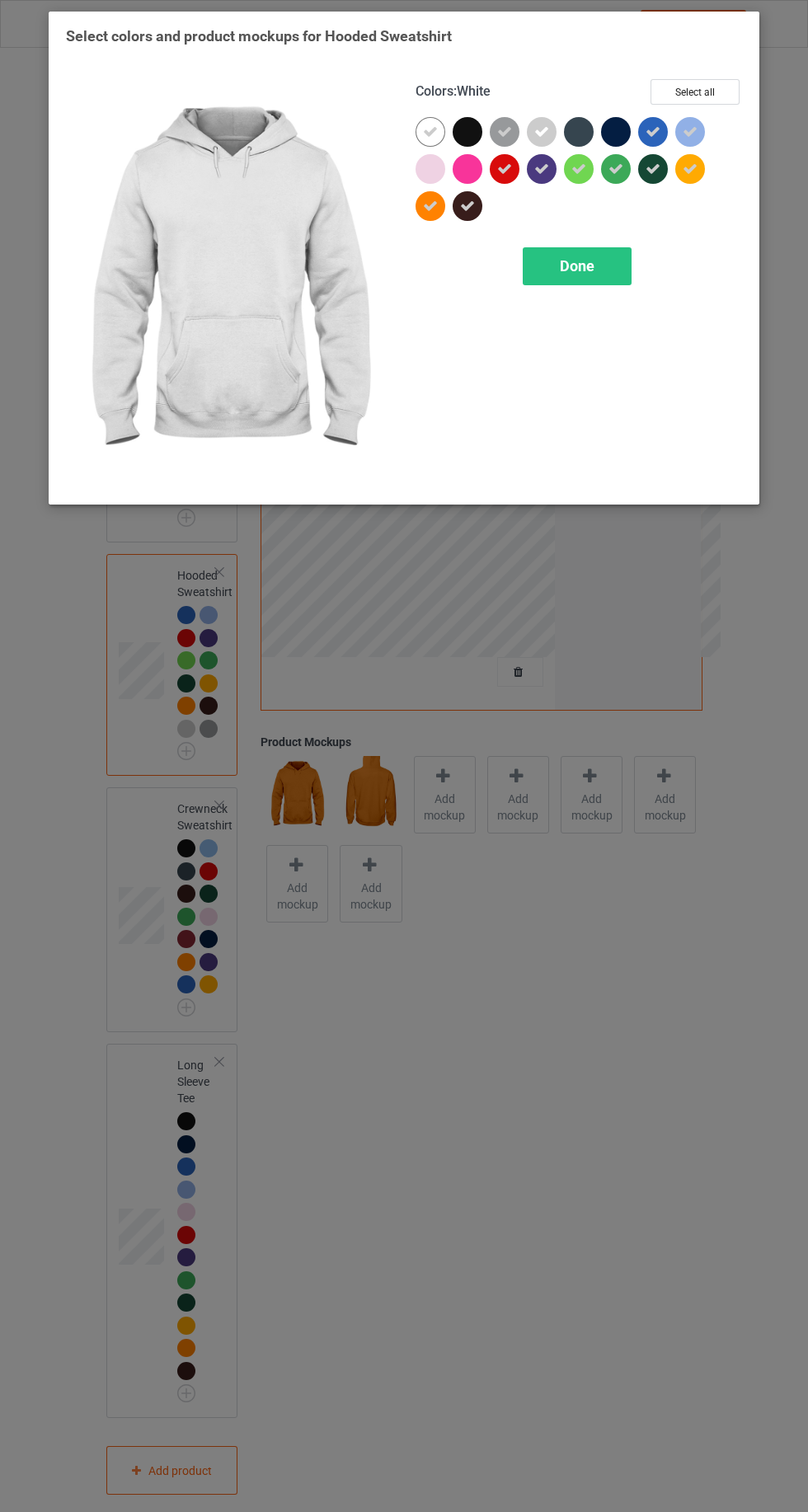
click at [525, 270] on div "Done" at bounding box center [577, 266] width 109 height 38
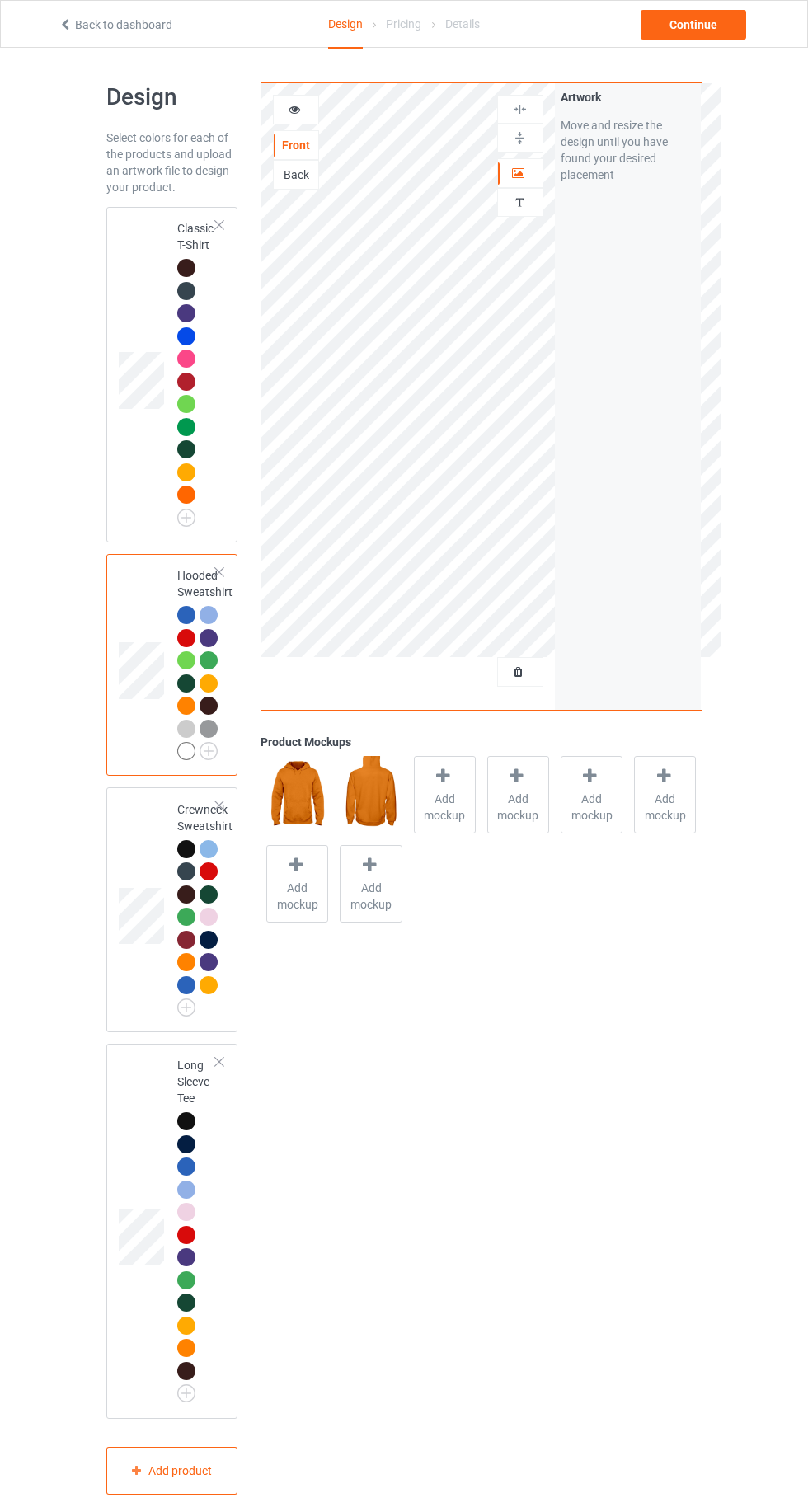
click at [0, 0] on img at bounding box center [0, 0] width 0 height 0
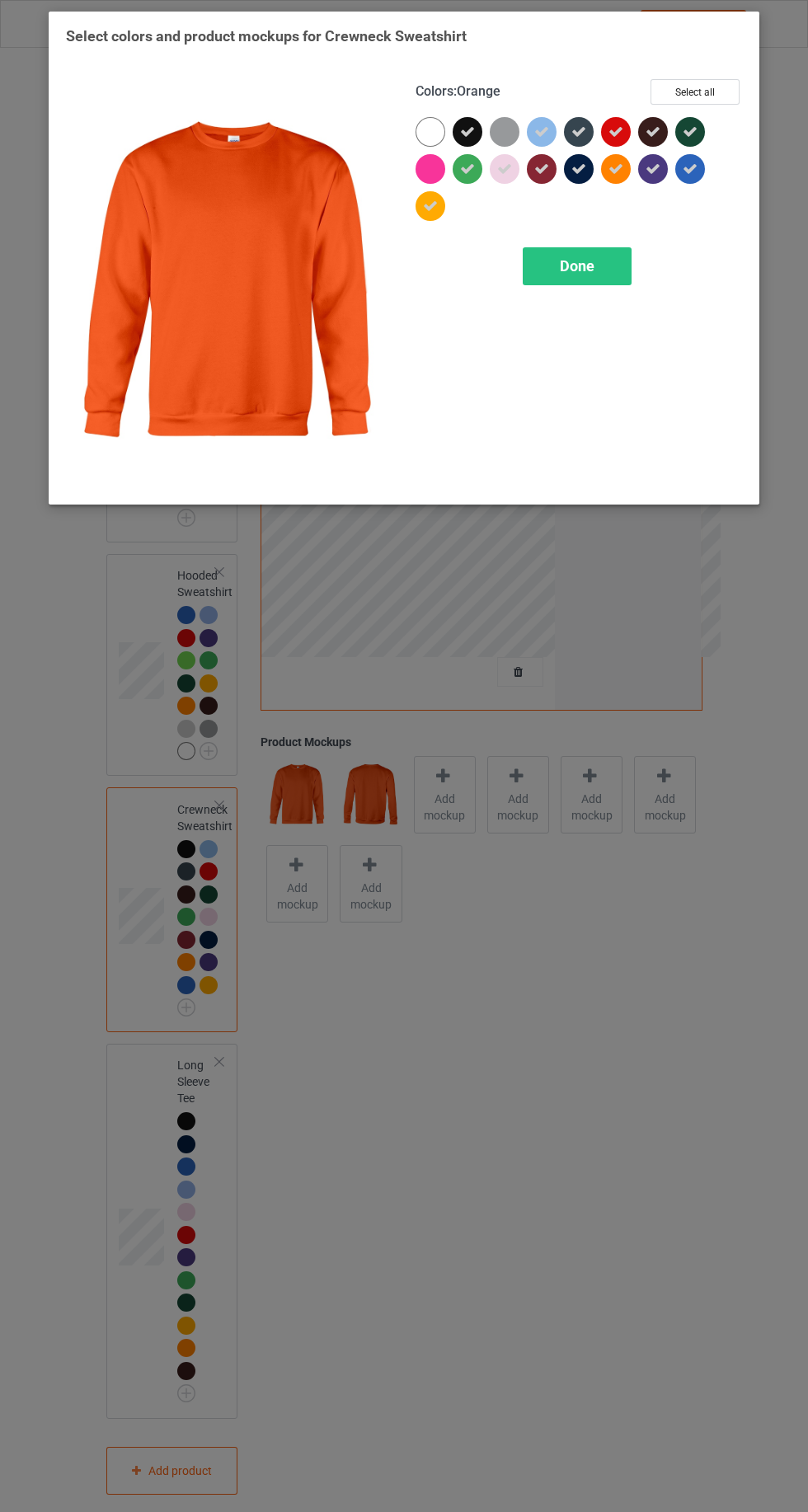
click at [468, 125] on icon at bounding box center [467, 132] width 15 height 15
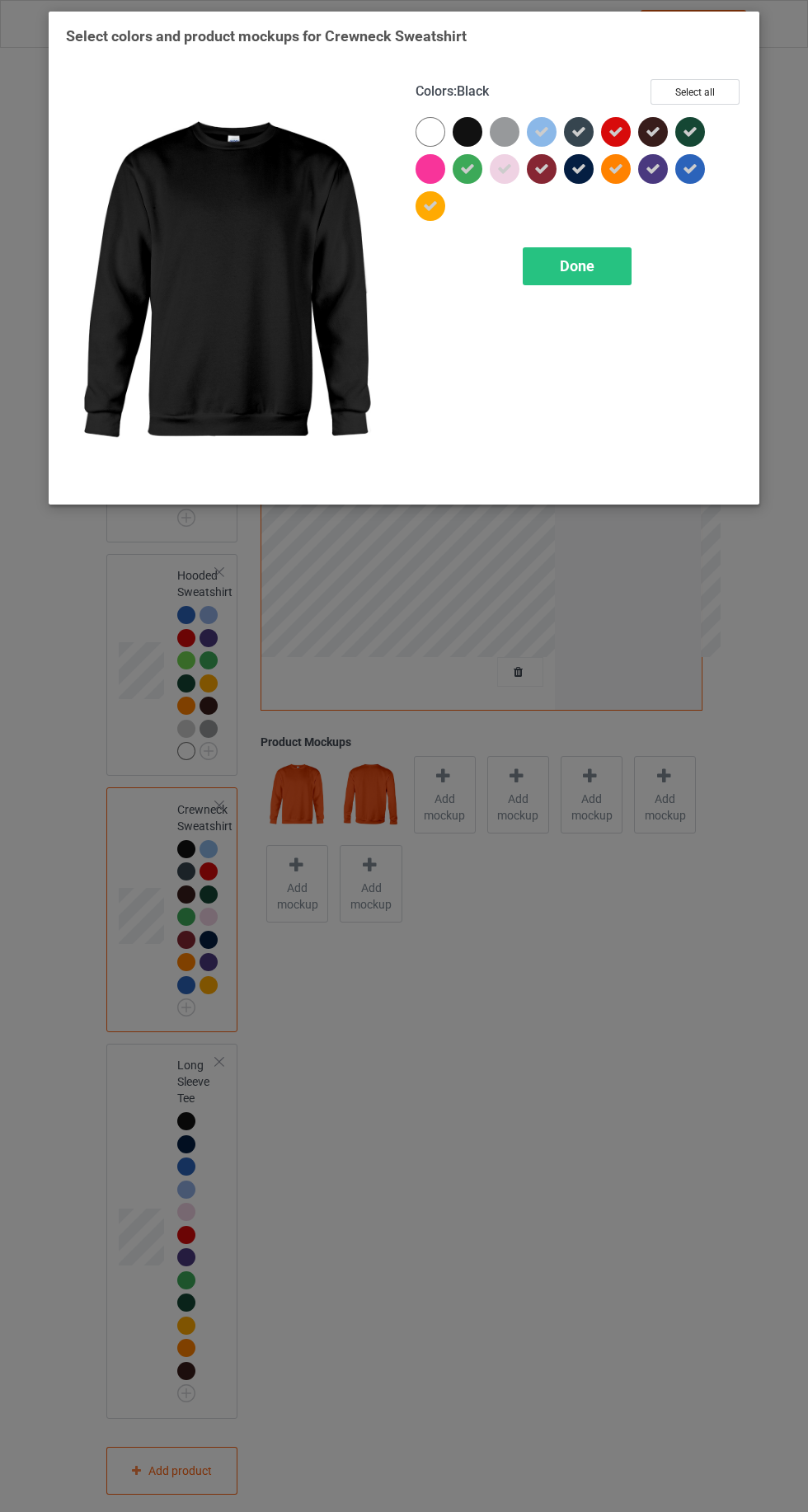
click at [417, 134] on div at bounding box center [430, 132] width 30 height 30
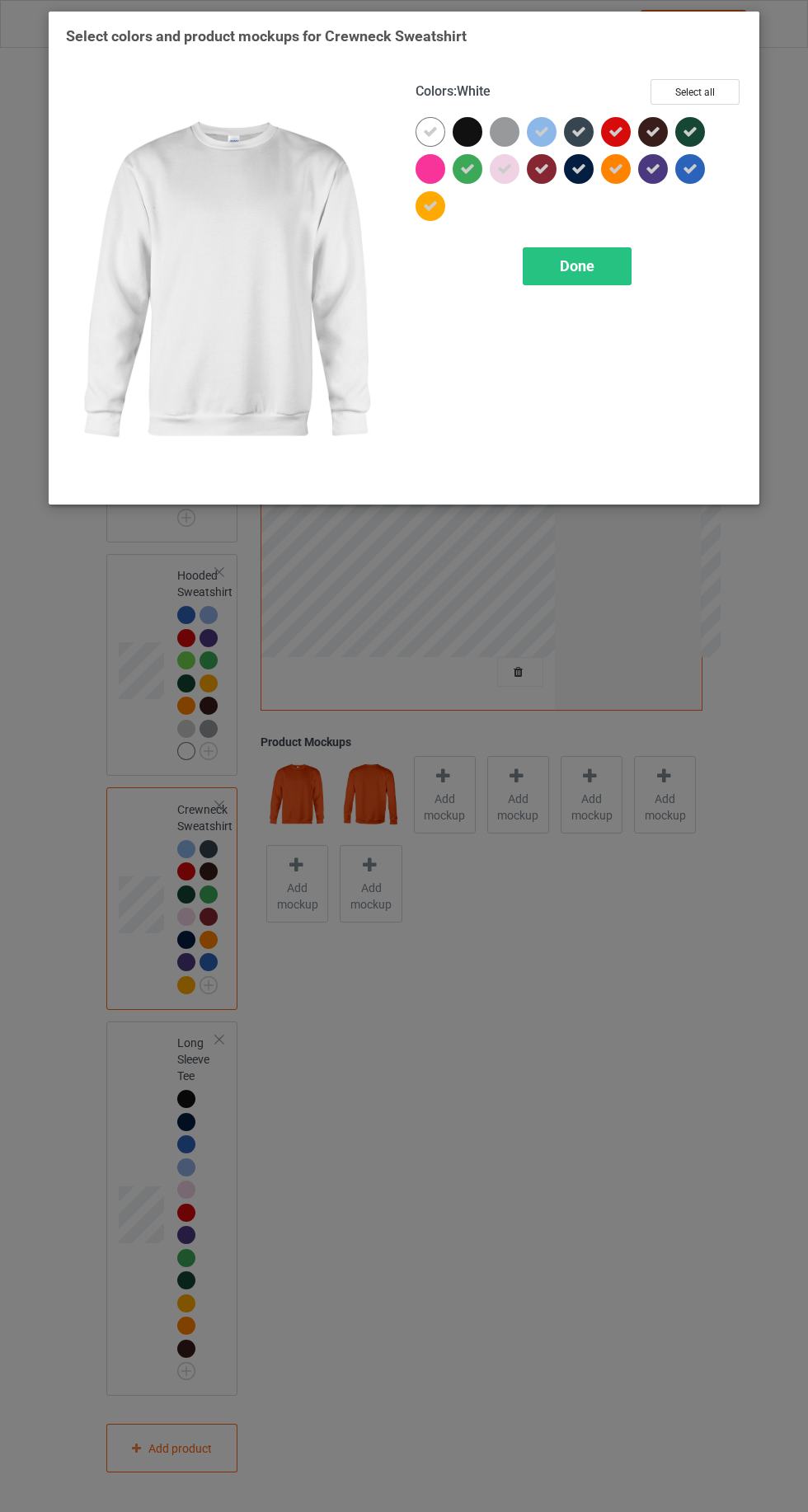
click at [522, 130] on div at bounding box center [508, 135] width 37 height 37
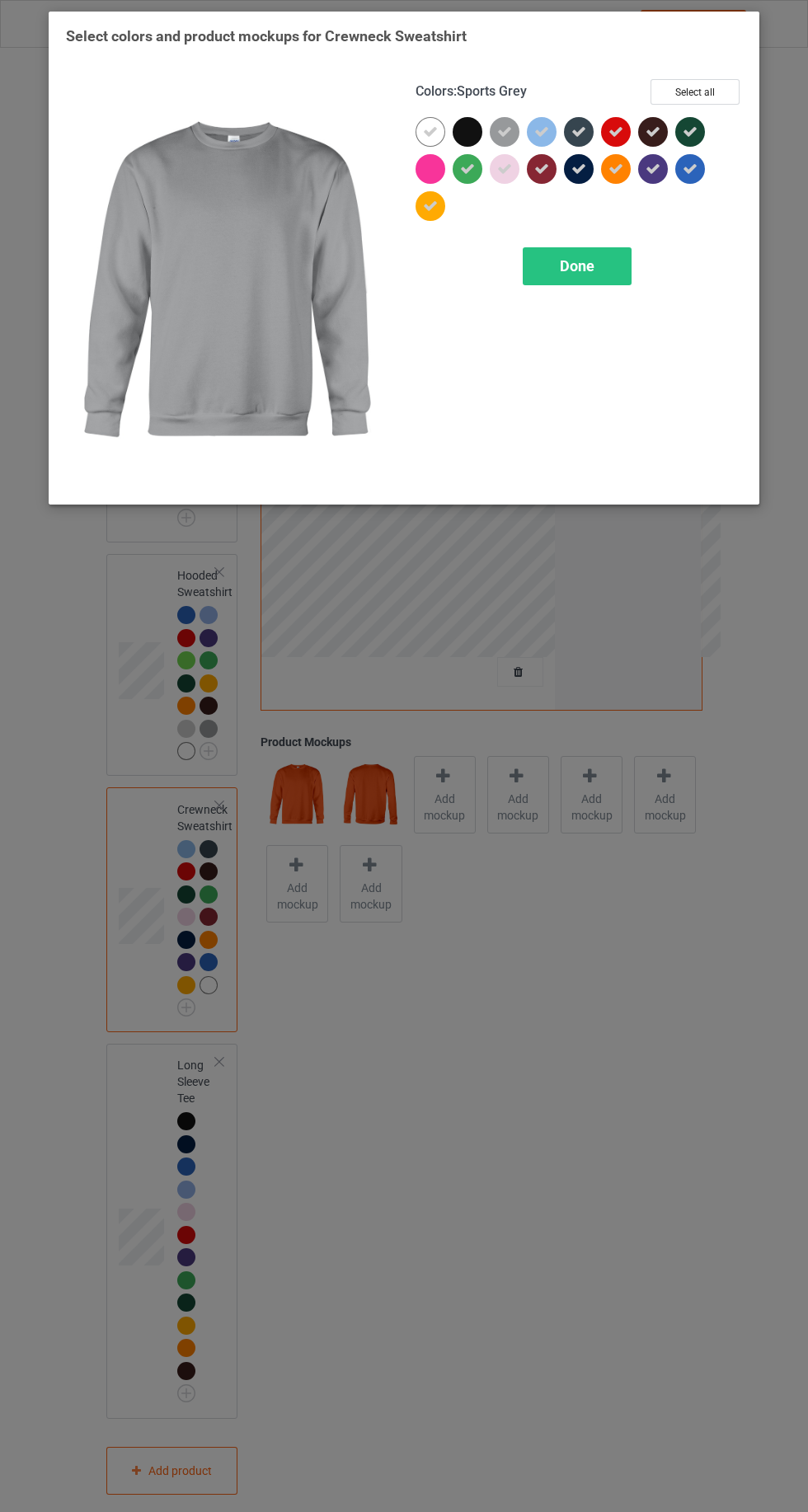
click at [578, 168] on icon at bounding box center [578, 168] width 15 height 15
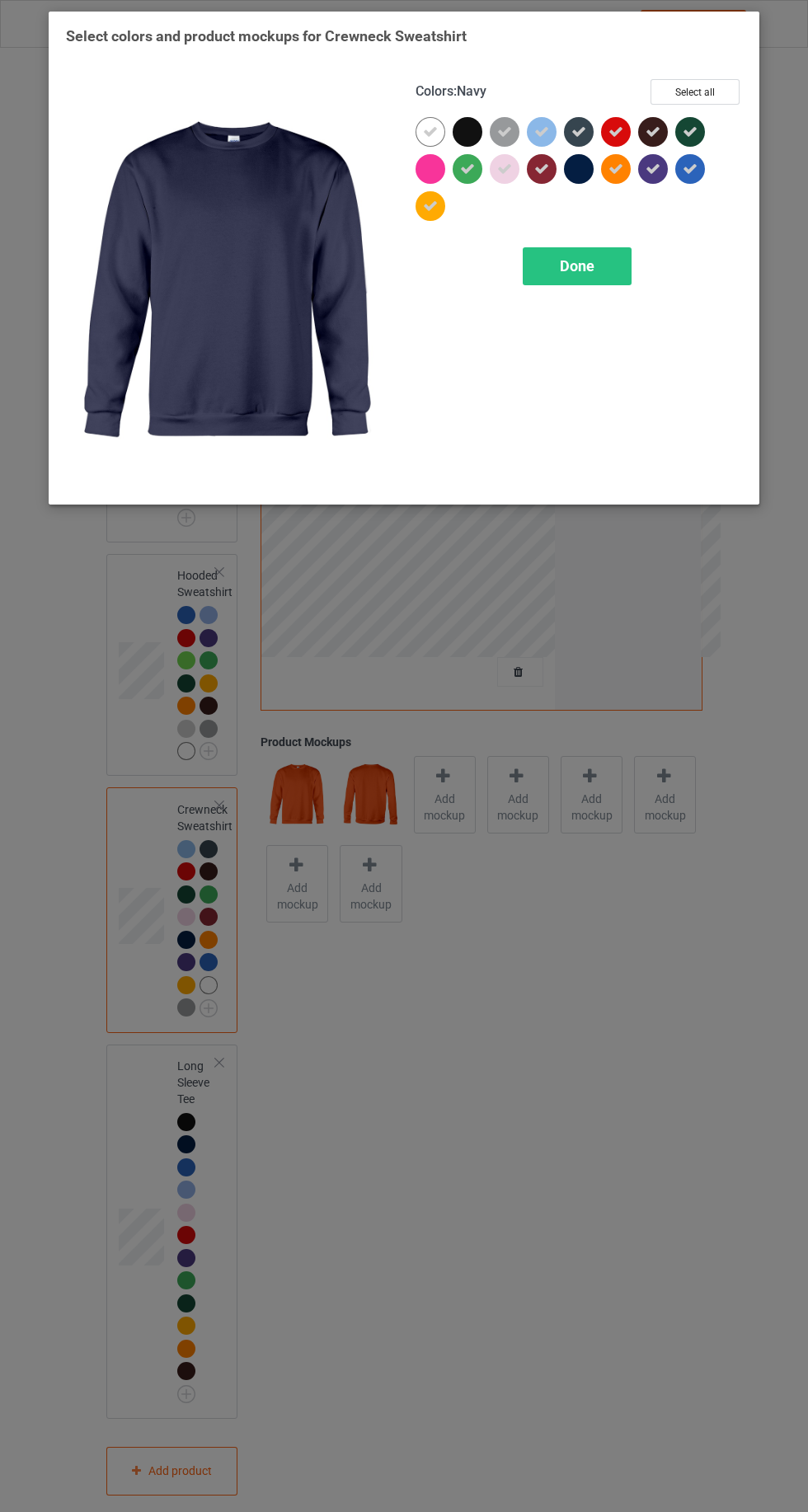
click at [566, 251] on div "Done" at bounding box center [577, 266] width 109 height 38
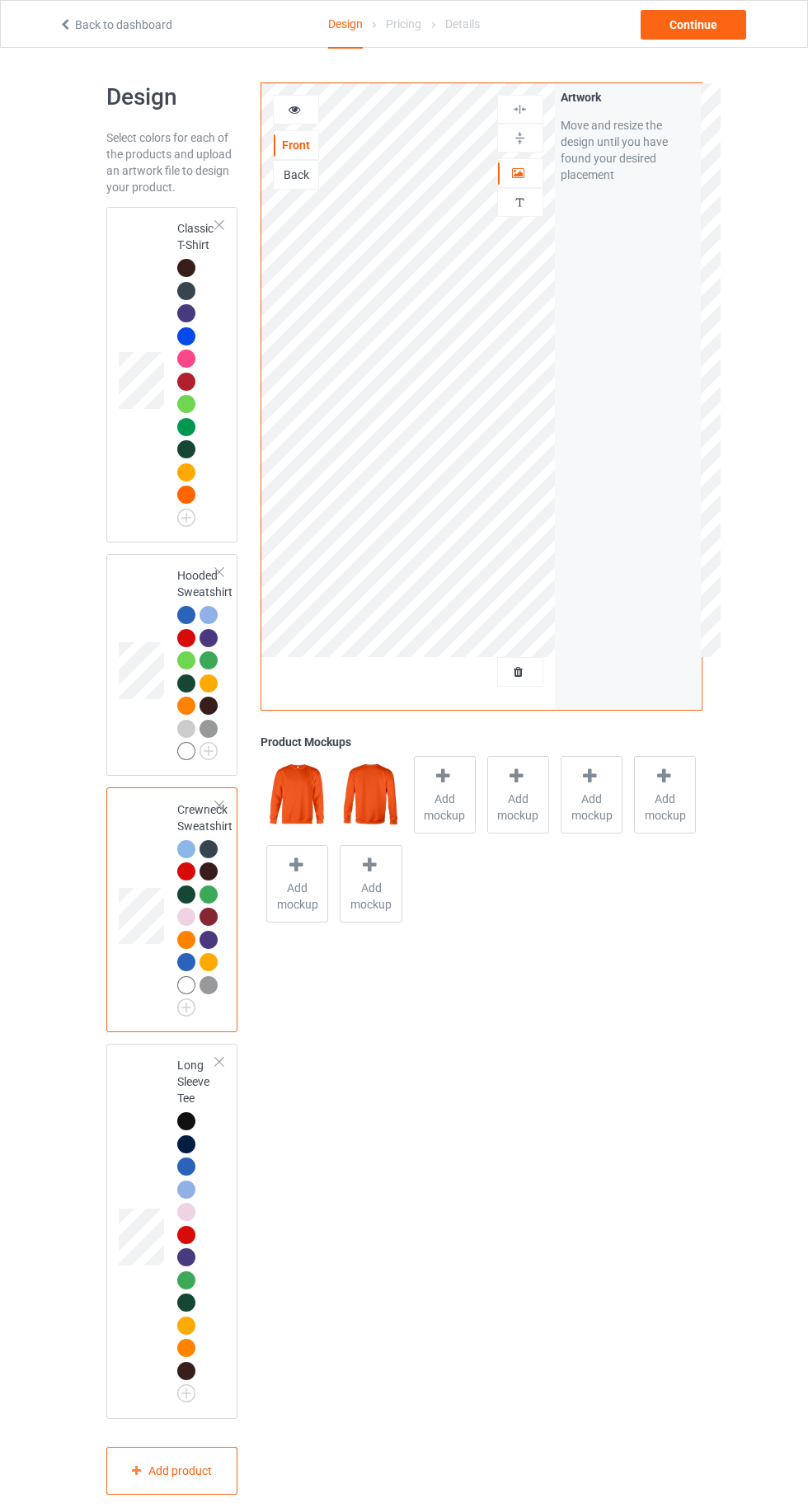
click at [0, 0] on img at bounding box center [0, 0] width 0 height 0
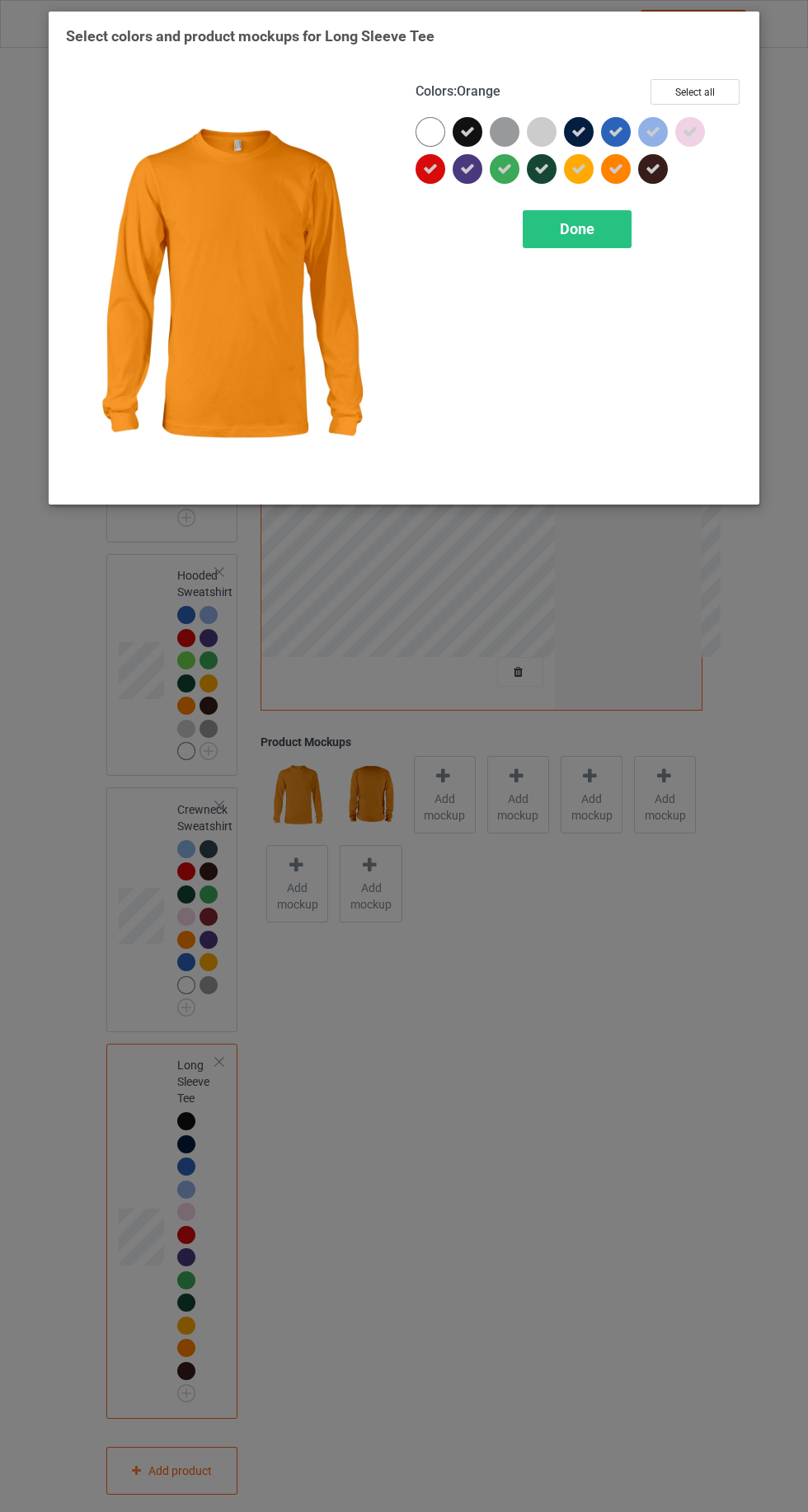
click at [467, 131] on icon at bounding box center [467, 132] width 15 height 15
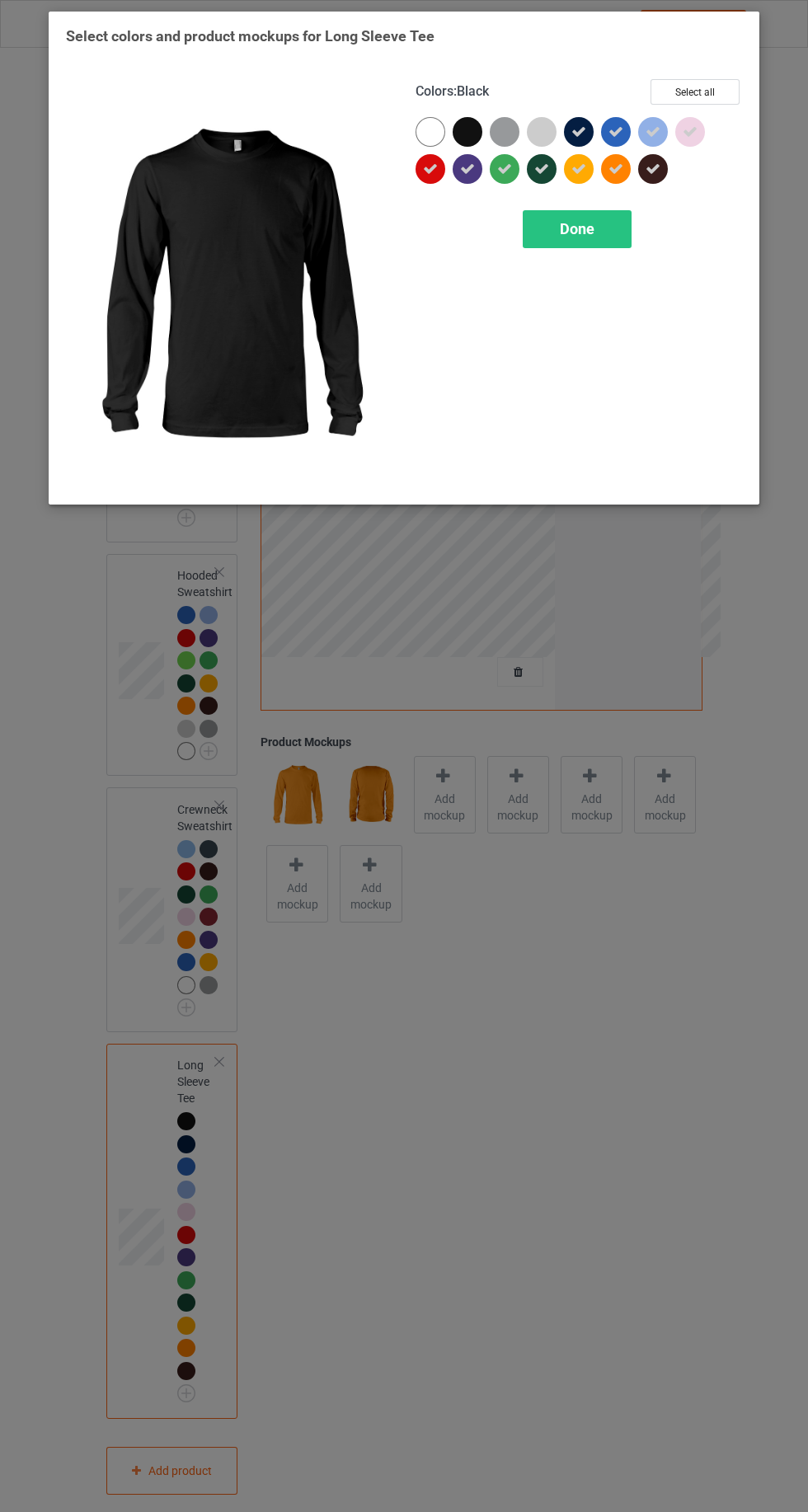
click at [571, 125] on icon at bounding box center [578, 132] width 15 height 15
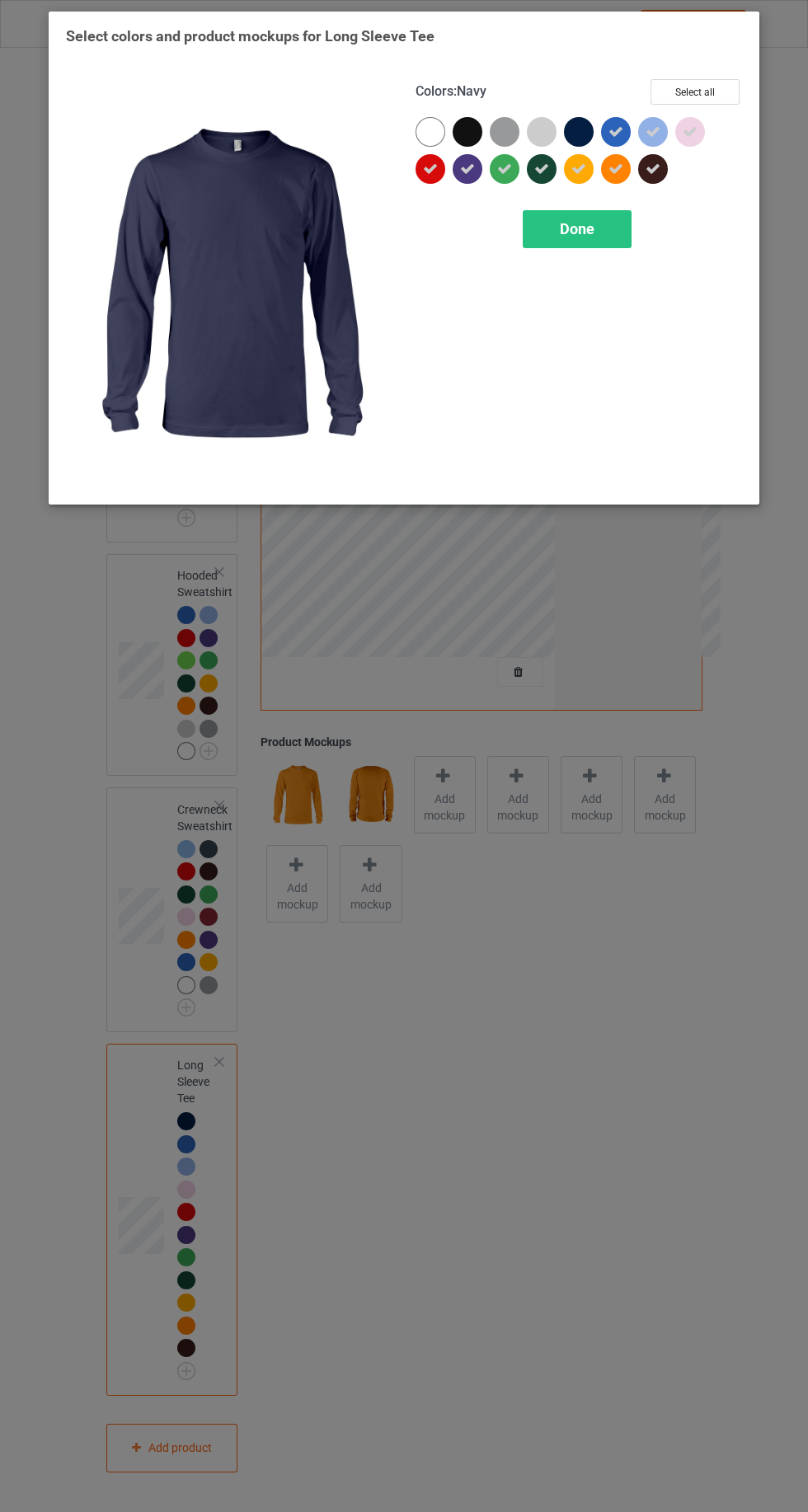
click at [420, 130] on div at bounding box center [430, 132] width 30 height 30
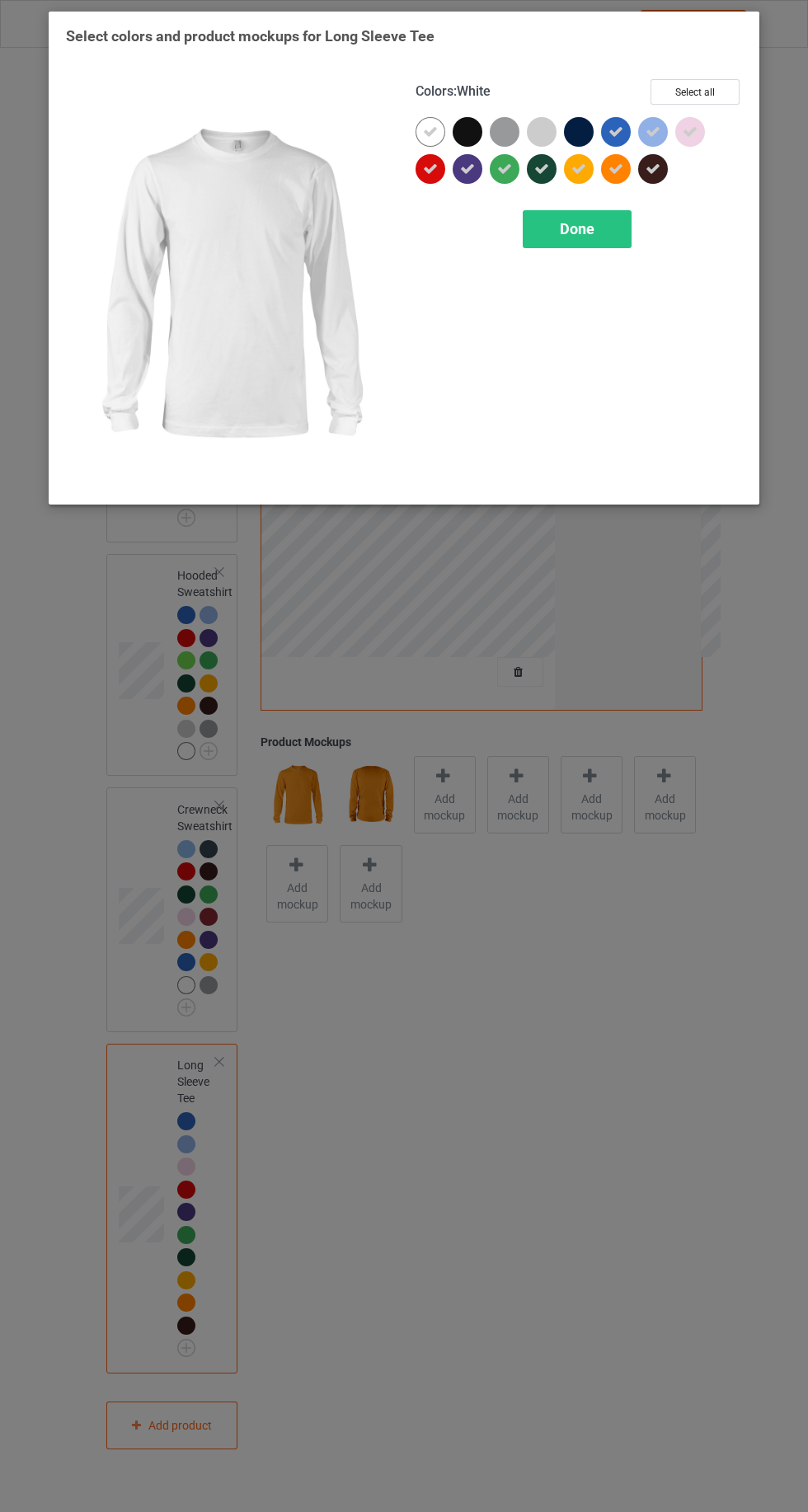
click at [429, 131] on icon at bounding box center [430, 132] width 15 height 15
click at [487, 141] on div at bounding box center [470, 135] width 37 height 37
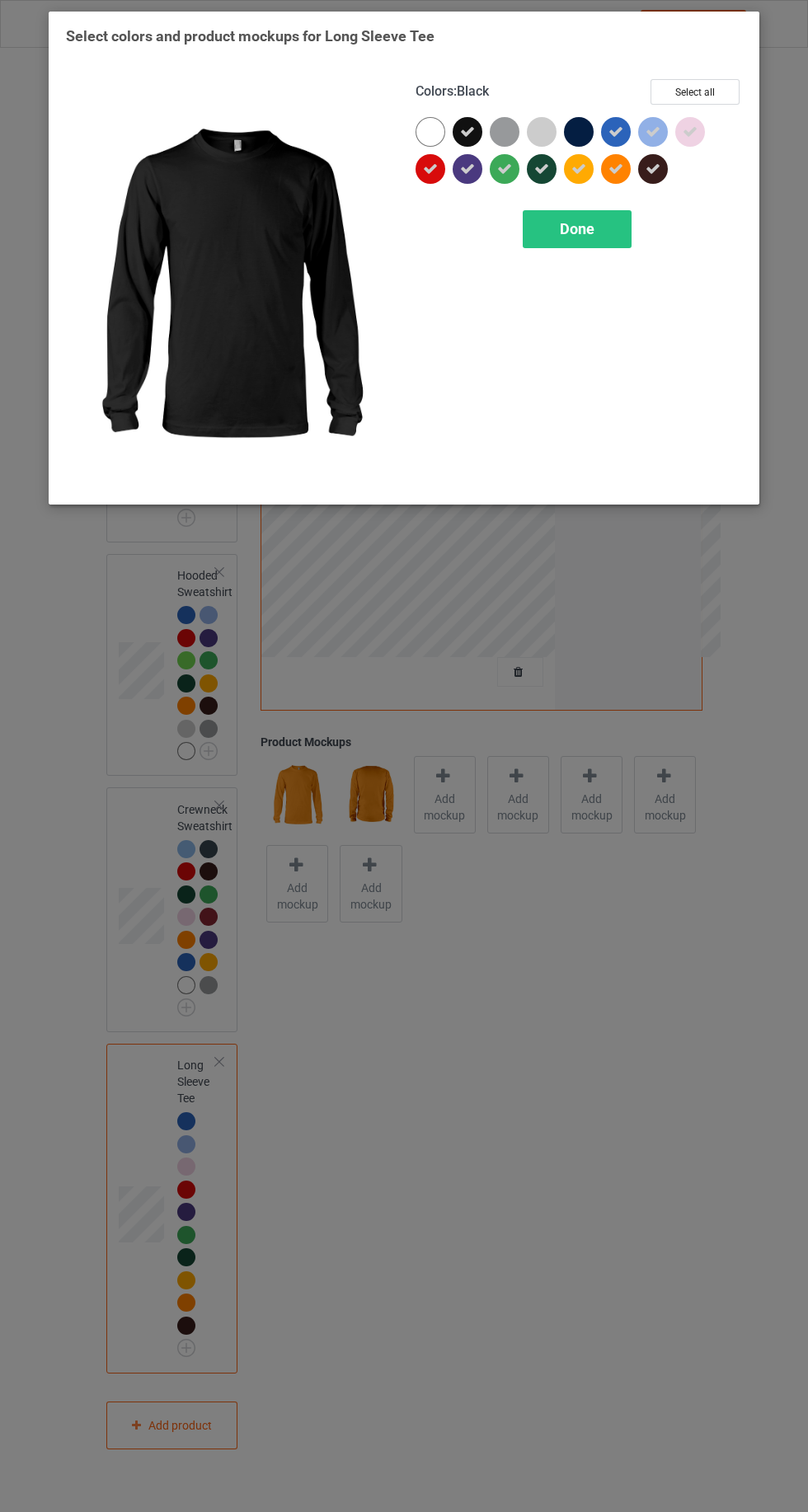
click at [465, 130] on icon at bounding box center [467, 132] width 15 height 15
click at [423, 128] on div at bounding box center [430, 132] width 30 height 30
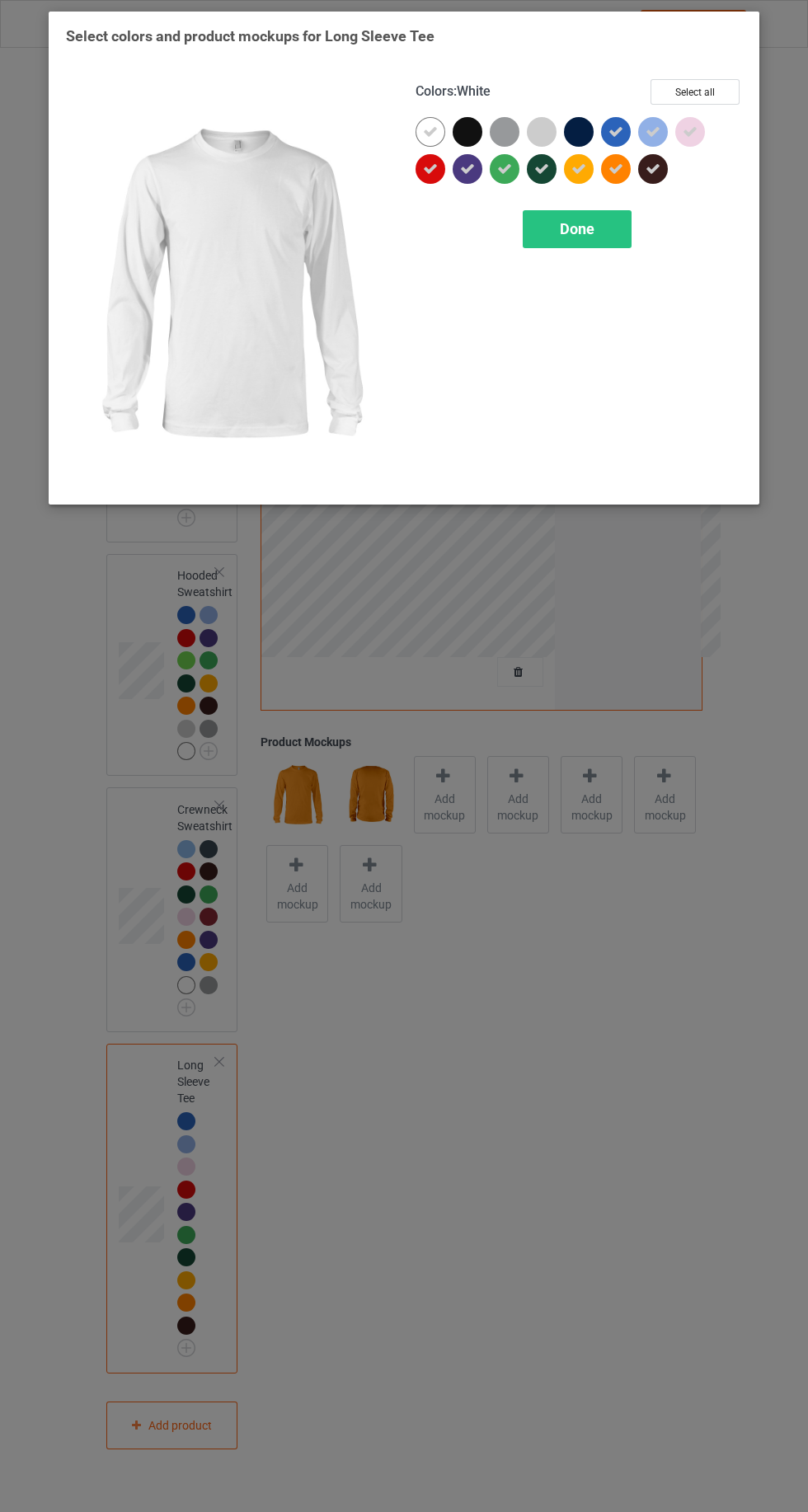
click at [497, 121] on div at bounding box center [505, 132] width 30 height 30
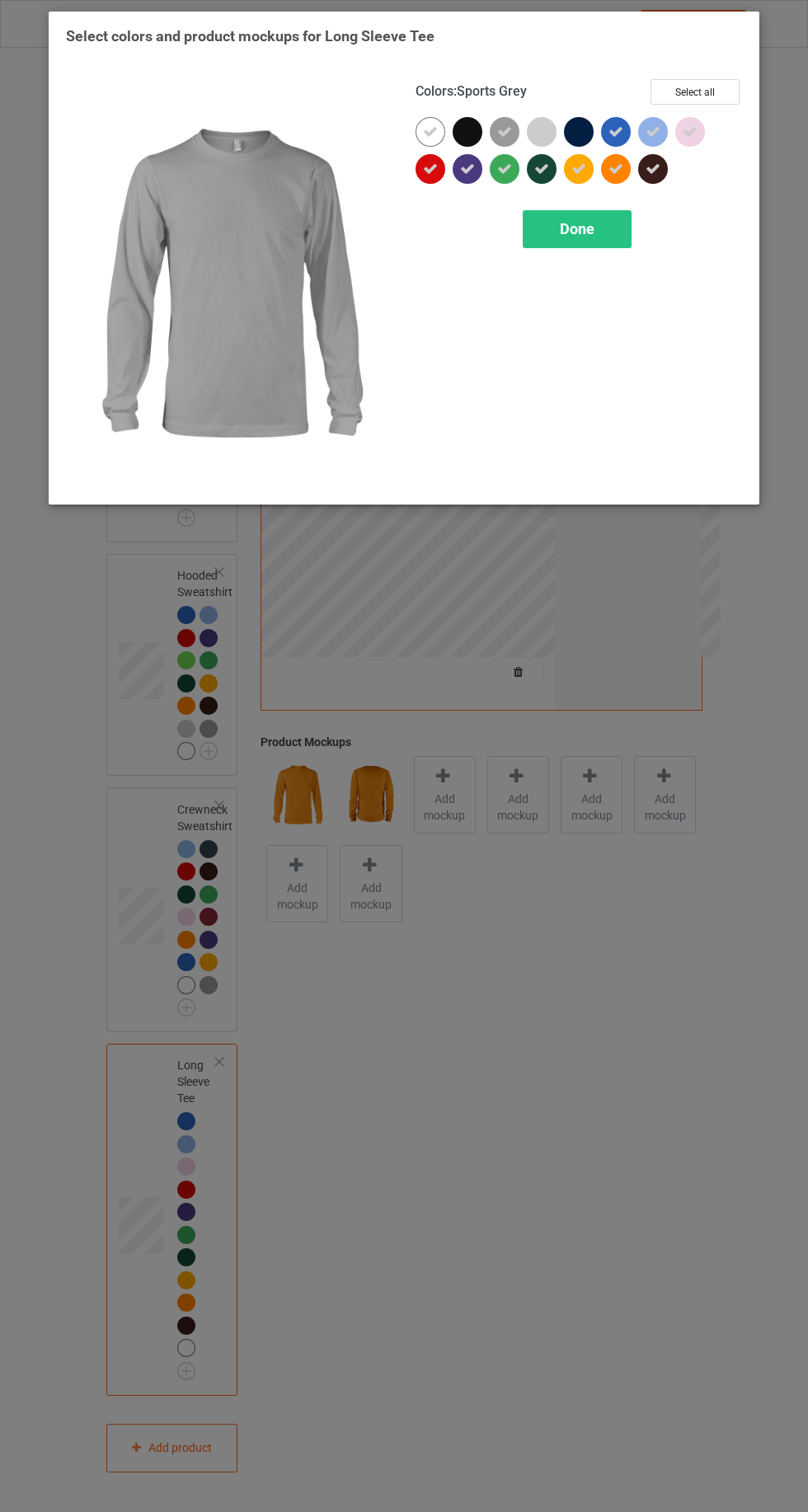
click at [546, 230] on div "Done" at bounding box center [577, 230] width 109 height 38
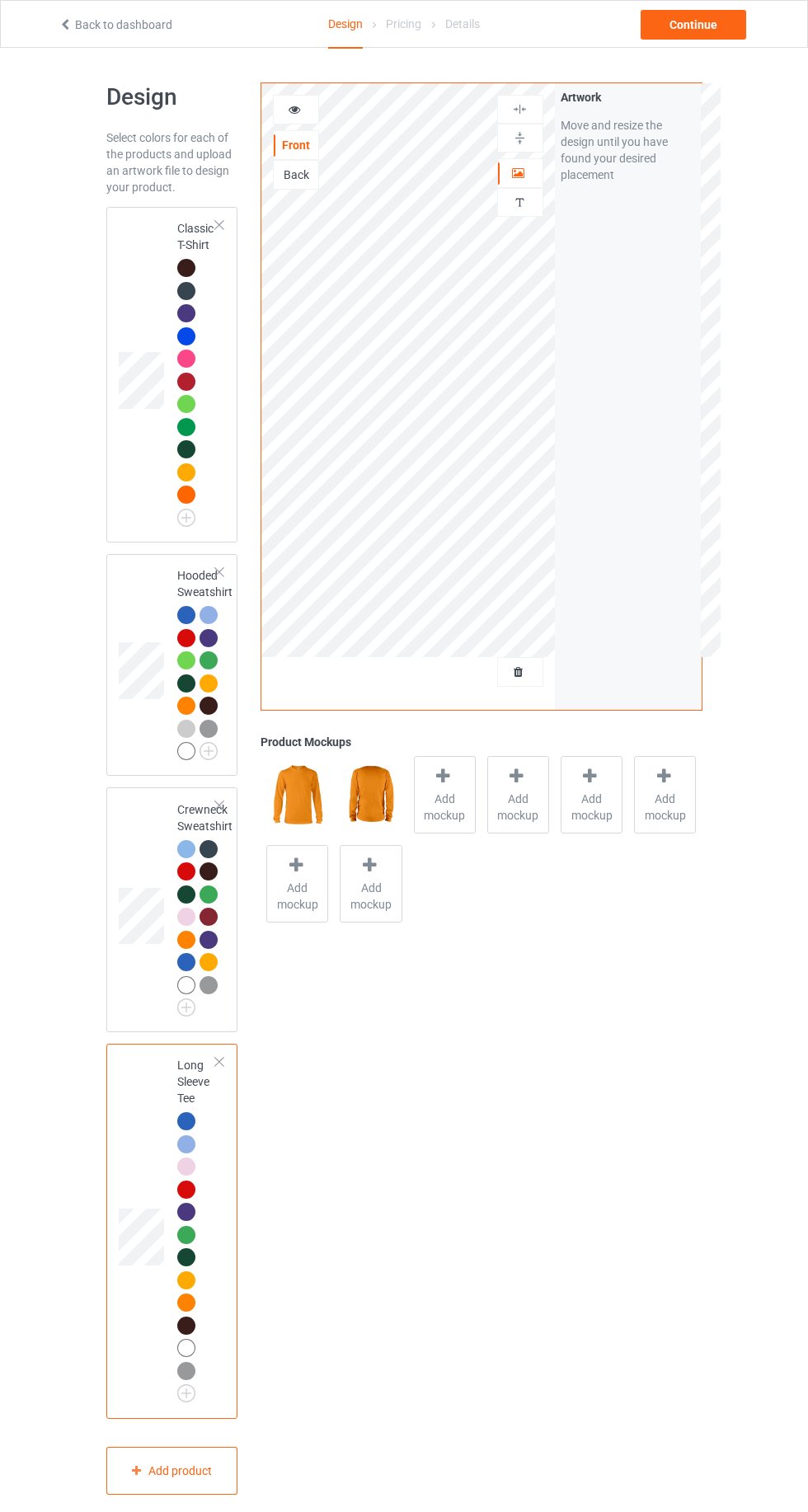
click at [107, 614] on div "Hooded Sweatshirt" at bounding box center [172, 664] width 132 height 223
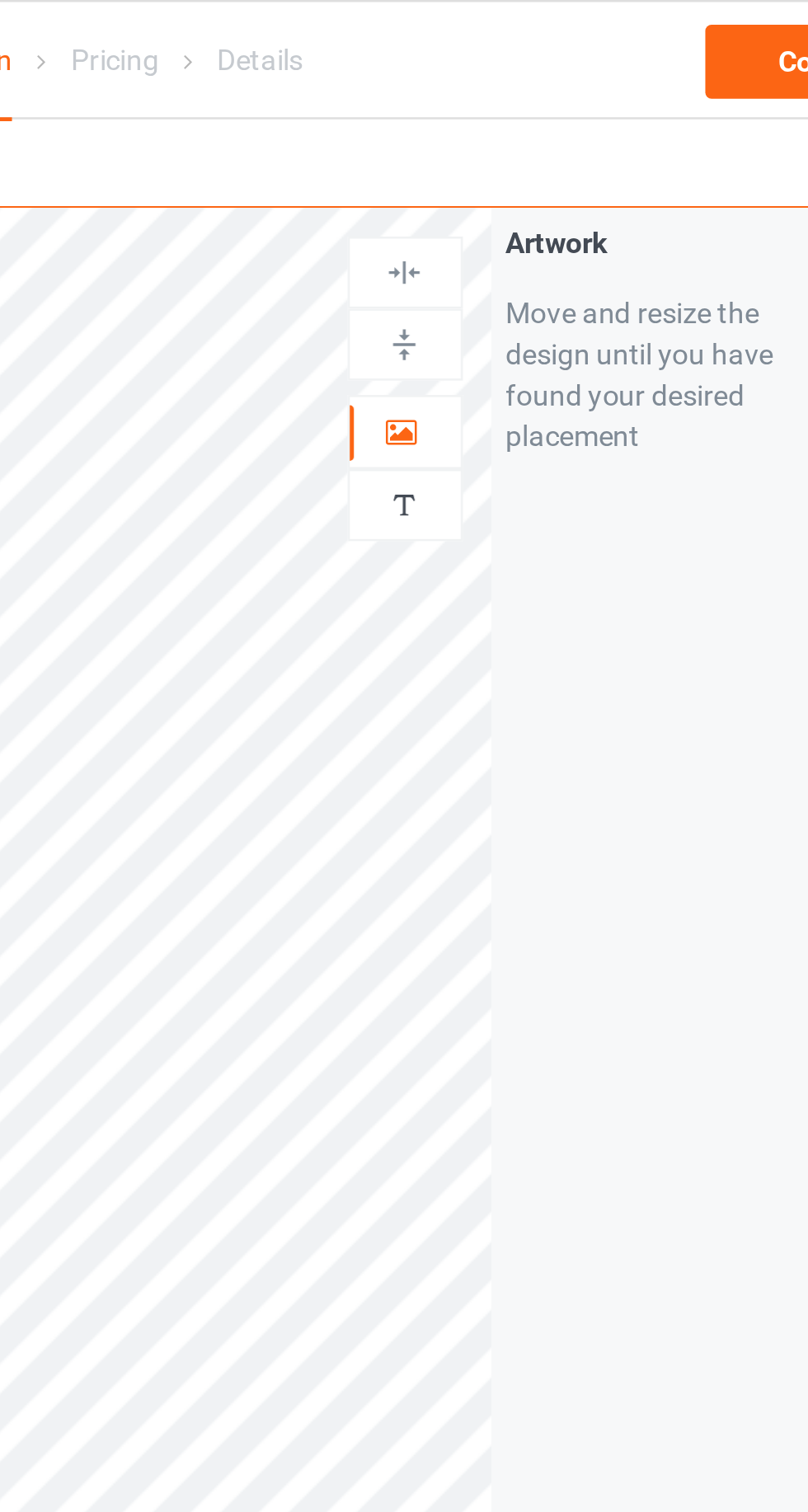
click at [524, 205] on img at bounding box center [519, 202] width 15 height 15
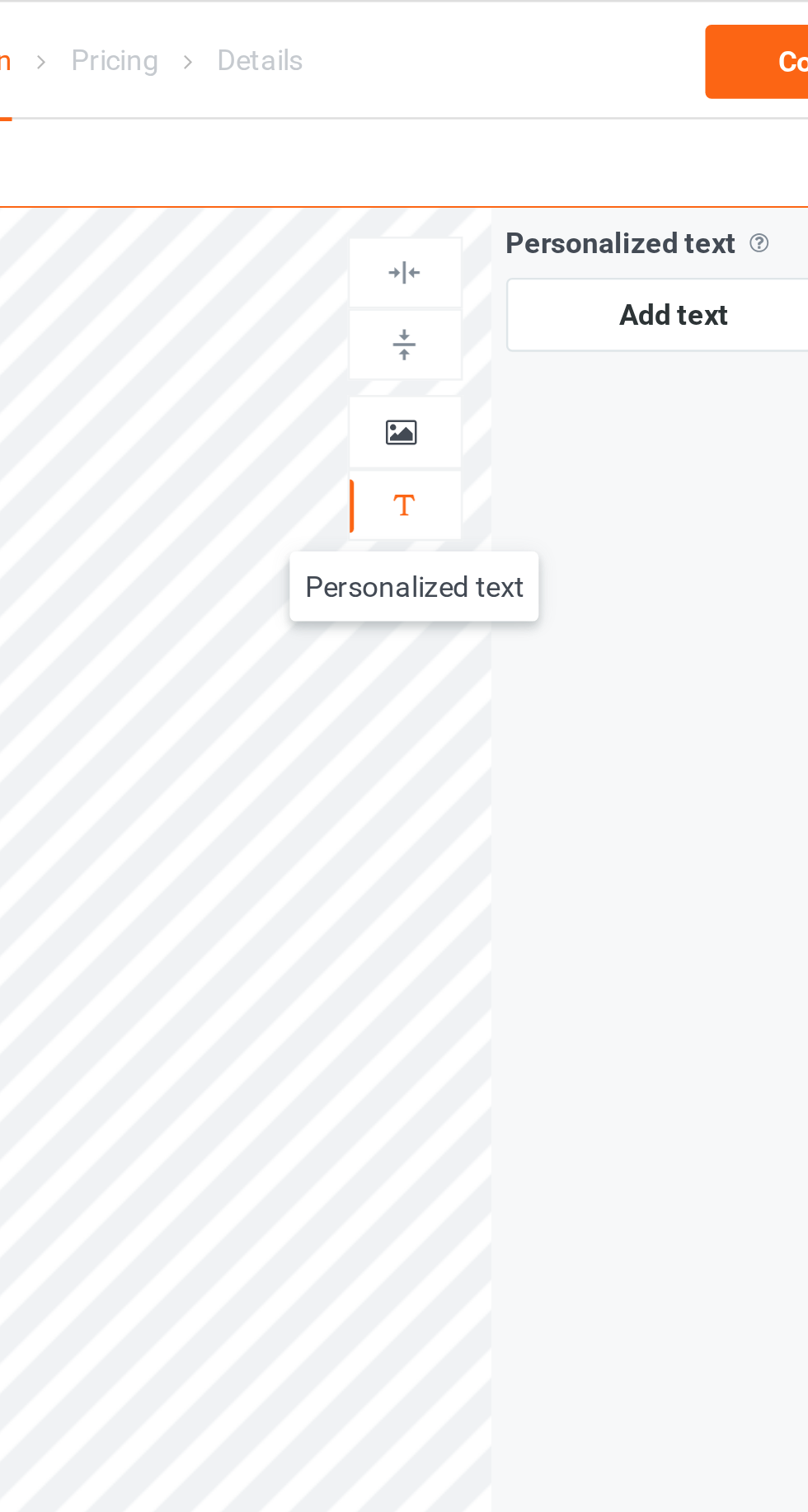
click at [528, 175] on div at bounding box center [520, 173] width 45 height 16
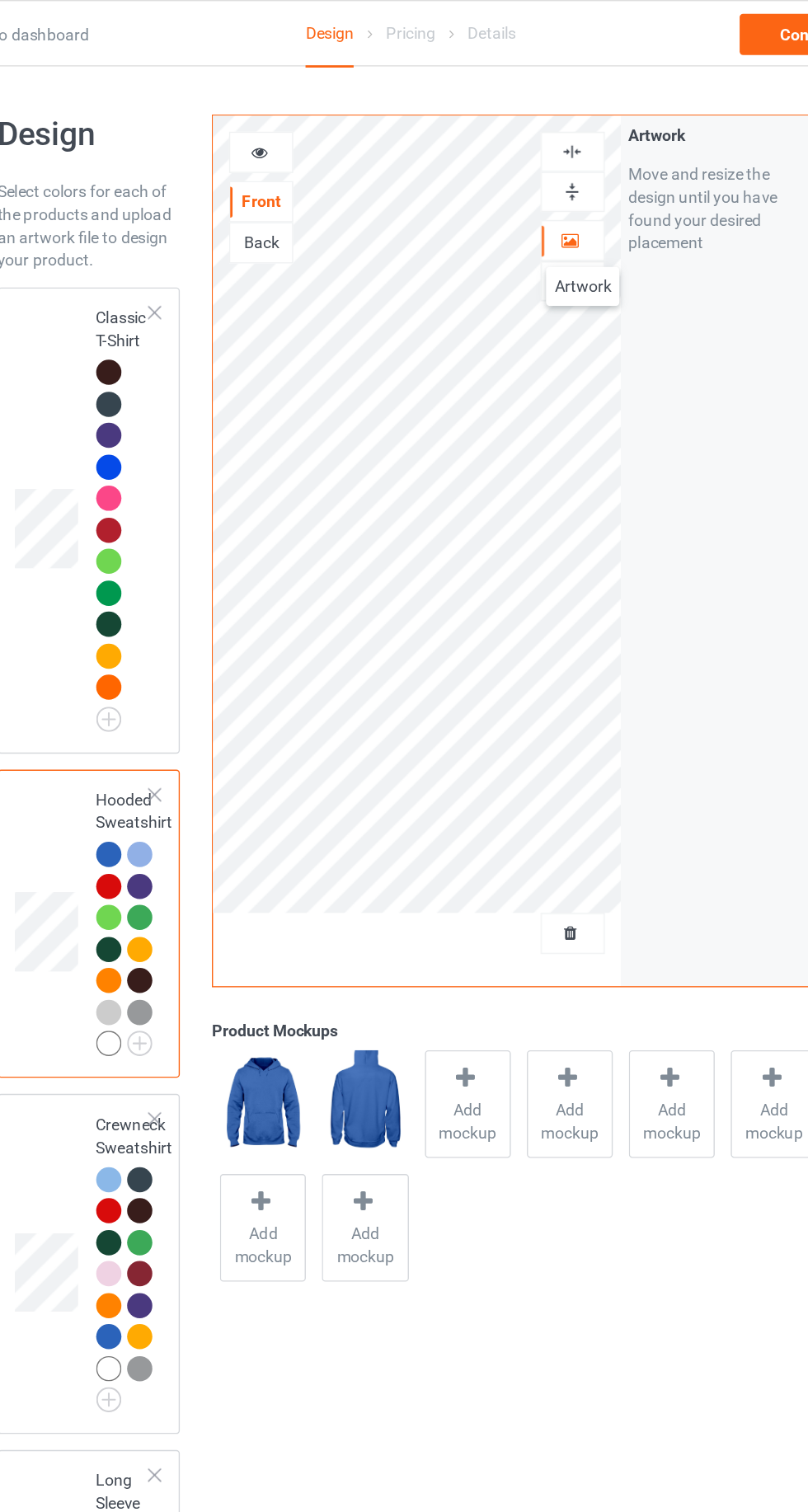
click at [302, 112] on div at bounding box center [296, 109] width 45 height 16
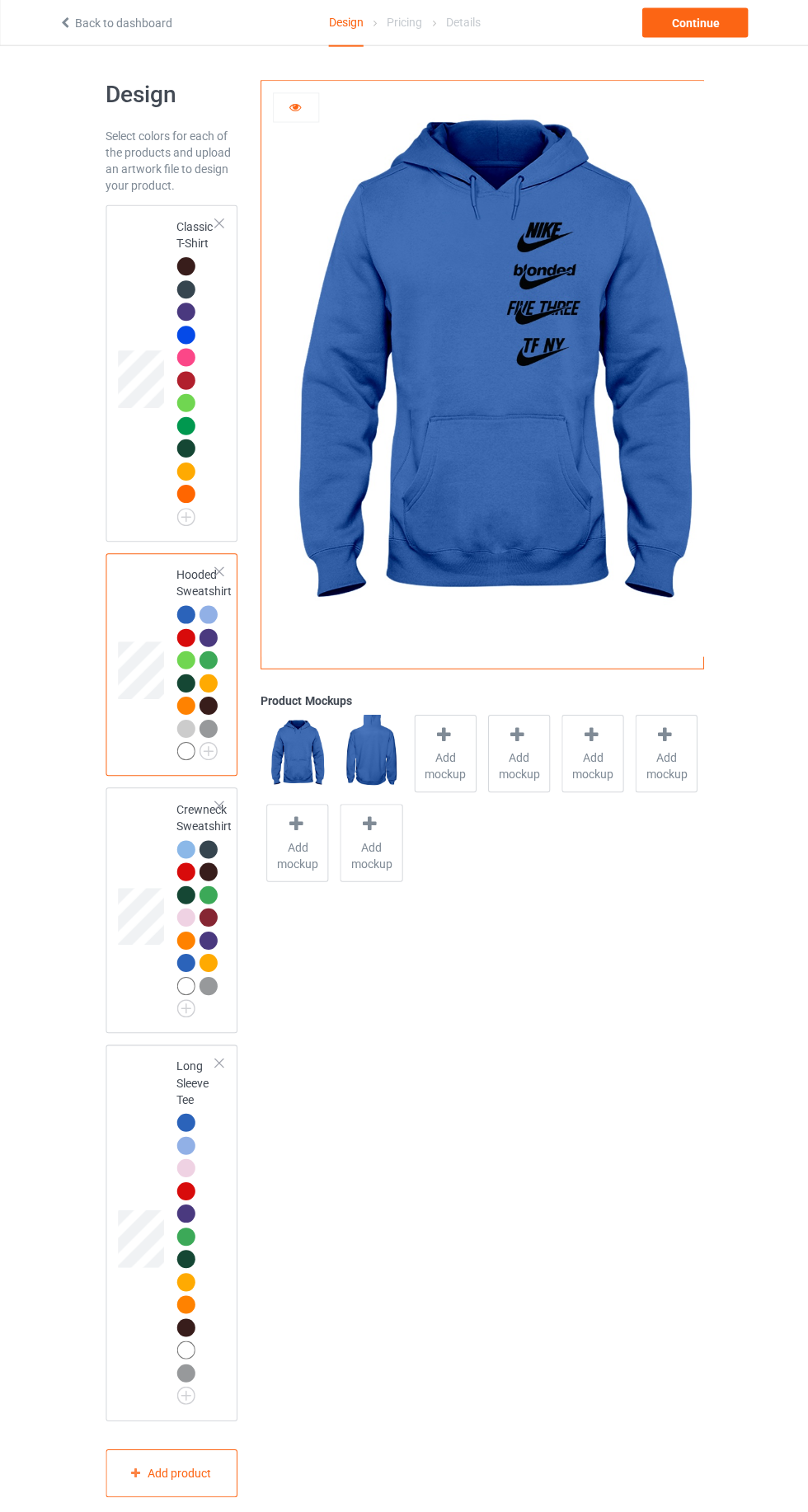
click at [294, 106] on icon at bounding box center [295, 107] width 14 height 11
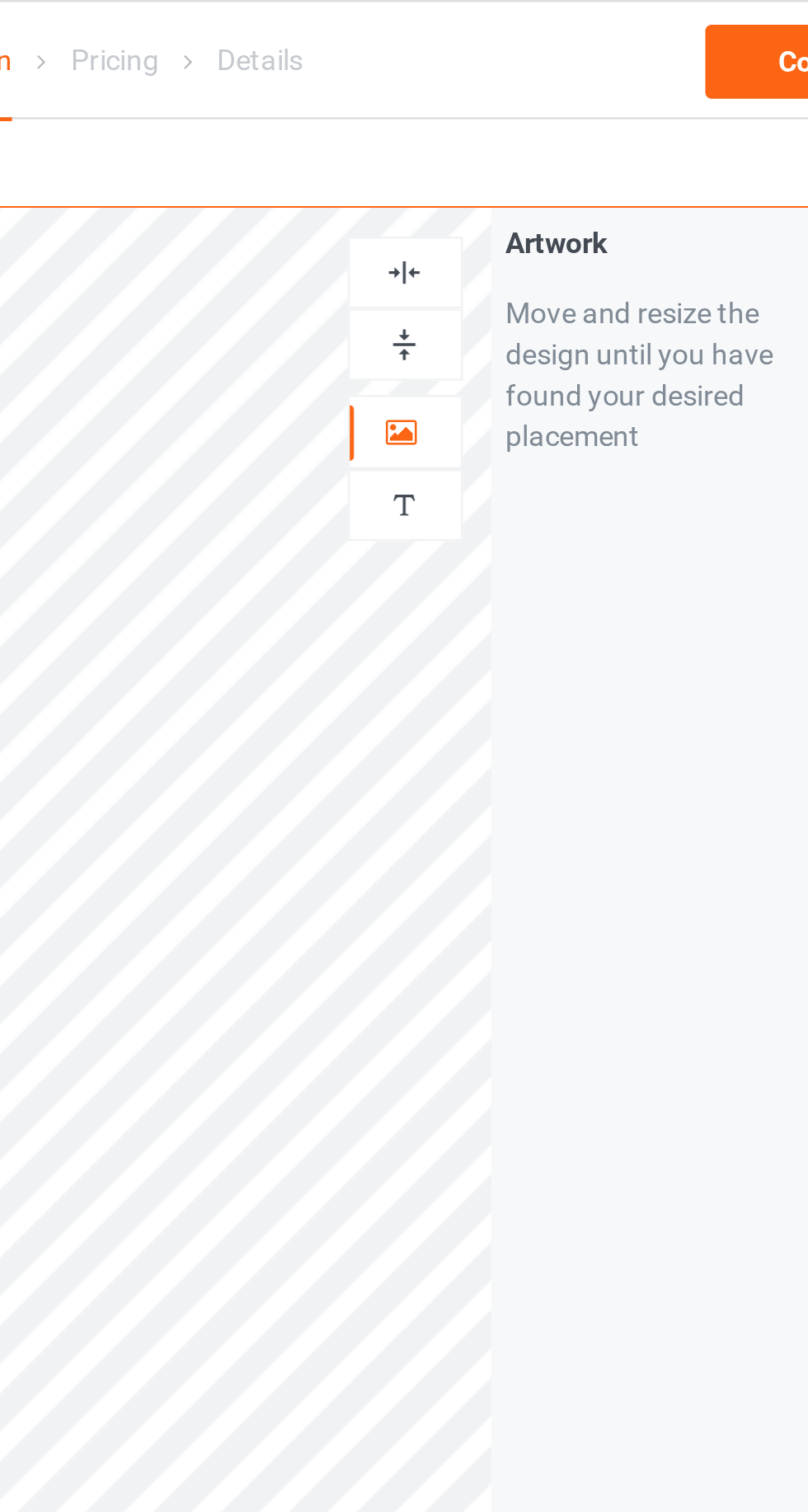
click at [520, 205] on img at bounding box center [519, 202] width 15 height 15
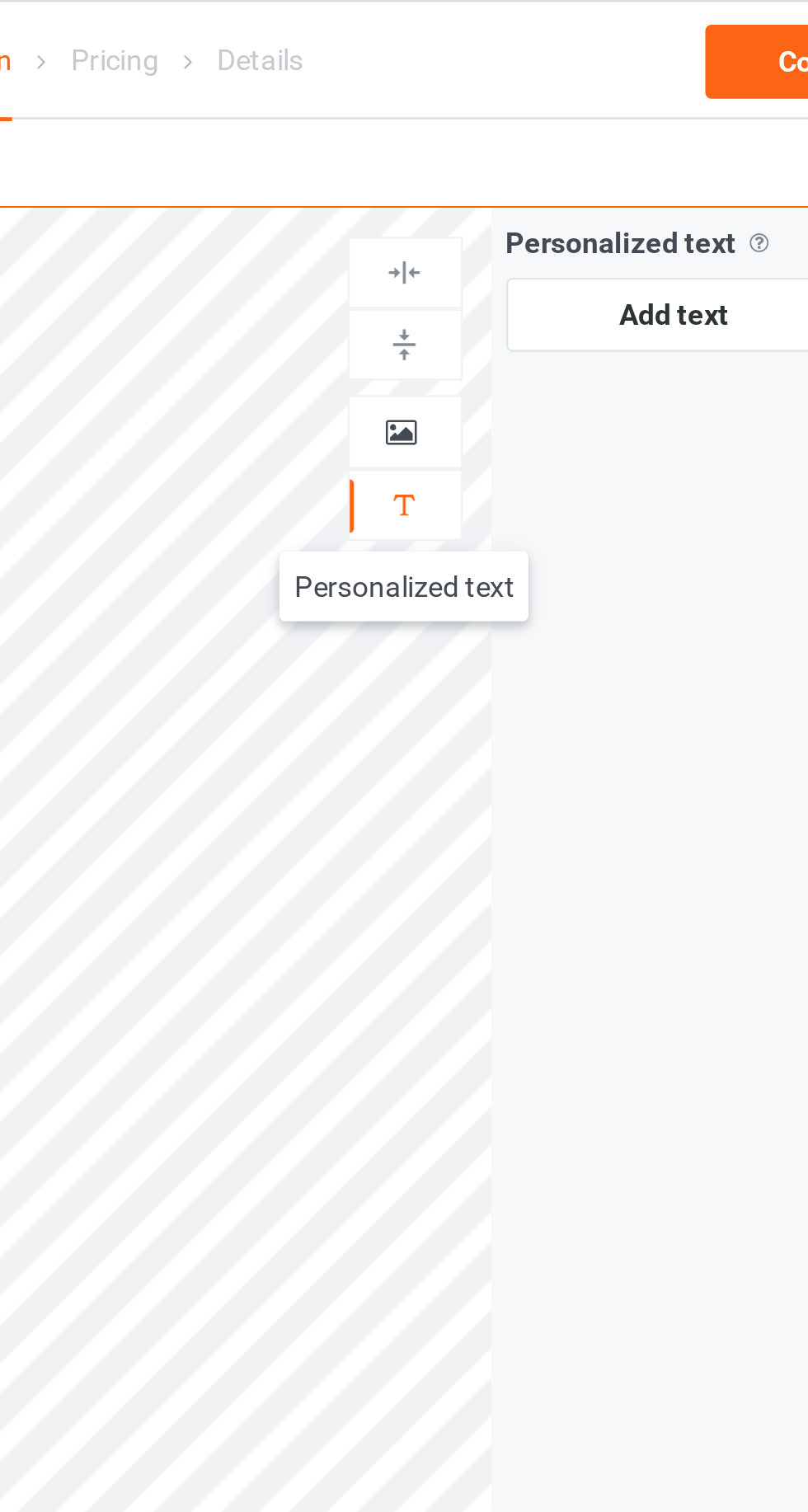
click at [528, 172] on div at bounding box center [520, 173] width 45 height 16
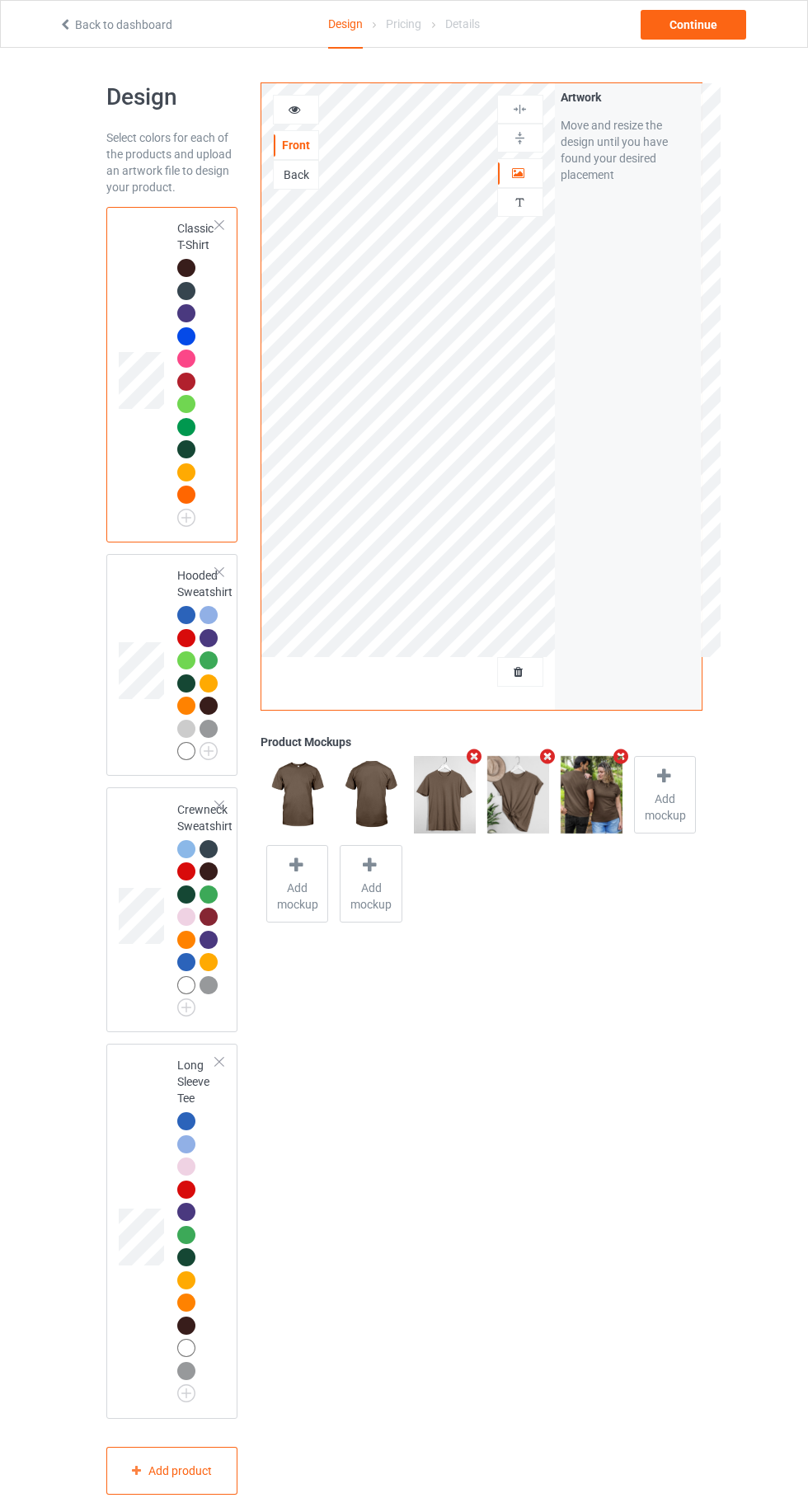
click at [294, 109] on icon at bounding box center [295, 107] width 14 height 11
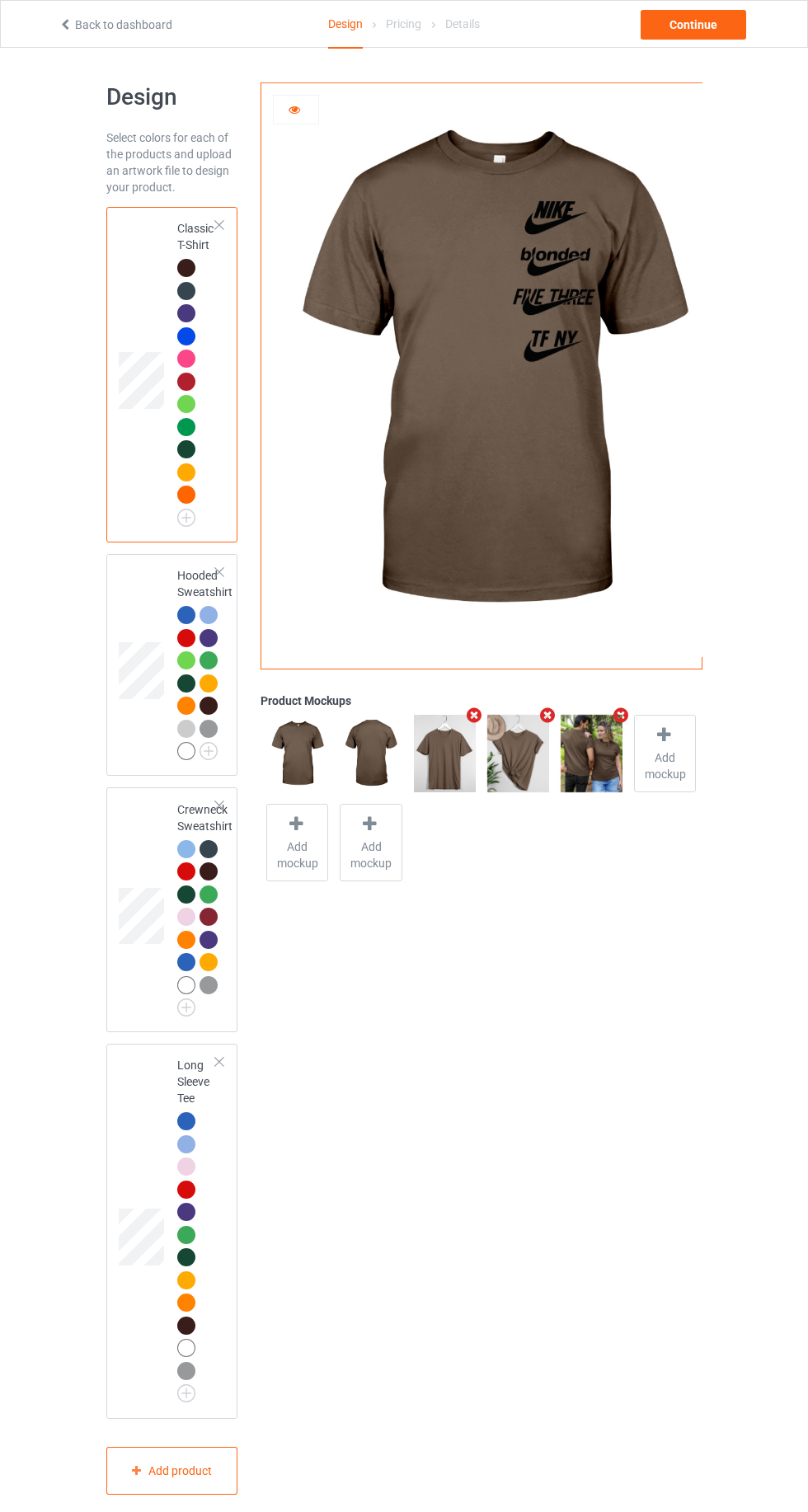
click at [294, 109] on icon at bounding box center [295, 107] width 14 height 11
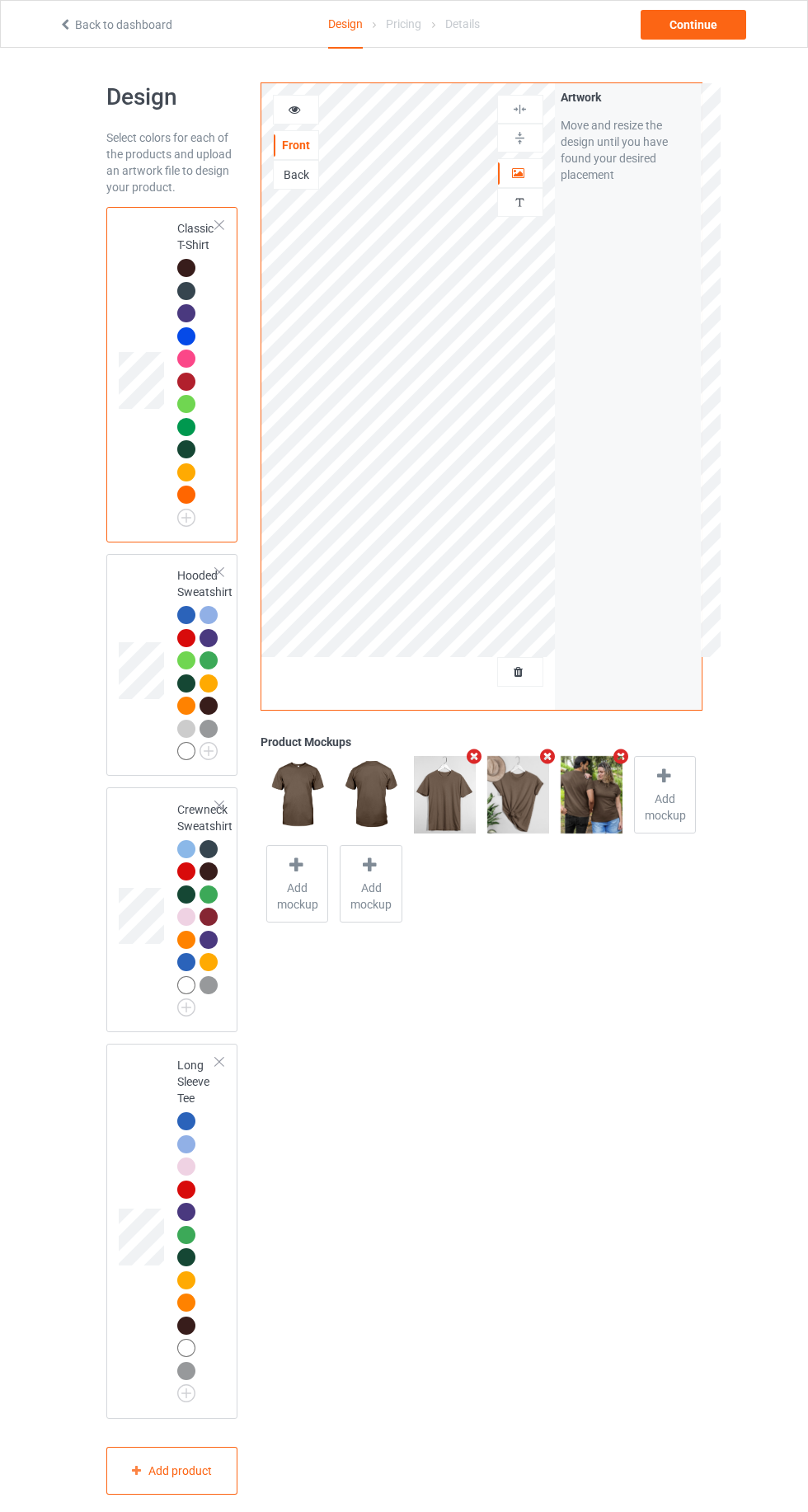
click at [511, 212] on div "Personalized text" at bounding box center [520, 203] width 46 height 29
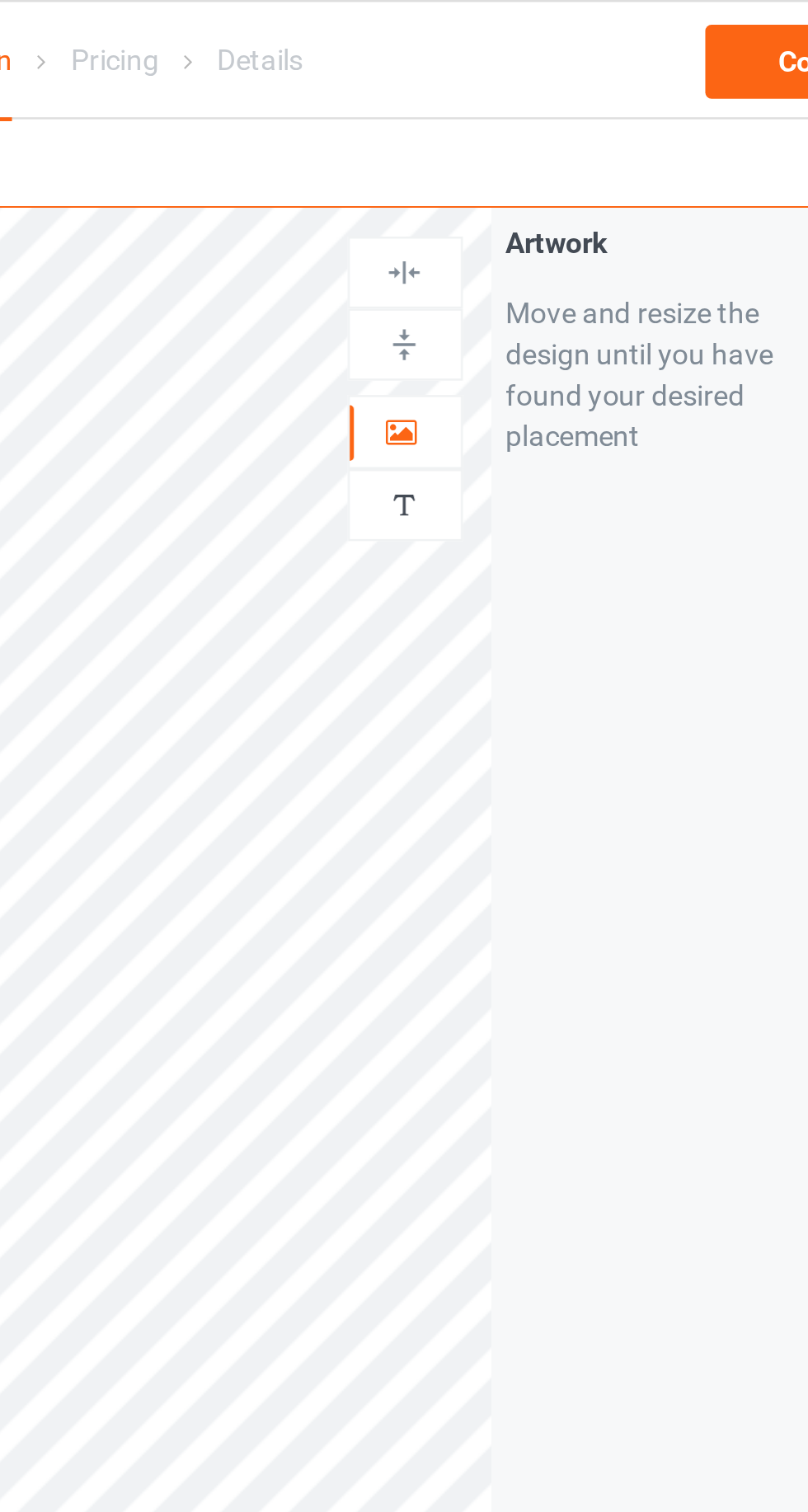
click at [511, 204] on img at bounding box center [519, 202] width 15 height 15
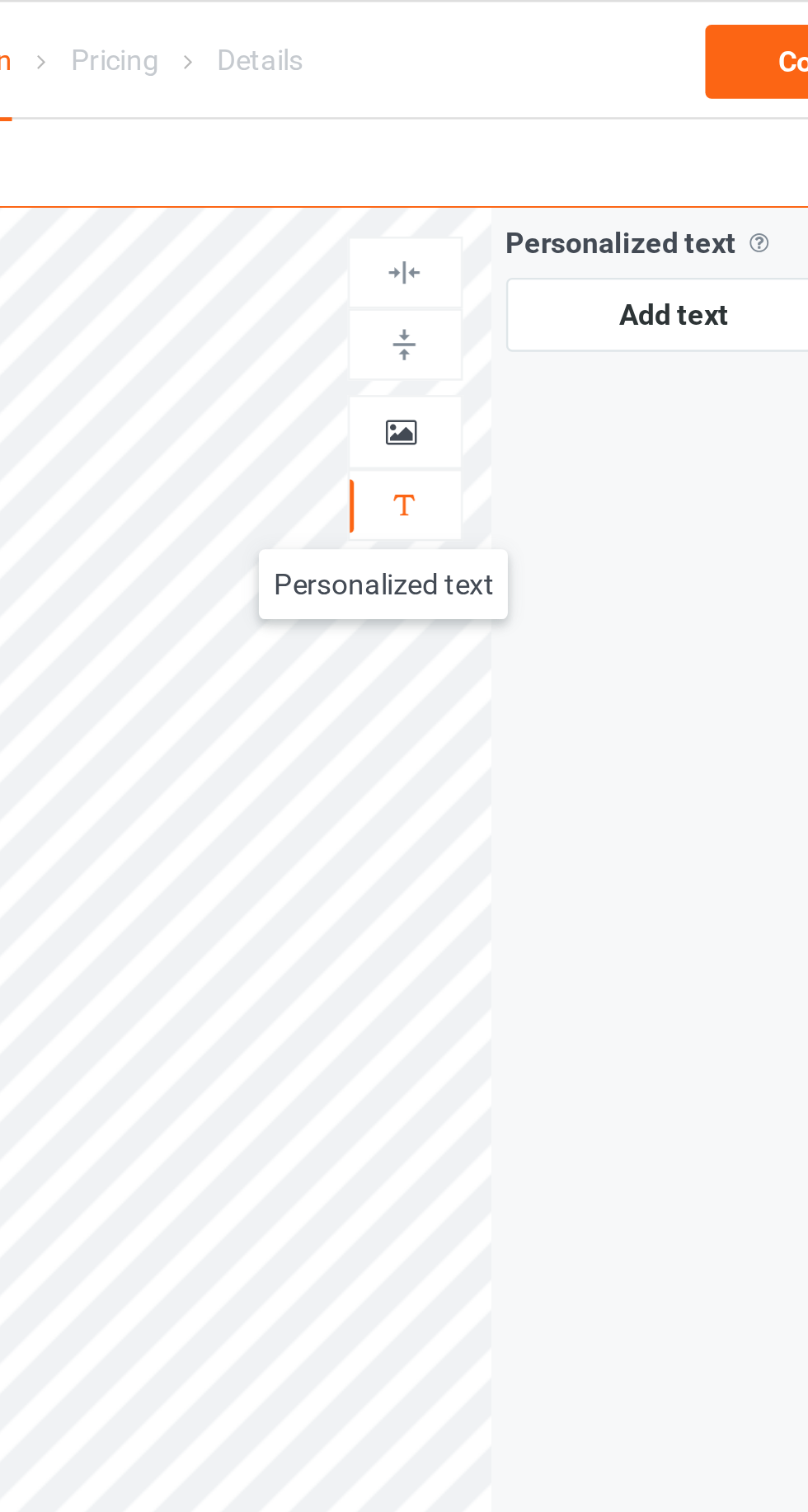
click at [511, 170] on icon at bounding box center [518, 170] width 14 height 11
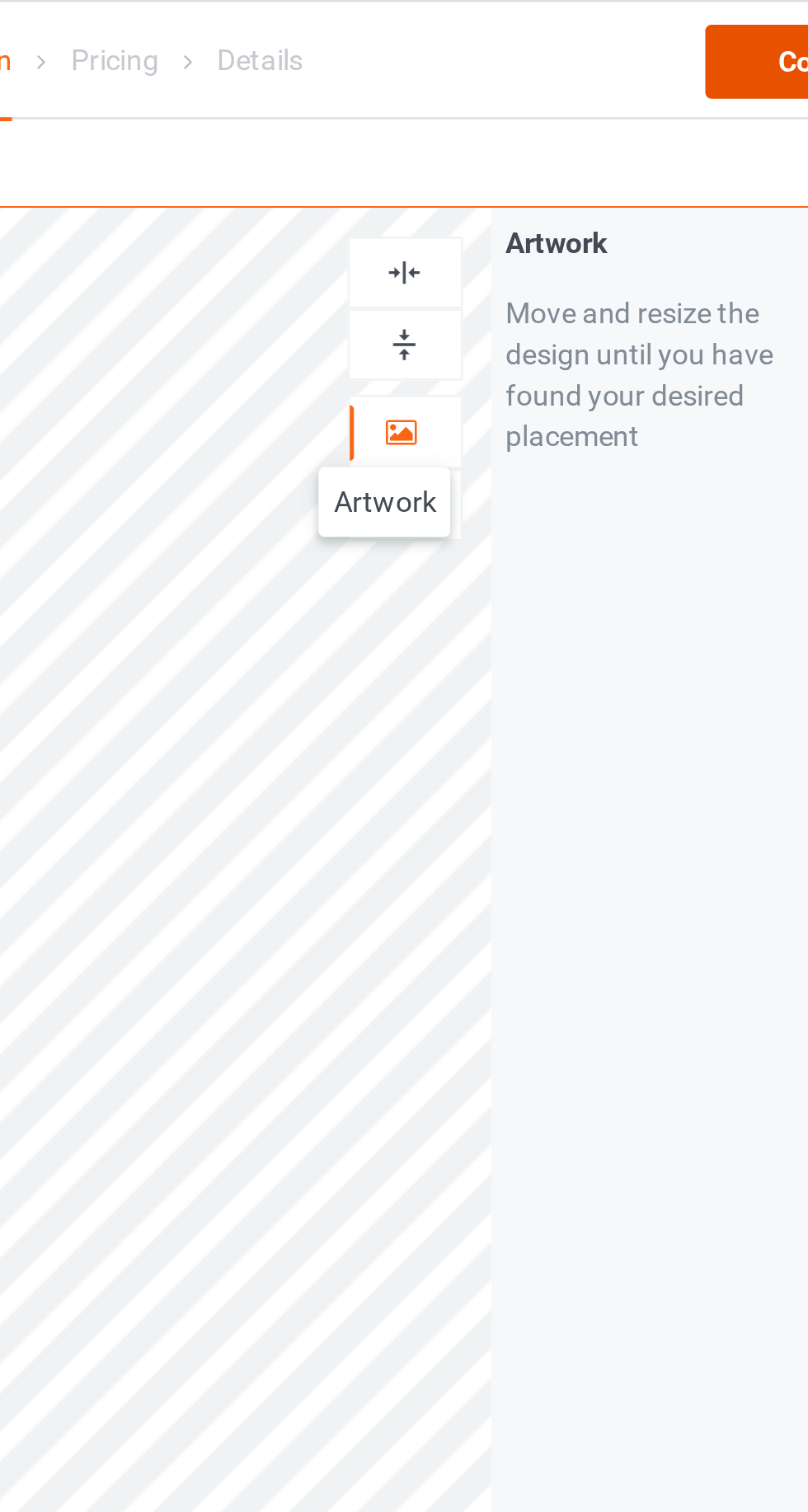
click at [651, 25] on div "Continue" at bounding box center [693, 25] width 106 height 30
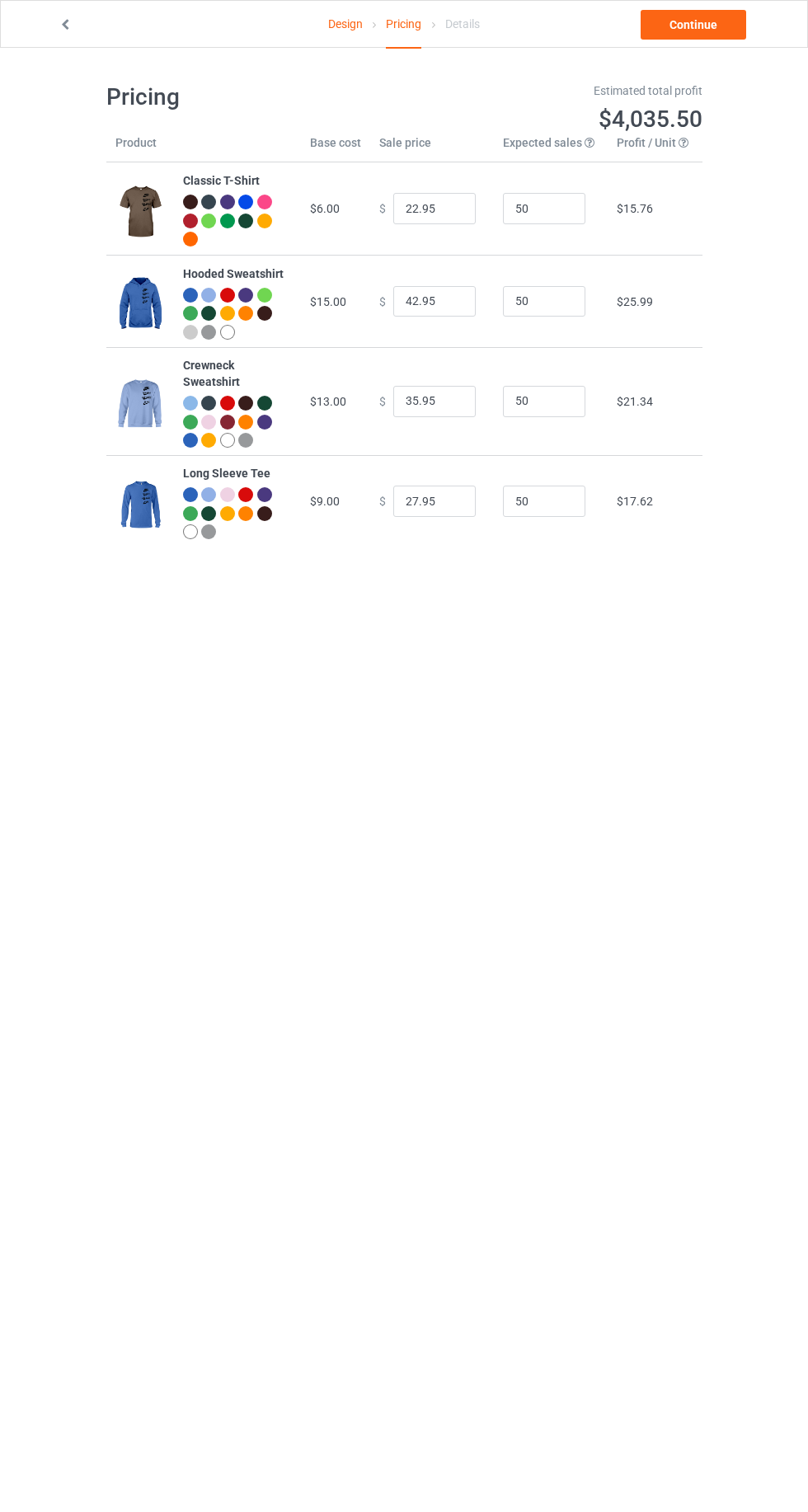
click at [334, 23] on link "Design" at bounding box center [346, 24] width 34 height 46
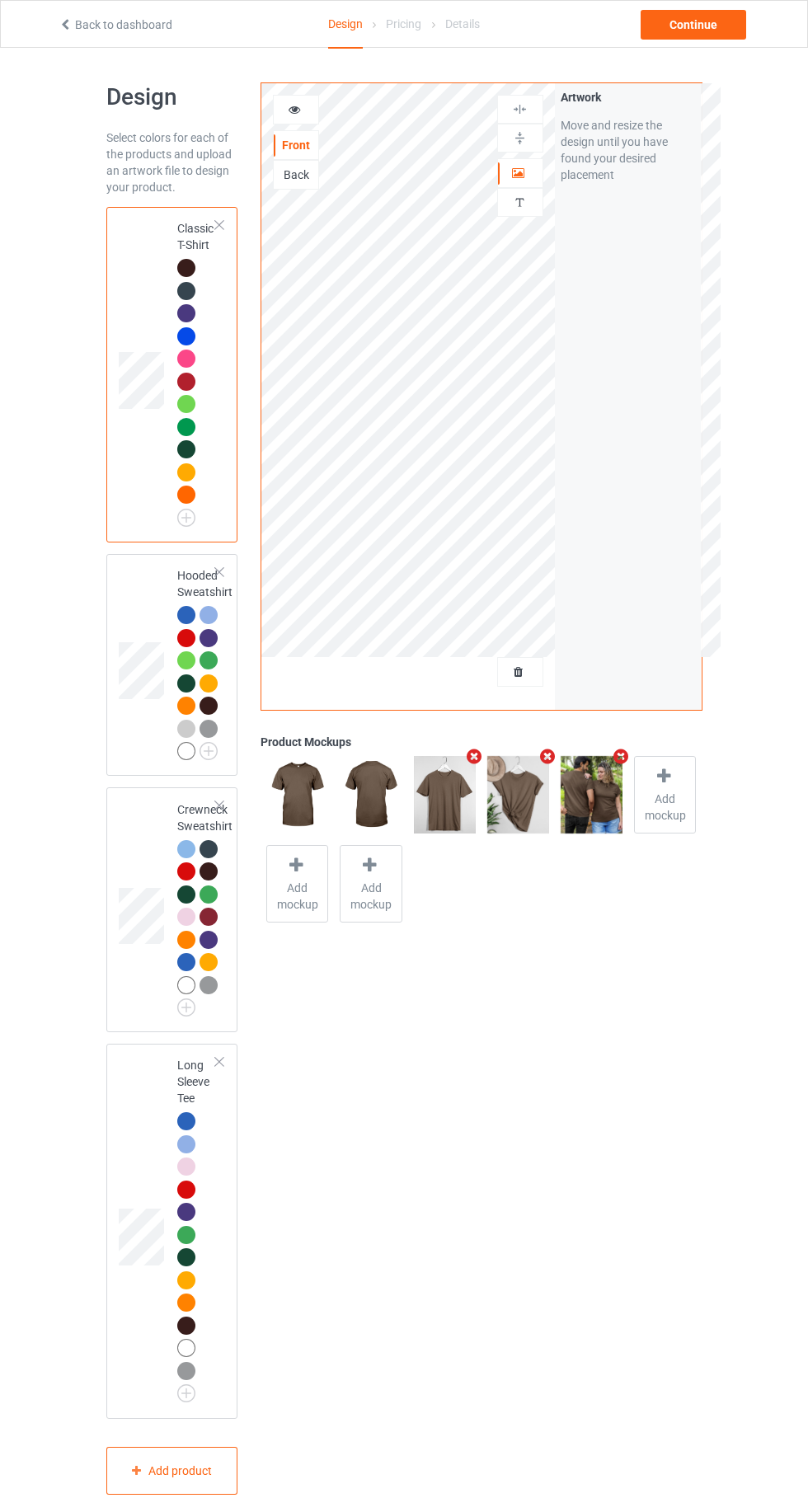
click at [294, 107] on icon at bounding box center [295, 107] width 14 height 11
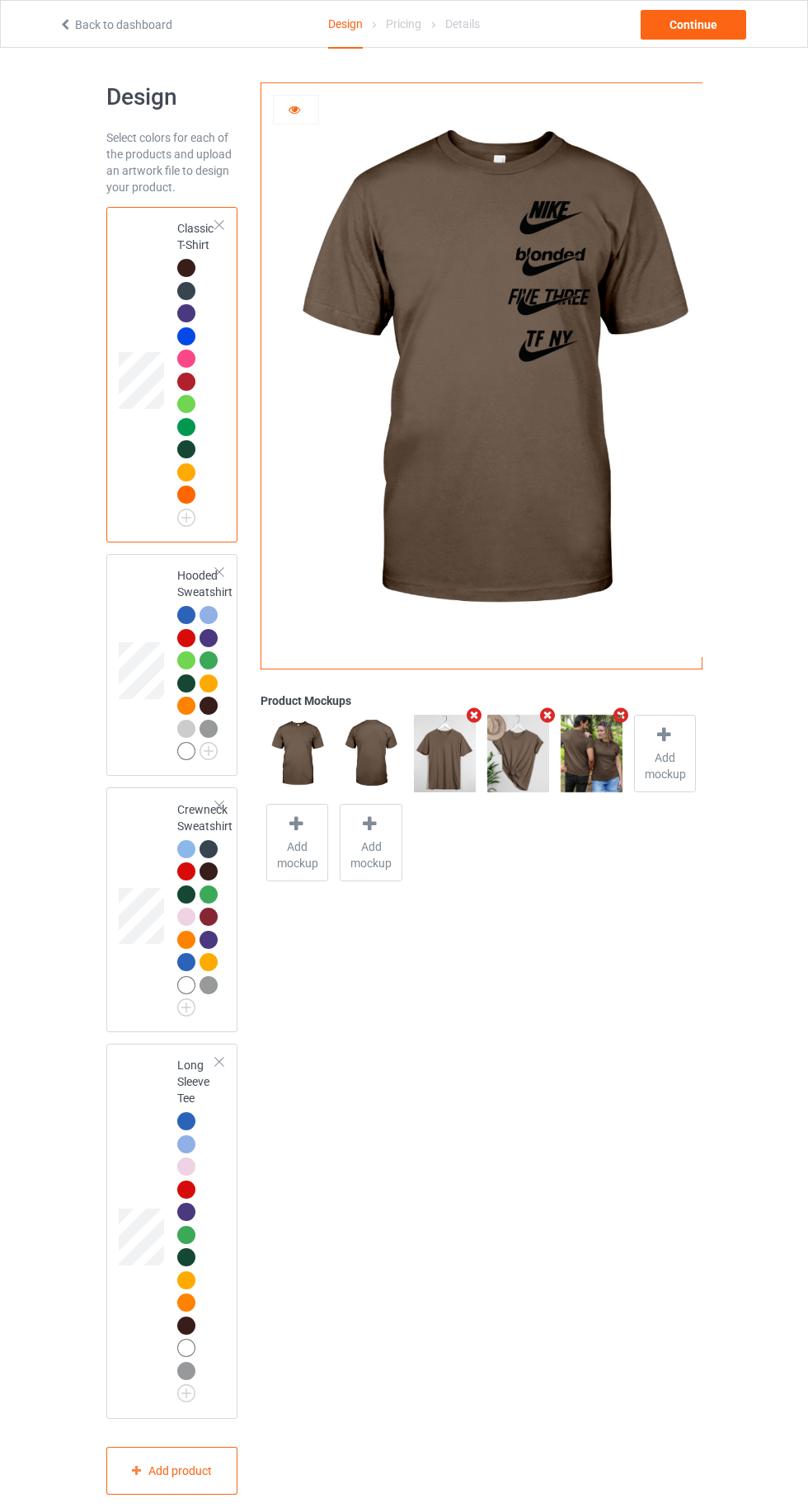
click at [294, 109] on icon at bounding box center [295, 107] width 14 height 11
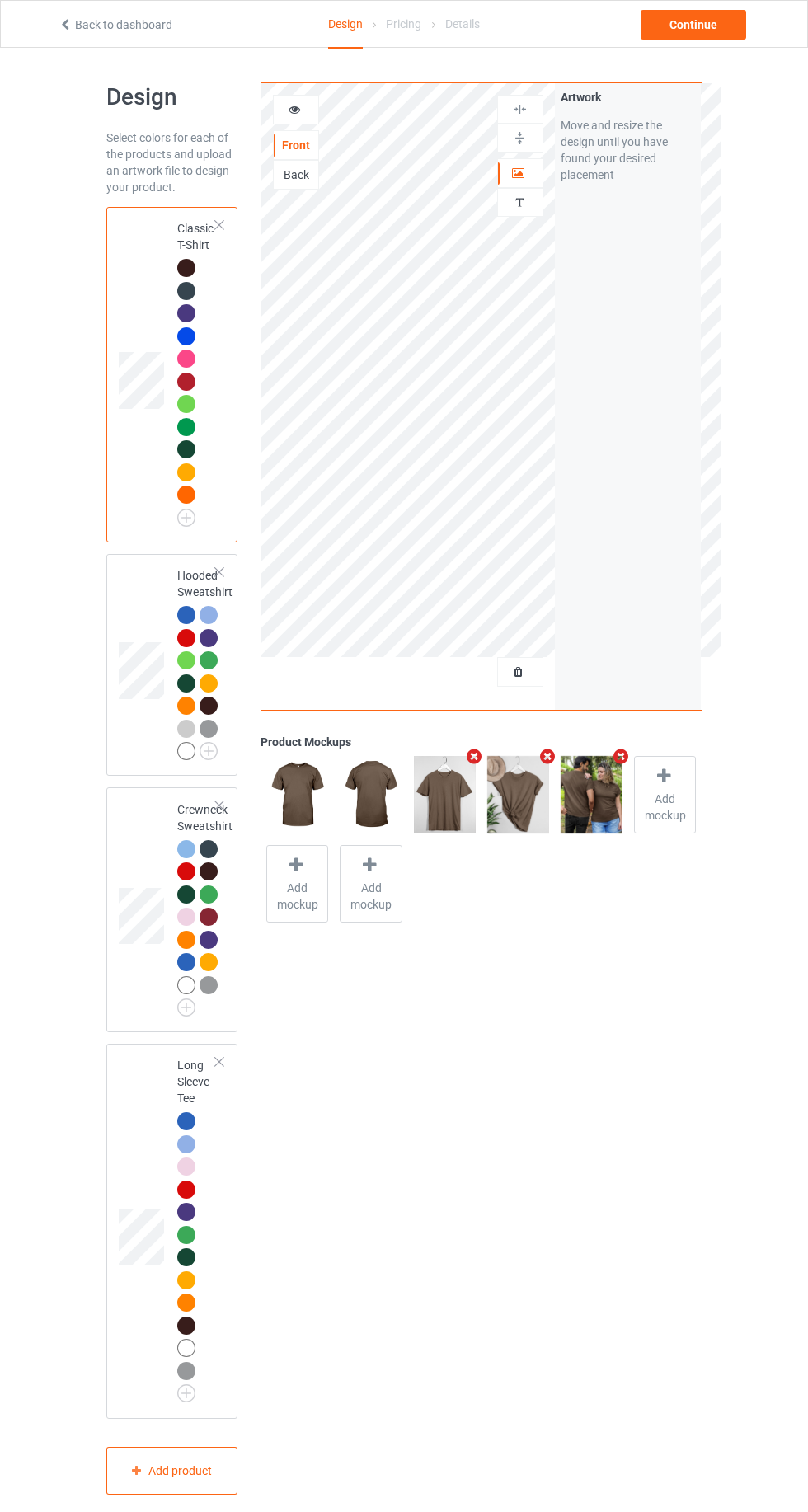
click at [282, 180] on div "Back" at bounding box center [296, 174] width 45 height 16
click at [657, 252] on label "Upload Artwork" at bounding box center [627, 242] width 135 height 28
click at [0, 0] on input "Upload Artwork" at bounding box center [0, 0] width 0 height 0
click at [313, 101] on div at bounding box center [296, 109] width 45 height 16
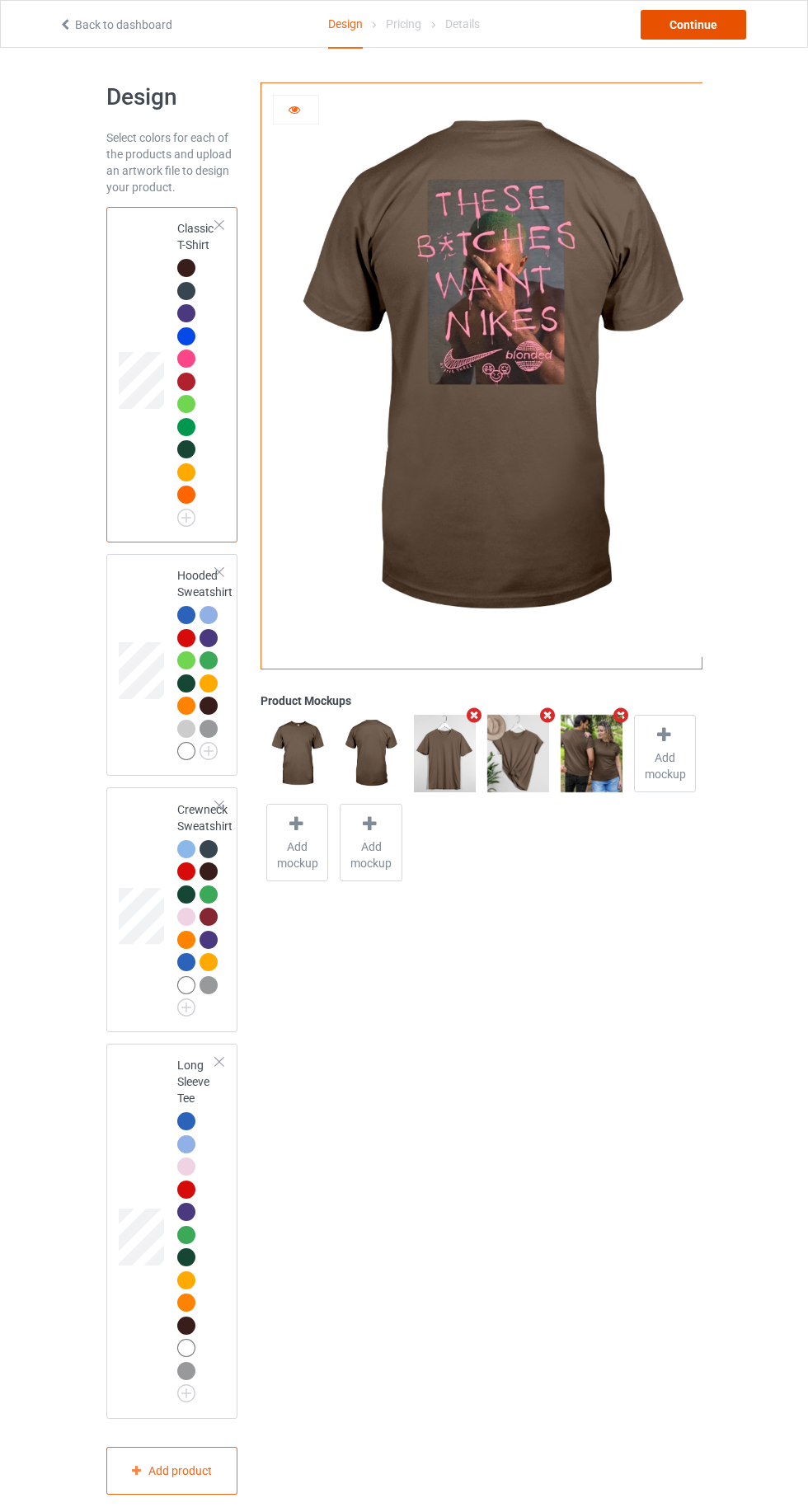
click at [693, 24] on div "Continue" at bounding box center [693, 25] width 106 height 30
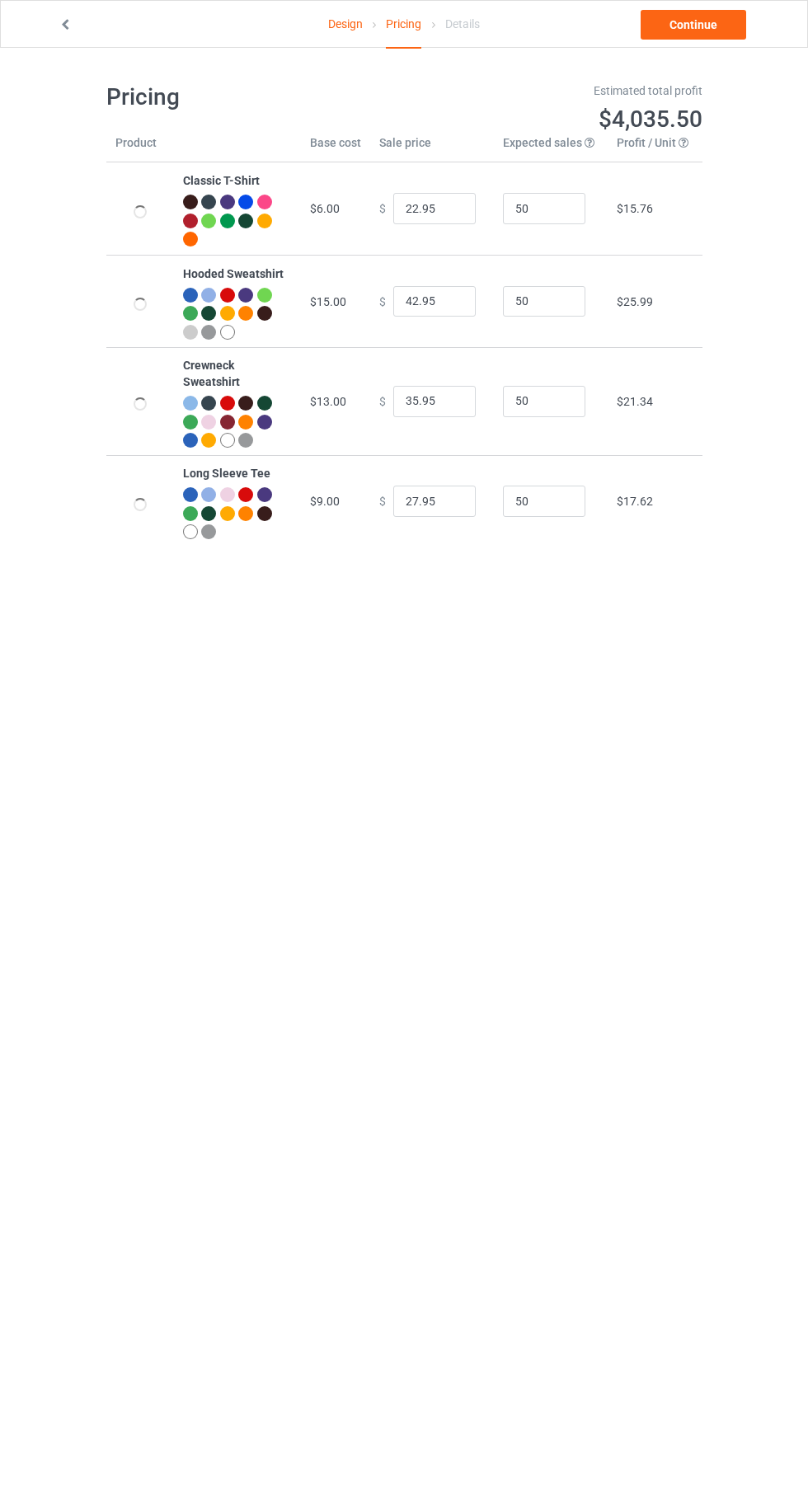
type input "26.95"
type input "46.95"
type input "39.95"
type input "31.95"
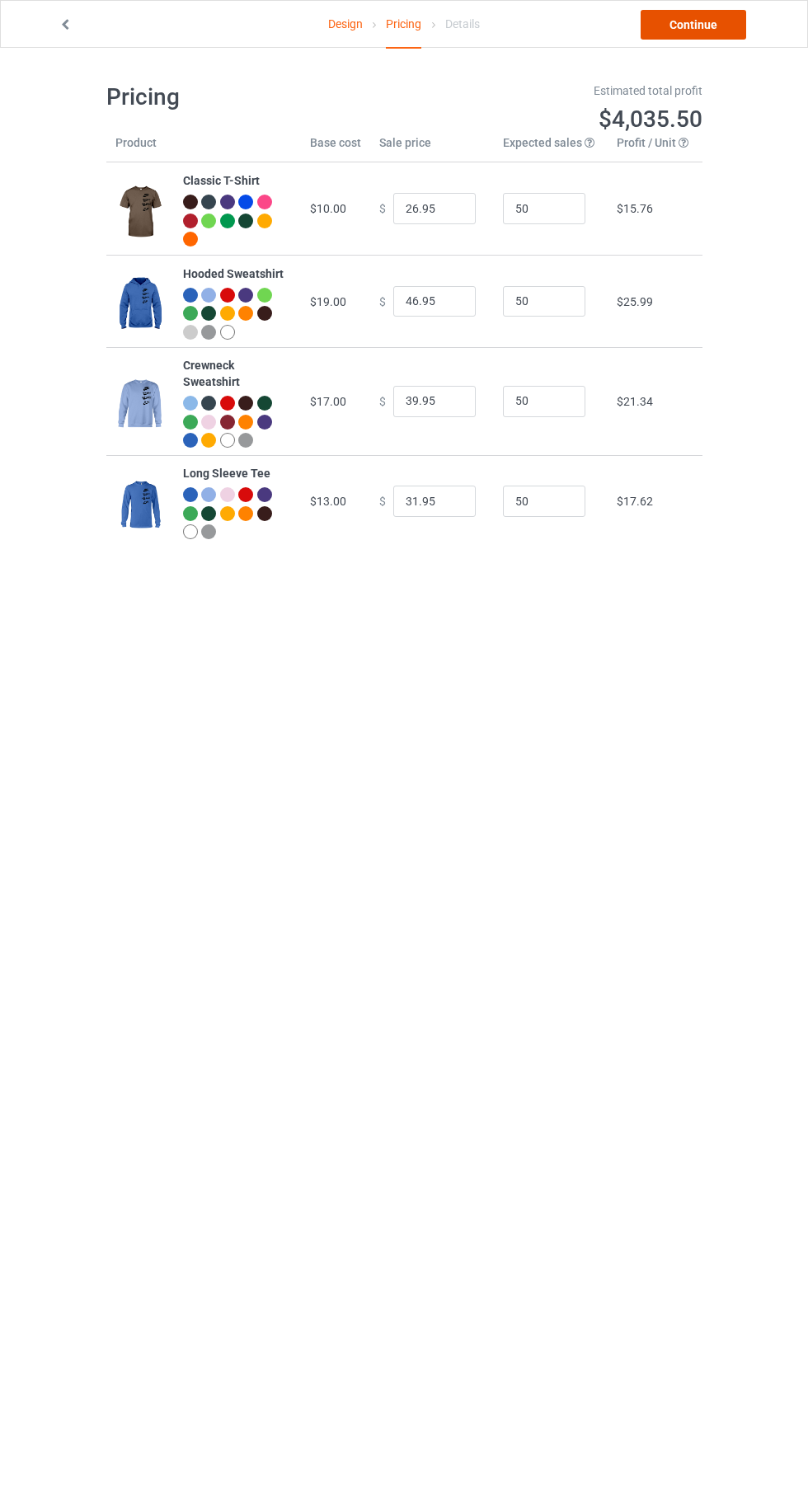
click at [683, 13] on link "Continue" at bounding box center [693, 25] width 106 height 30
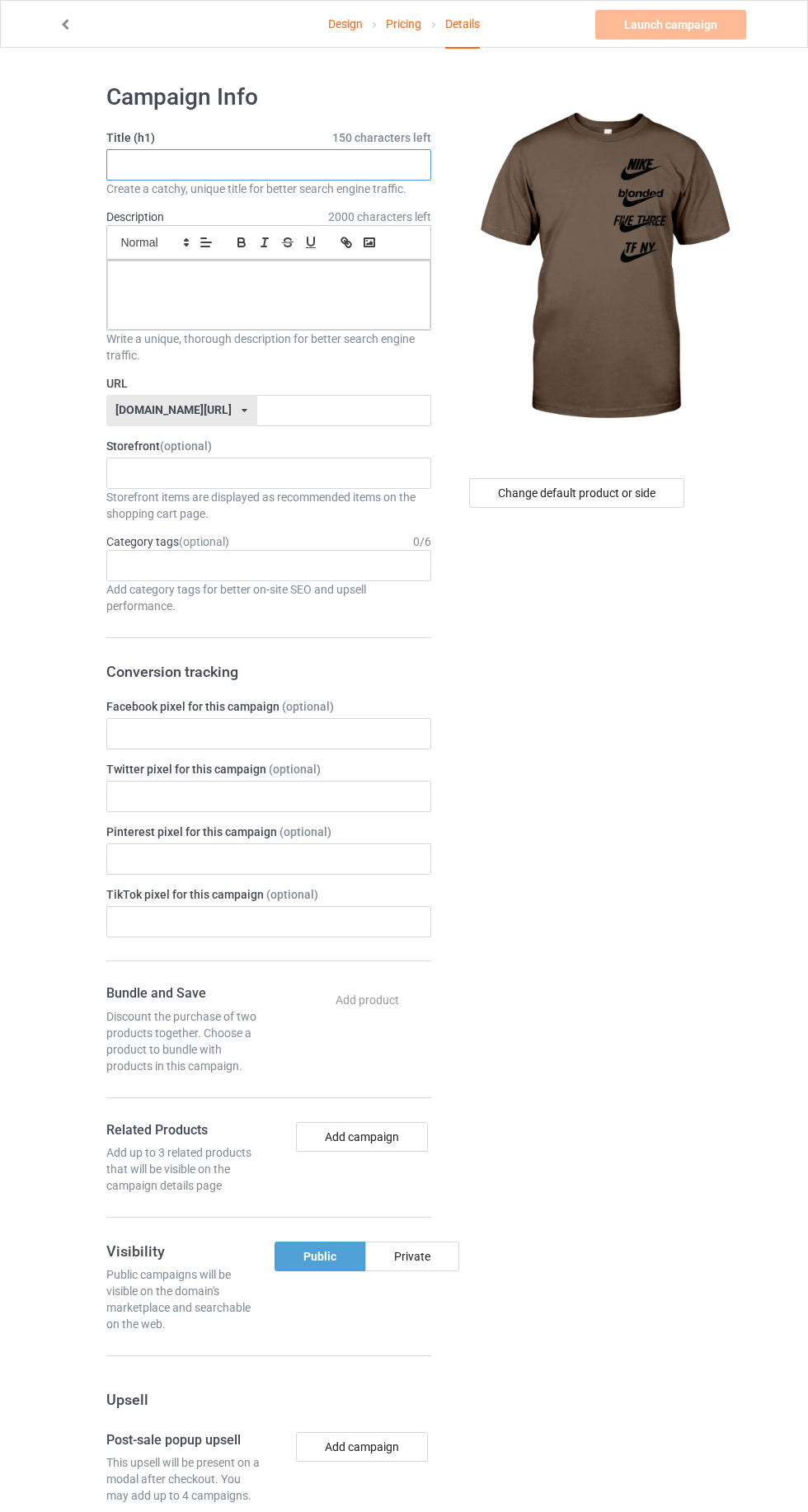
click at [142, 161] on input "text" at bounding box center [269, 165] width 325 height 31
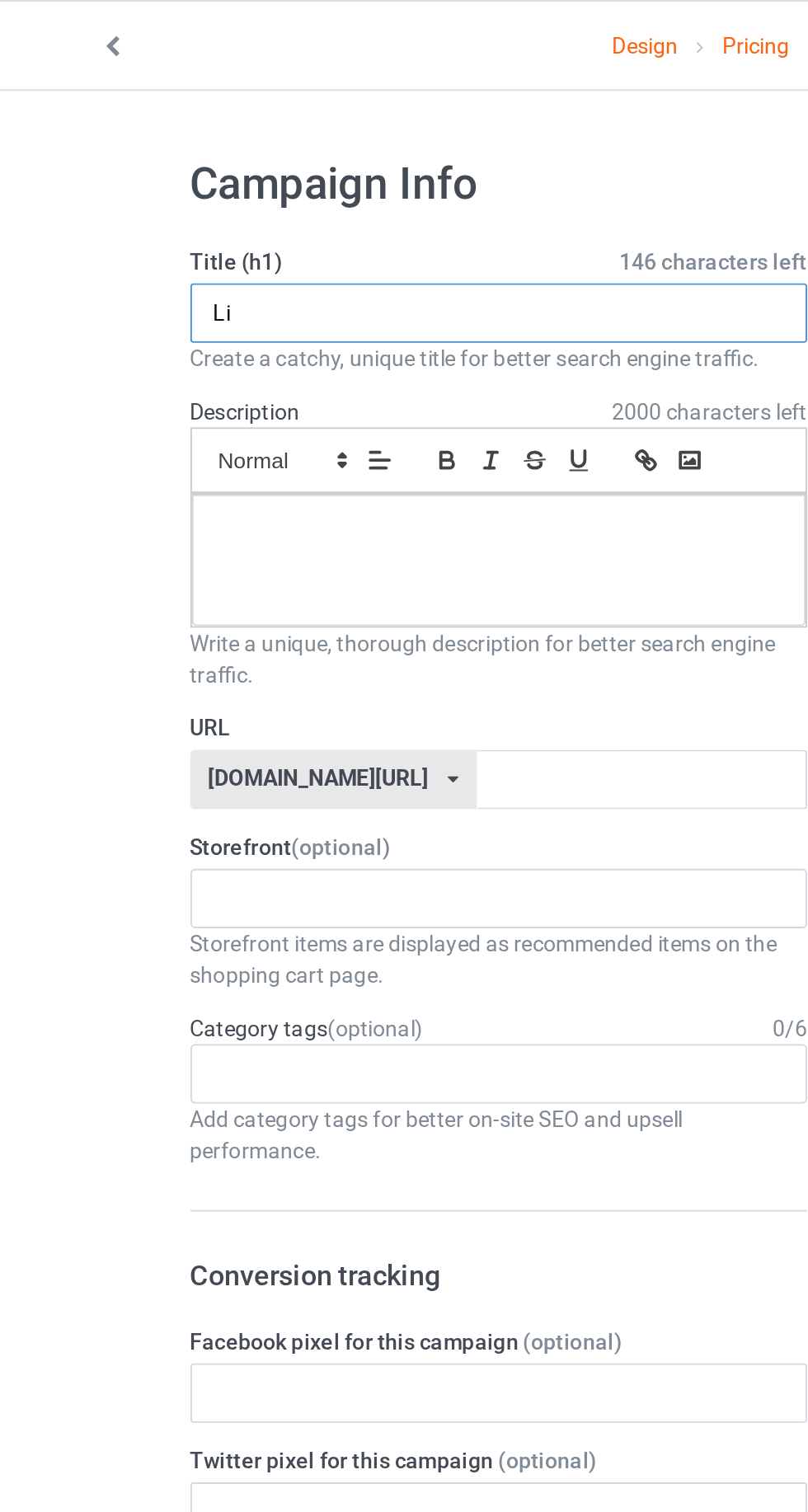
type input "L"
type input "Bitch"
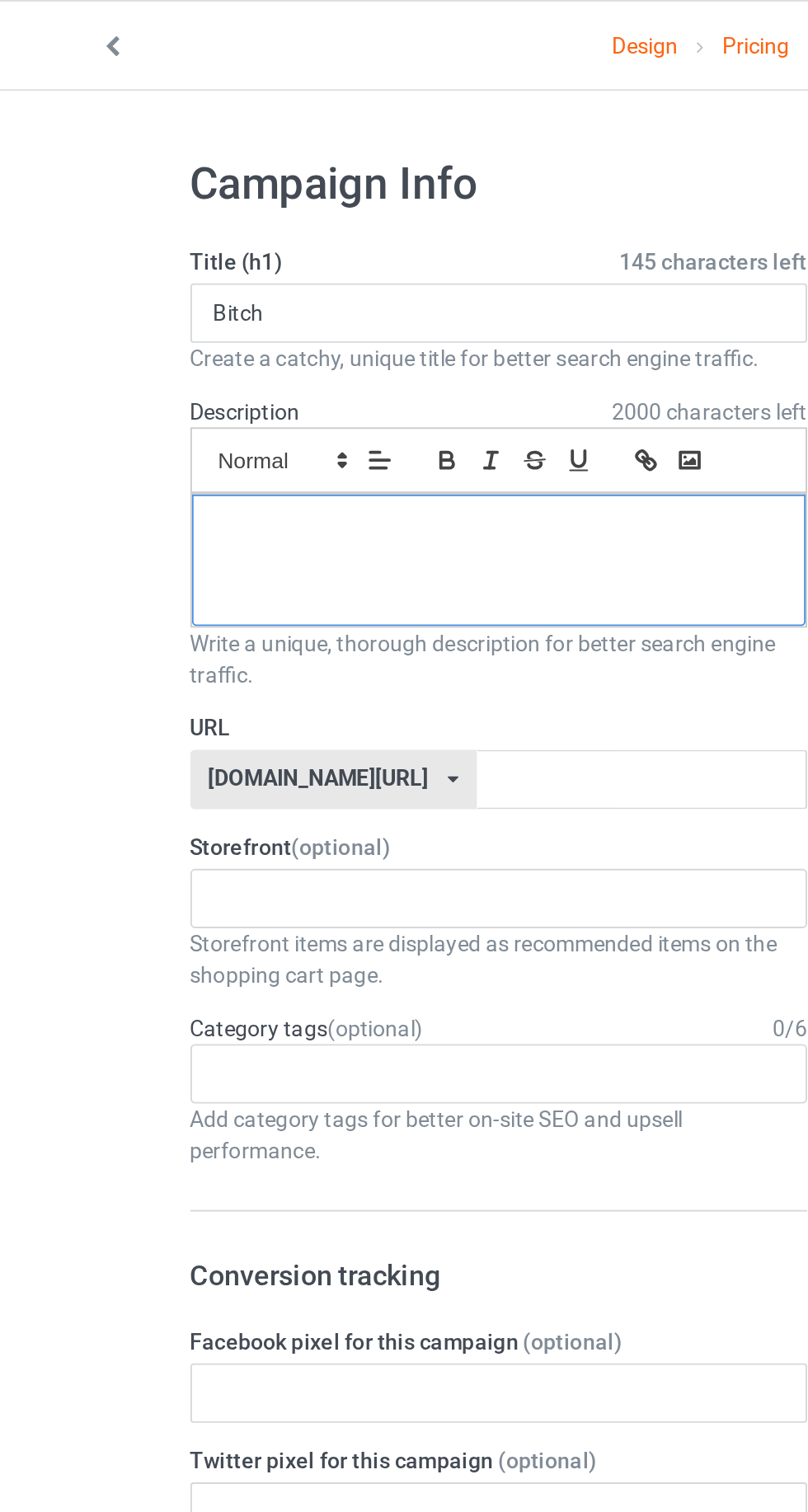
click at [150, 293] on div at bounding box center [269, 295] width 323 height 70
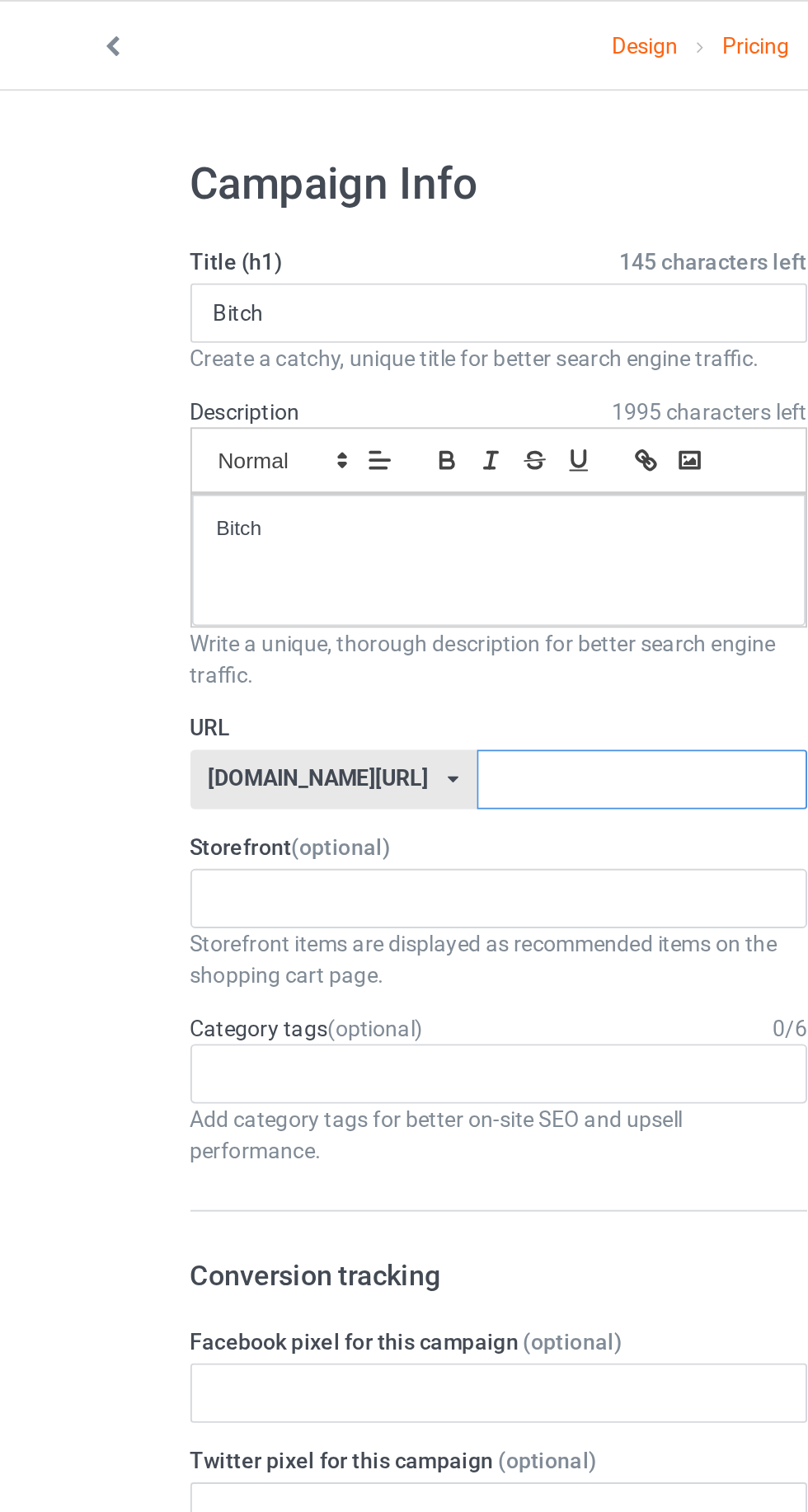
click at [355, 410] on input "text" at bounding box center [344, 410] width 174 height 31
type input "Bitch"
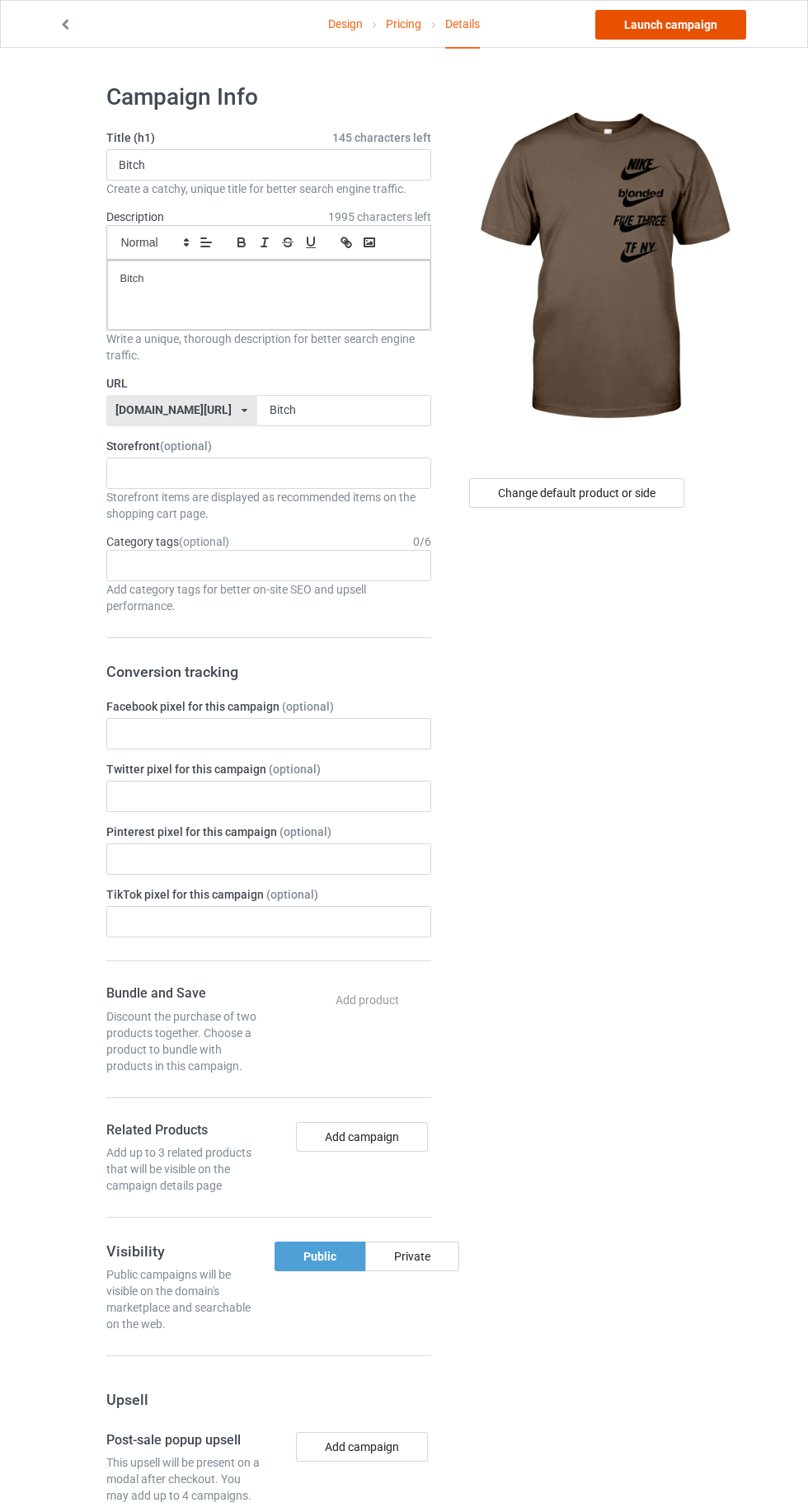
click at [666, 18] on link "Launch campaign" at bounding box center [670, 25] width 150 height 30
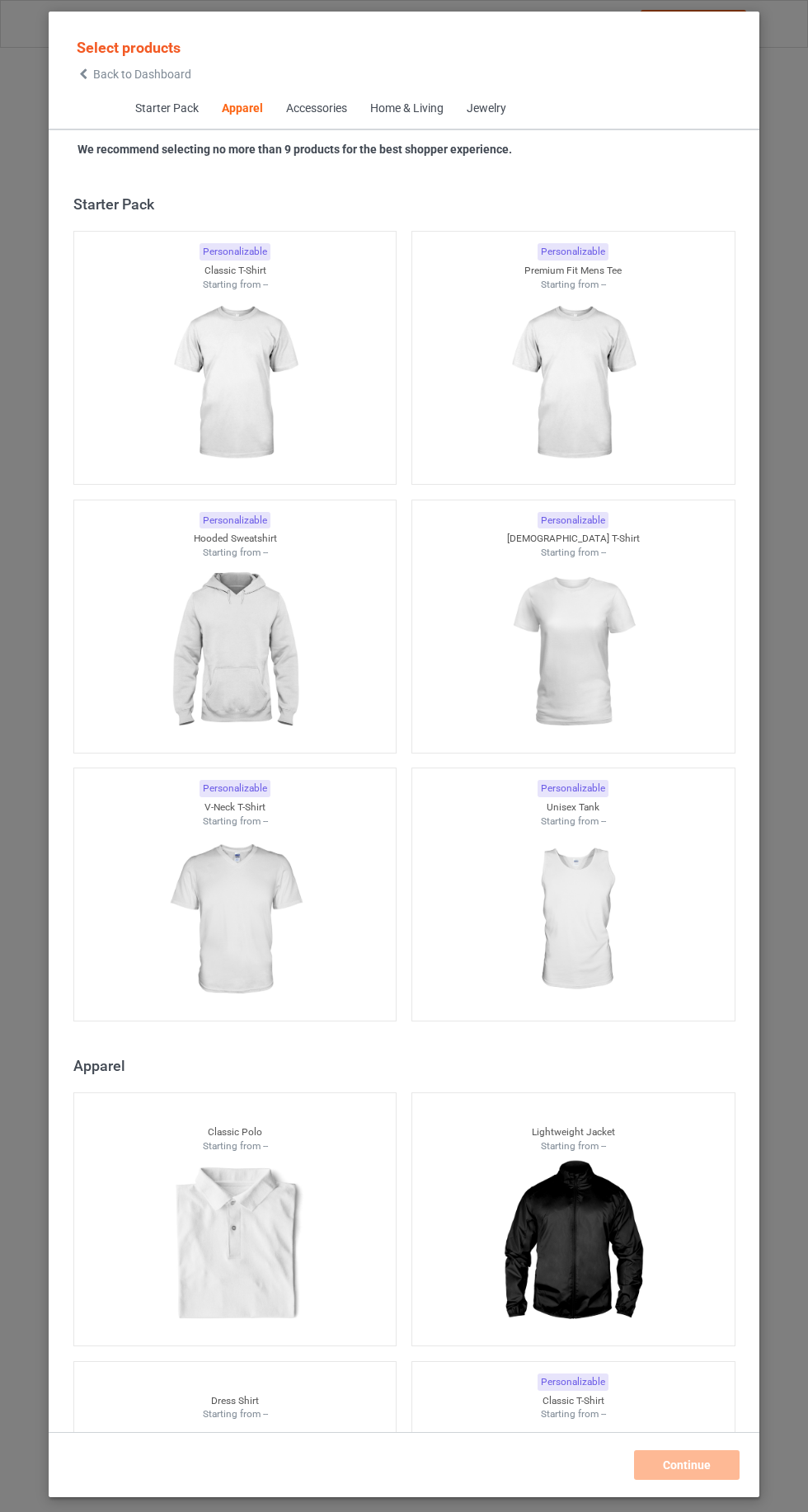
click at [83, 73] on icon at bounding box center [83, 74] width 14 height 11
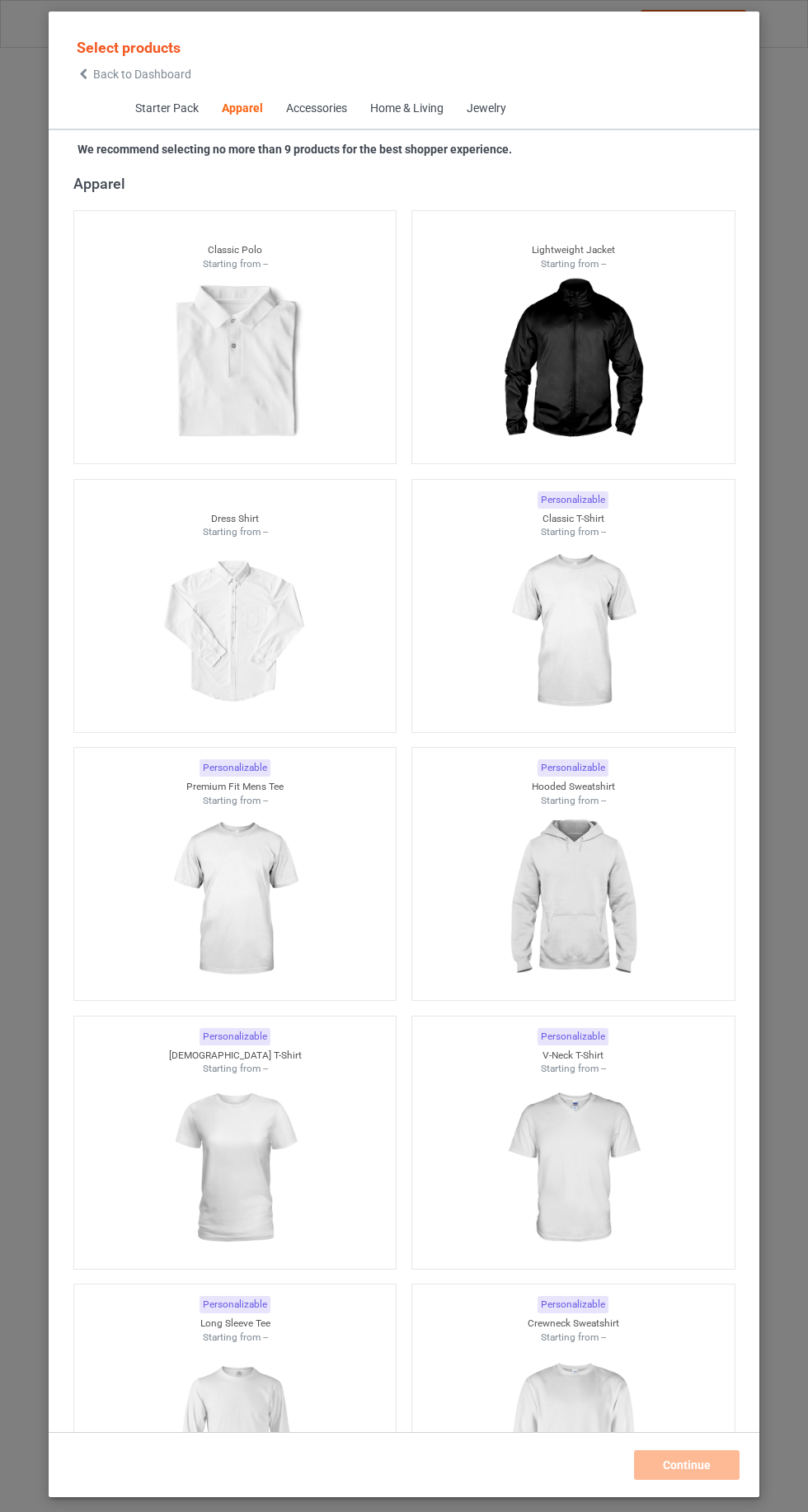
click at [83, 73] on icon at bounding box center [83, 74] width 14 height 11
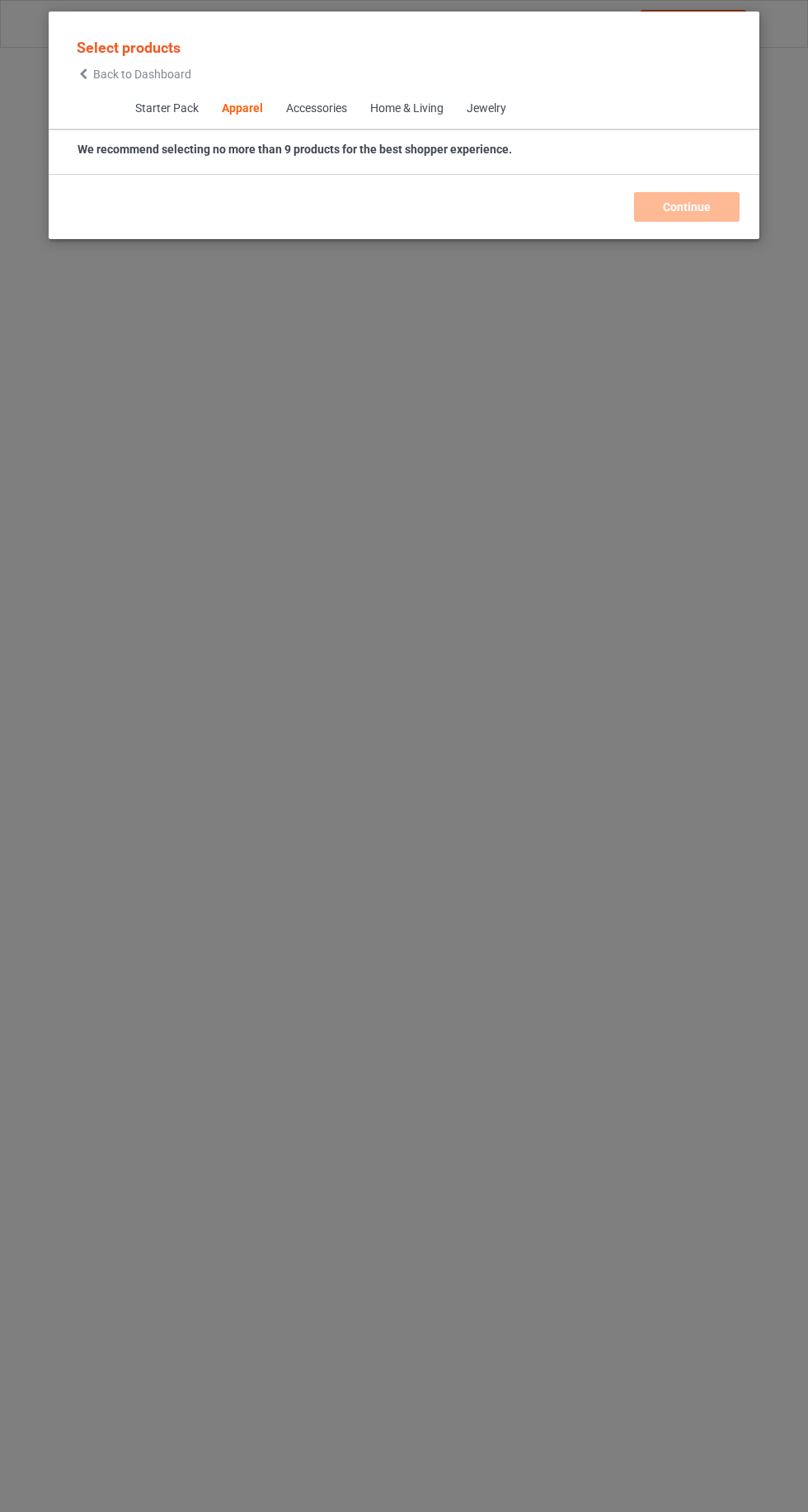
click at [83, 73] on icon at bounding box center [83, 74] width 14 height 11
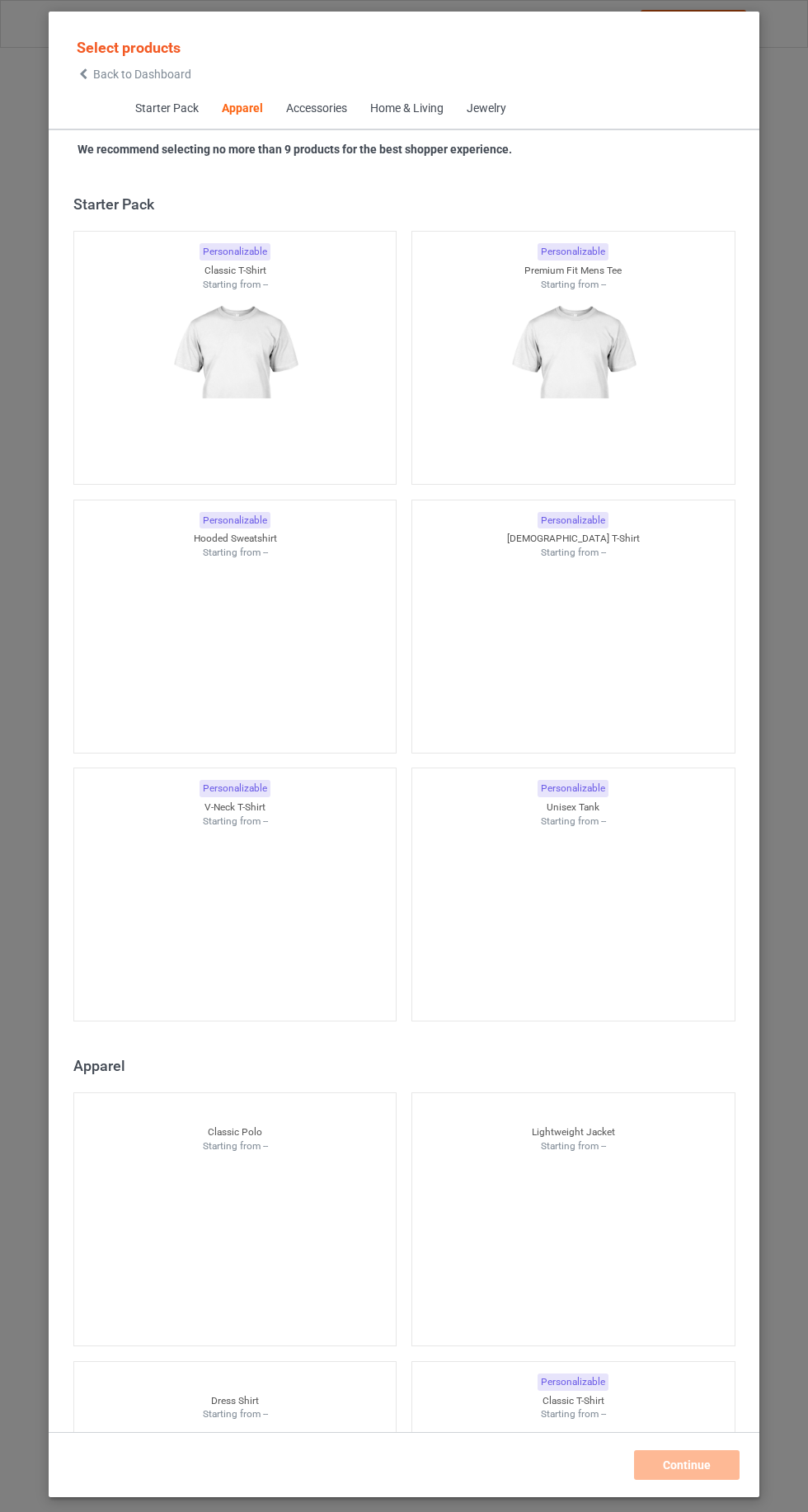
scroll to position [882, 0]
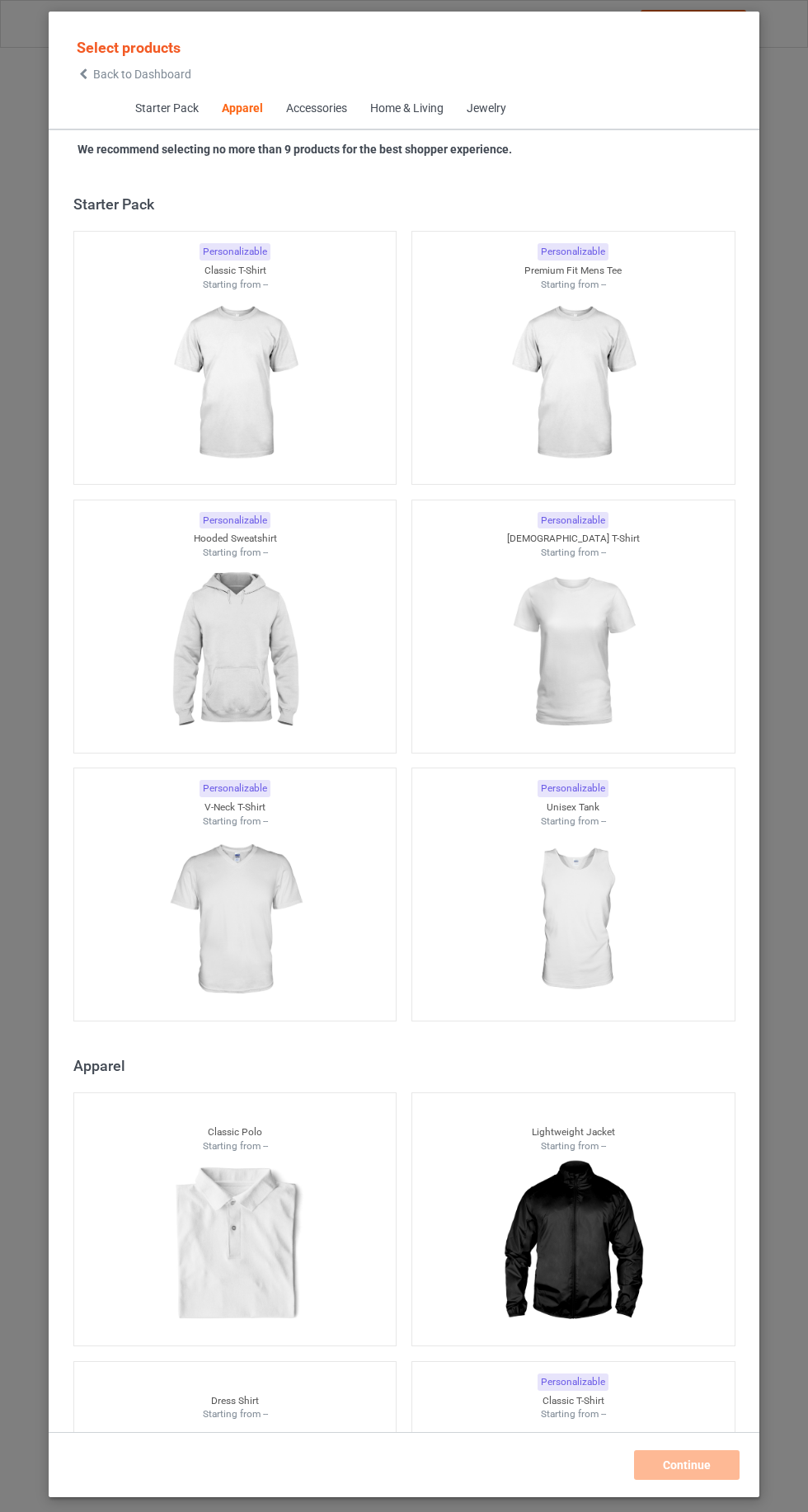
click at [83, 73] on icon at bounding box center [83, 74] width 14 height 11
